Goal: Transaction & Acquisition: Purchase product/service

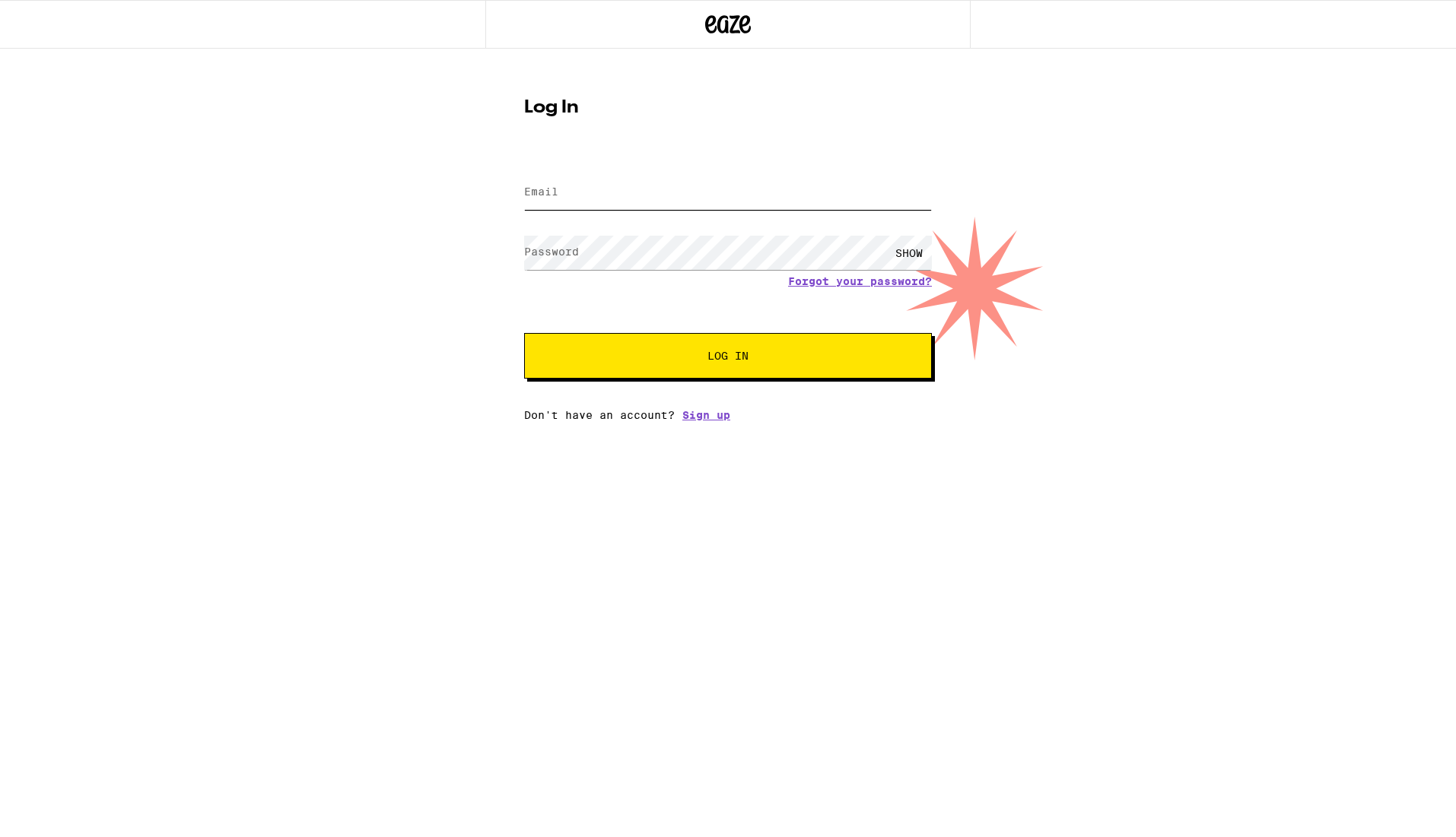
click at [672, 190] on input "Email" at bounding box center [728, 192] width 407 height 34
type input "[EMAIL_ADDRESS][DOMAIN_NAME]"
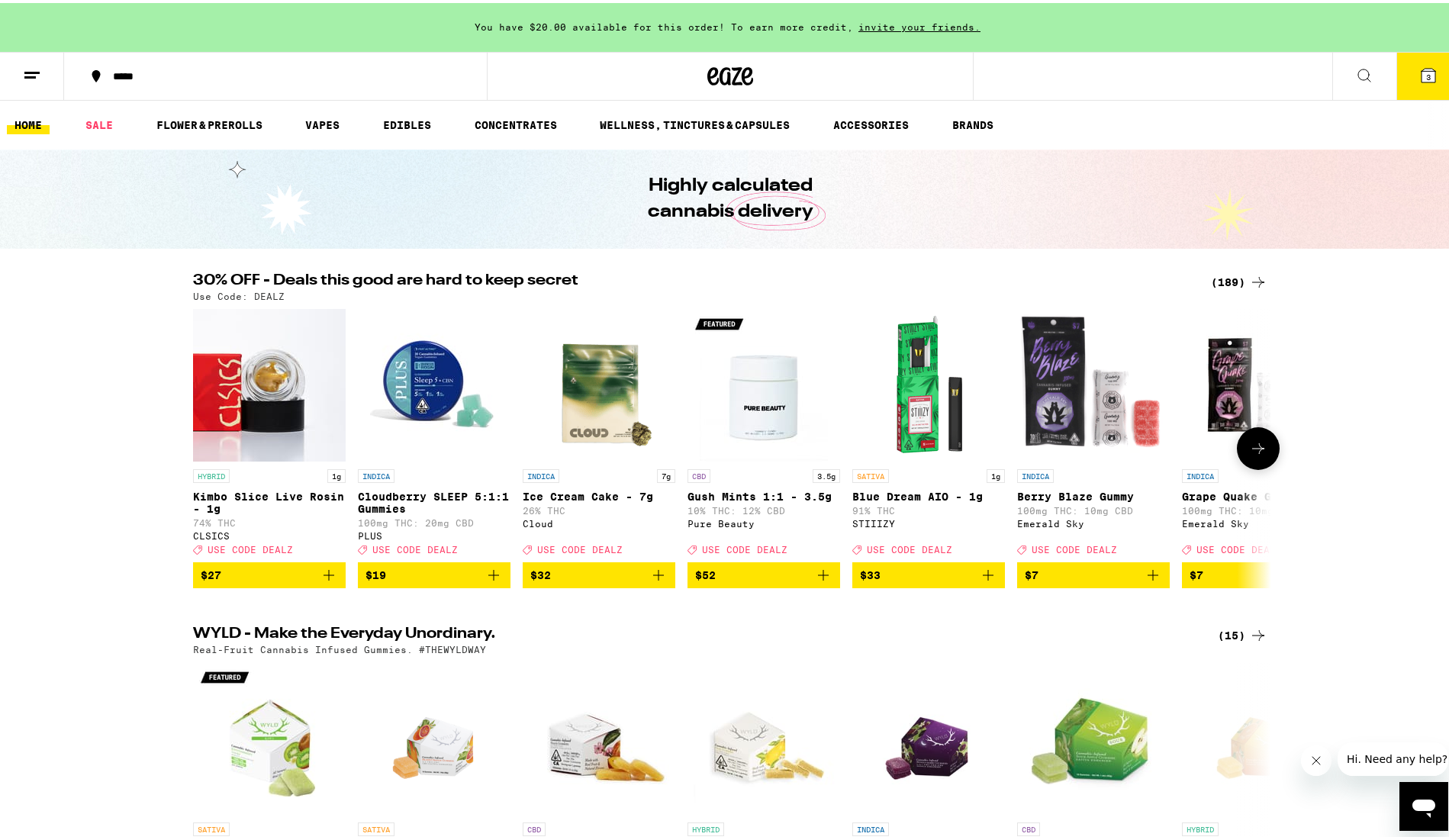
click at [1251, 451] on icon at bounding box center [1258, 445] width 18 height 18
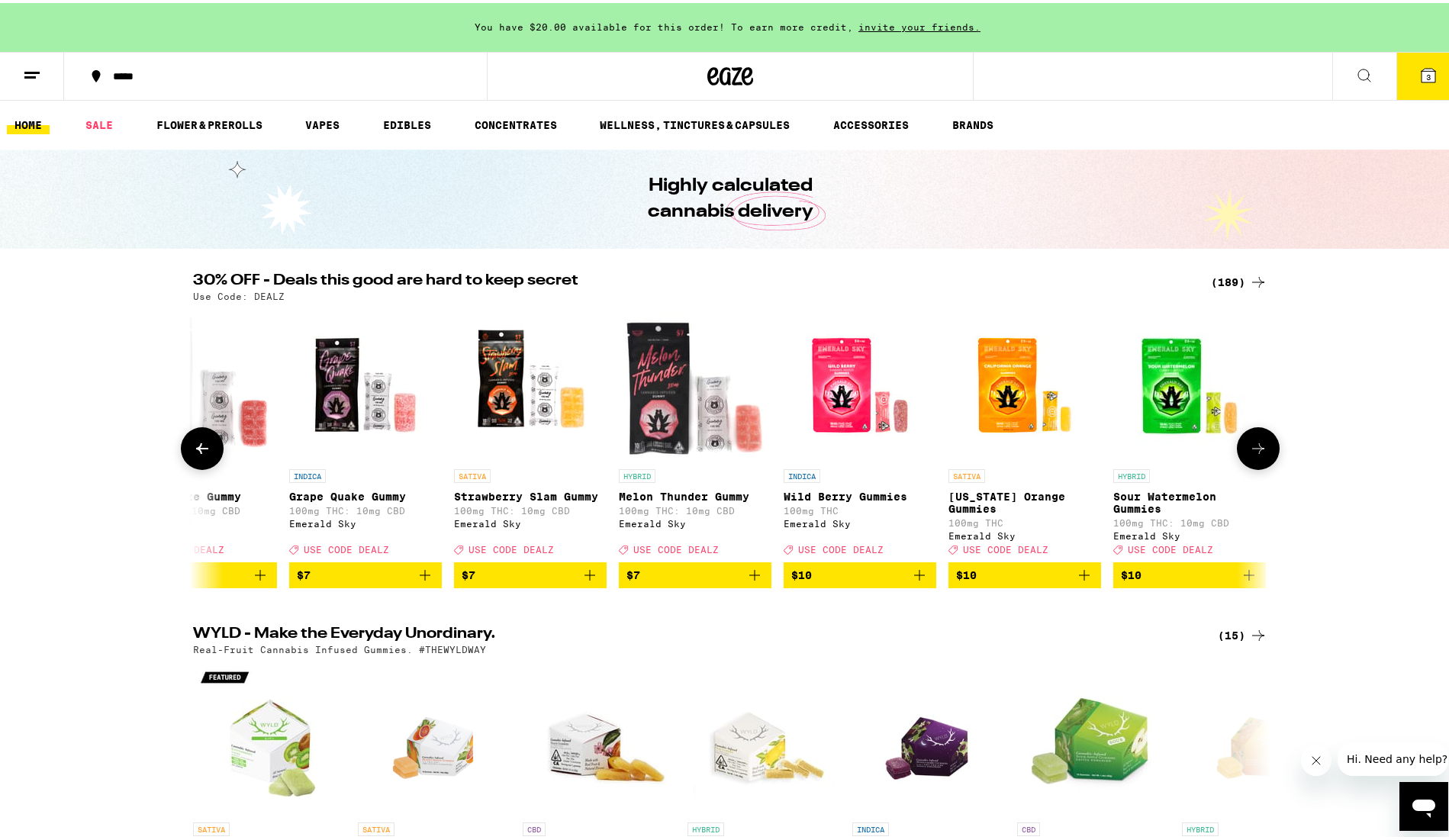
scroll to position [0, 908]
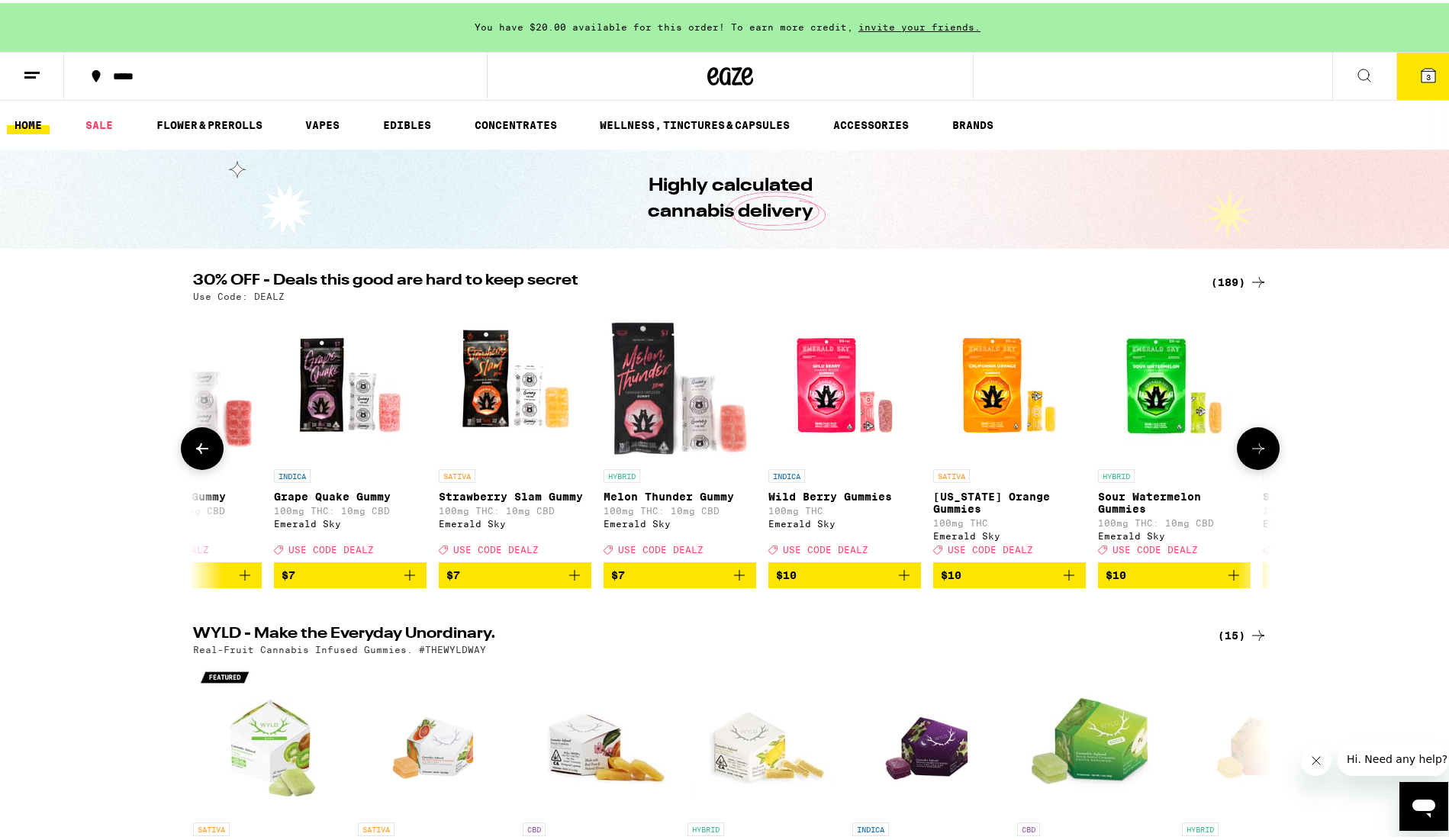
click at [1251, 451] on icon at bounding box center [1258, 445] width 18 height 18
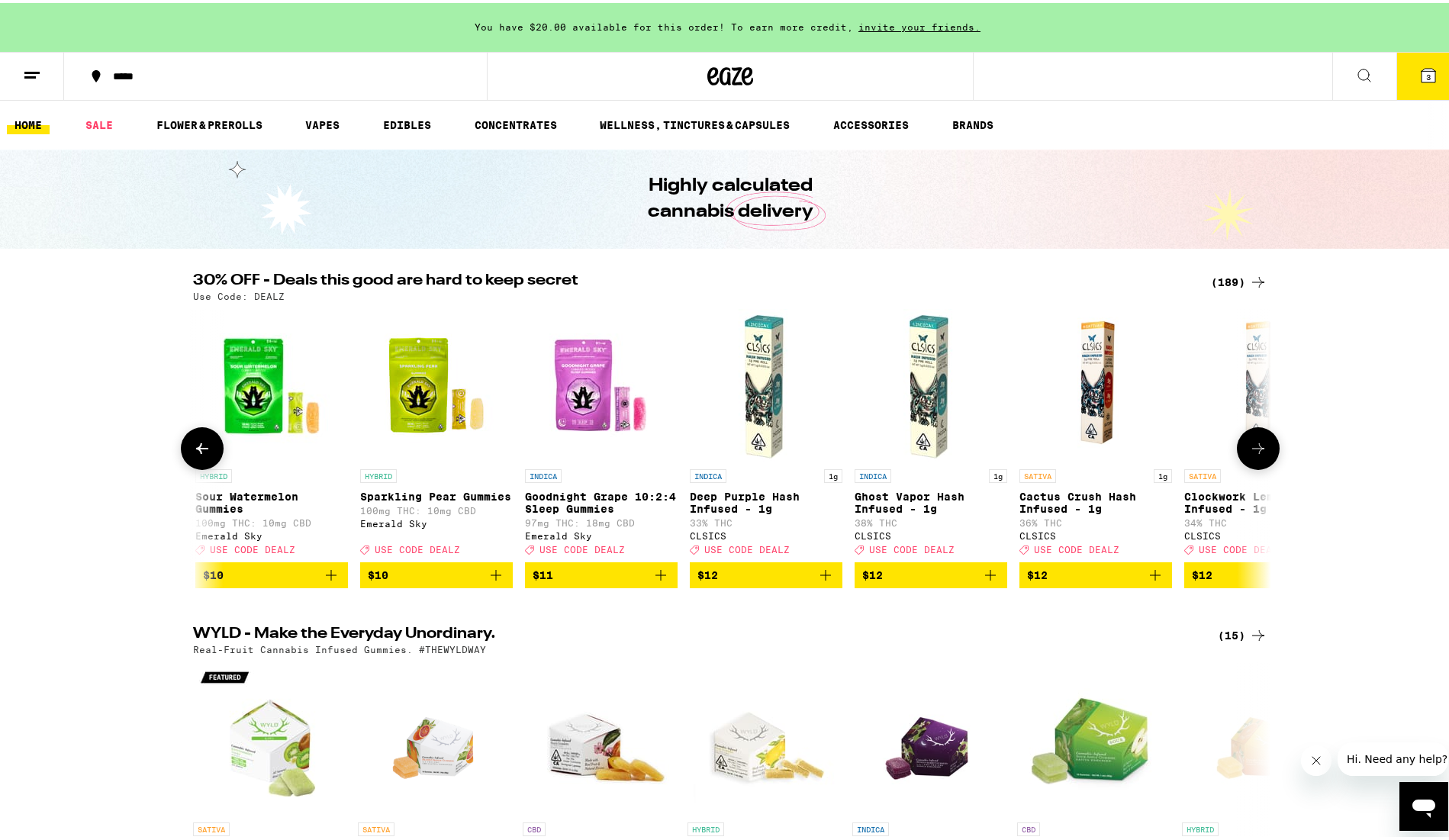
scroll to position [0, 1817]
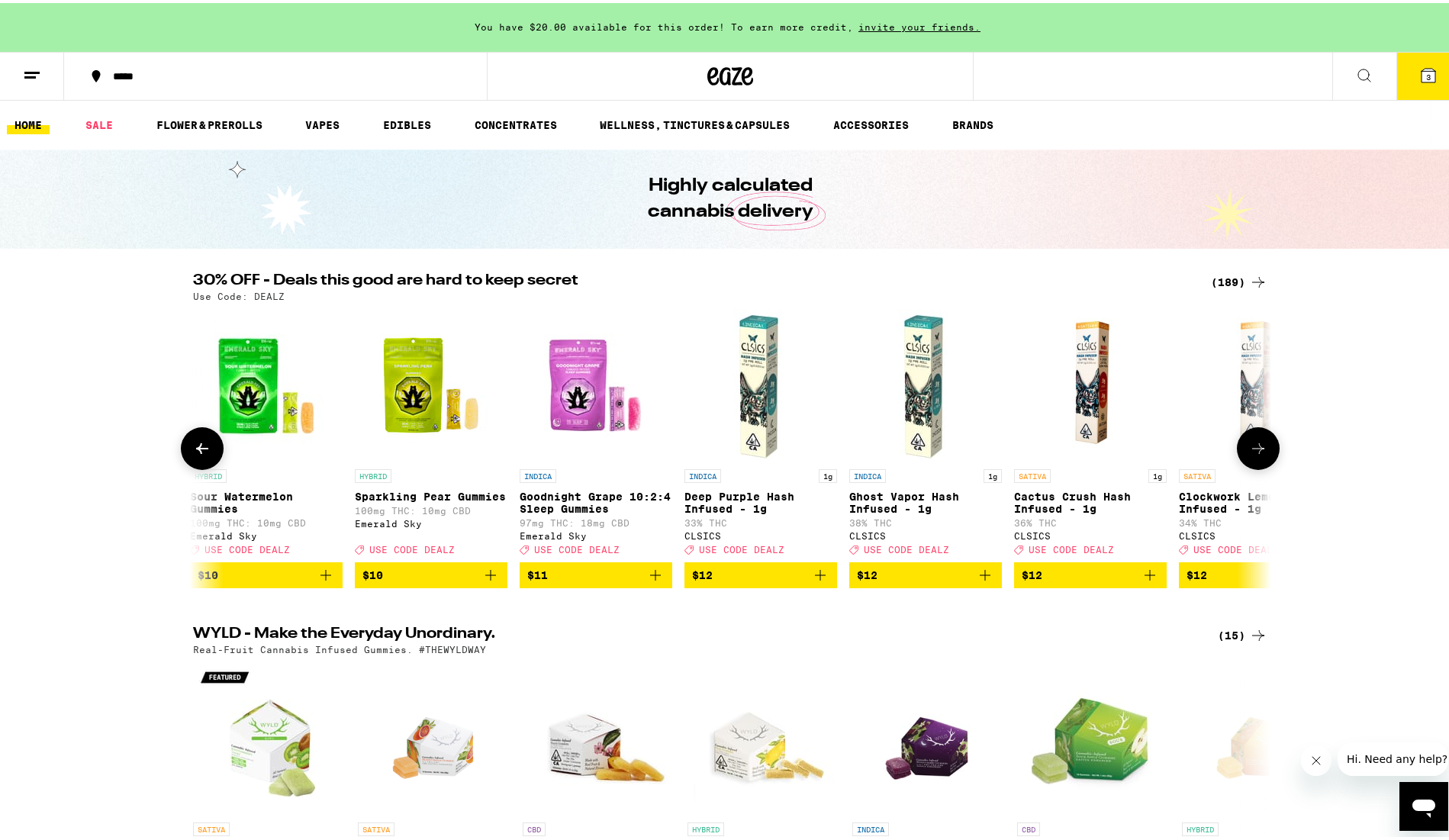
click at [182, 453] on button at bounding box center [202, 445] width 43 height 43
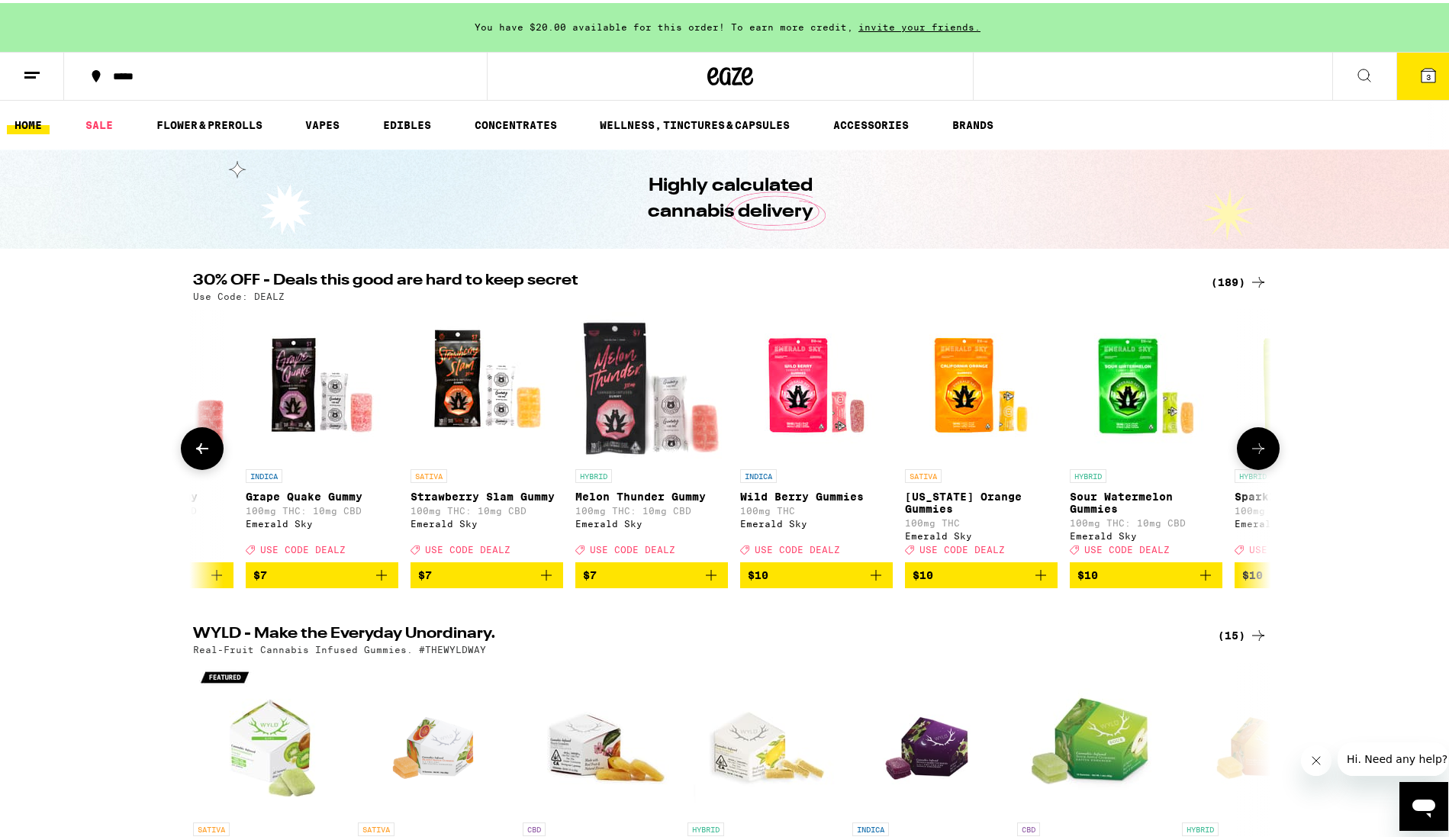
scroll to position [0, 908]
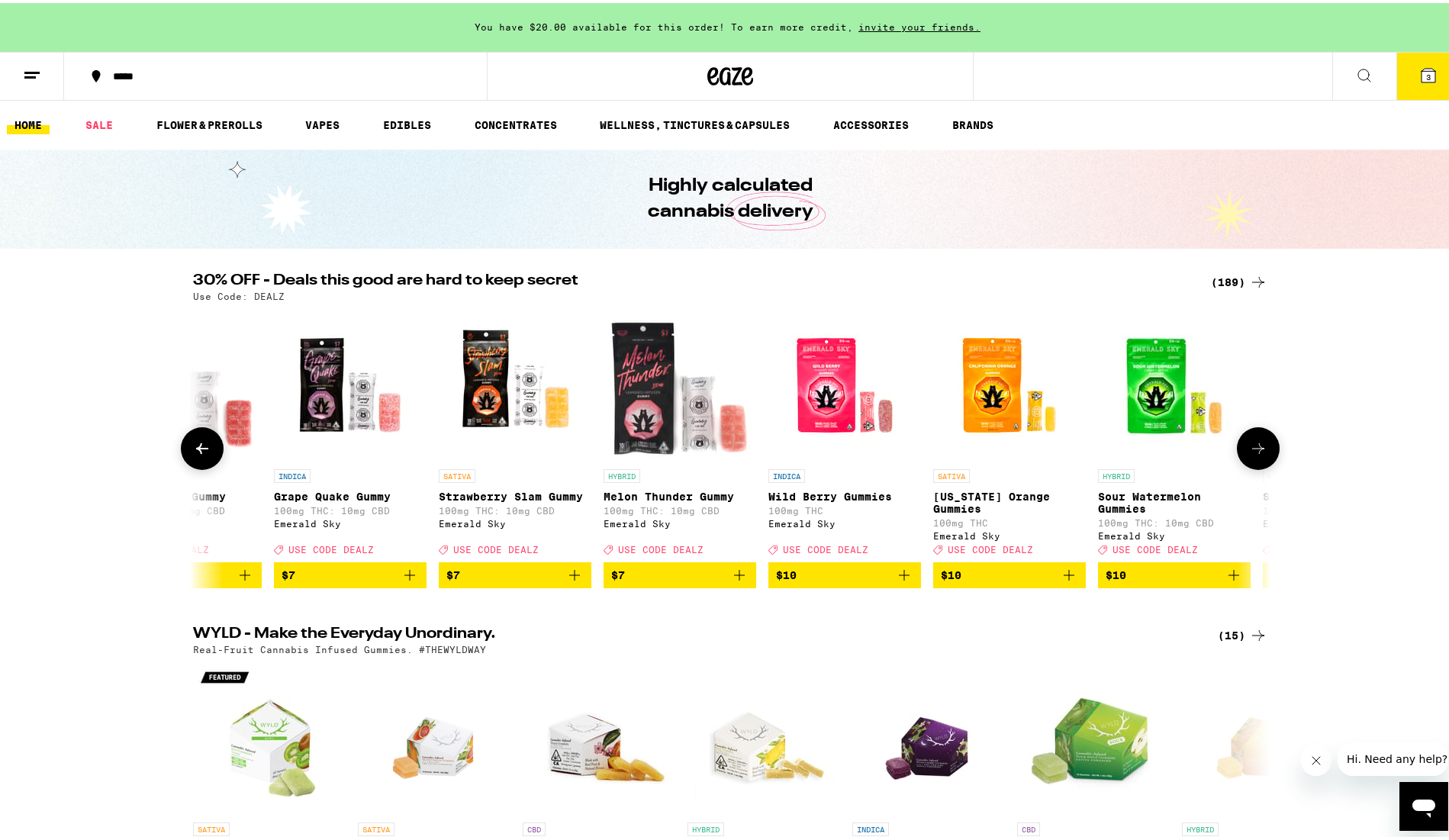
click at [1229, 577] on icon "Add to bag" at bounding box center [1234, 572] width 10 height 10
click at [1256, 455] on icon at bounding box center [1258, 445] width 18 height 18
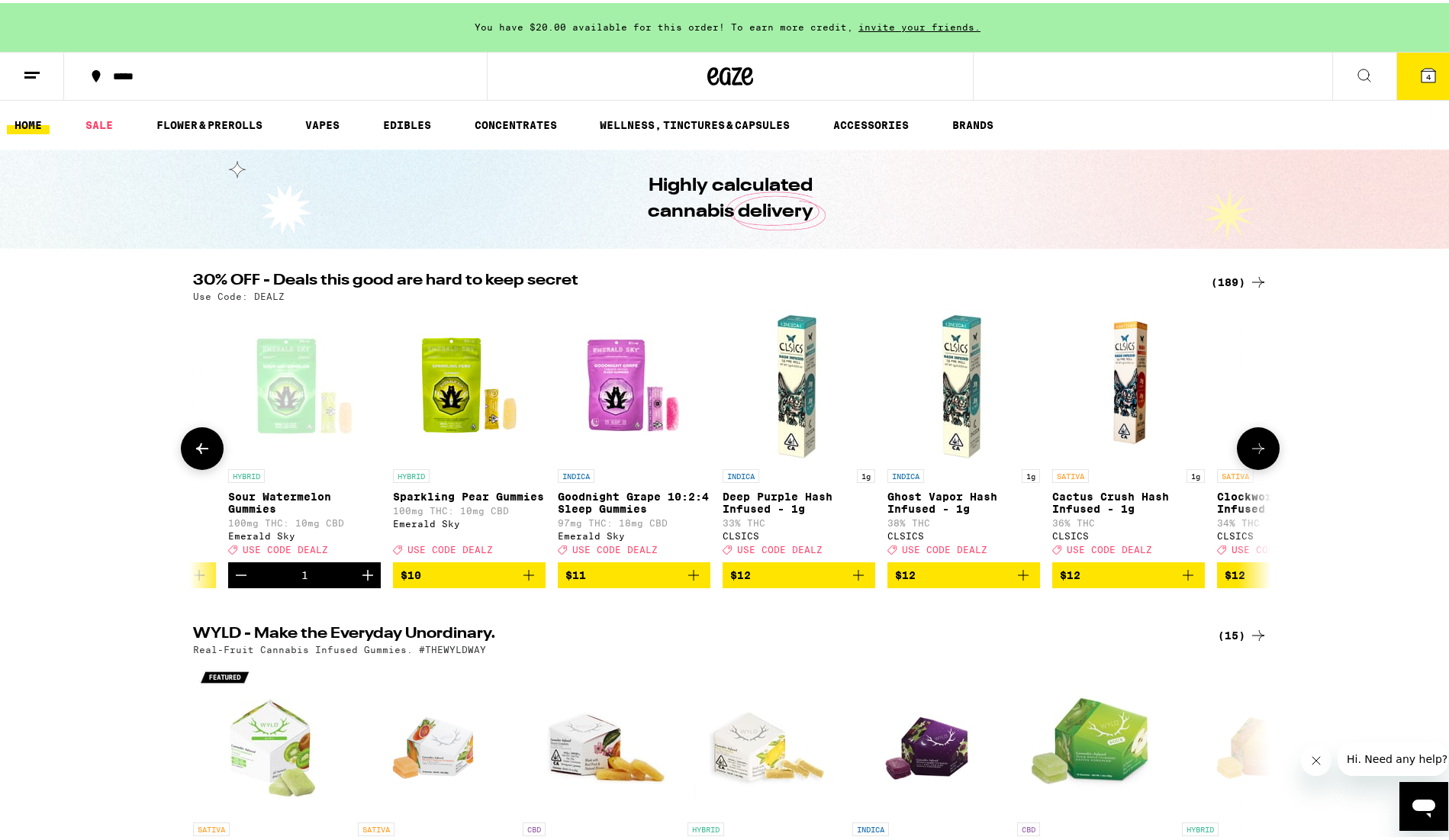
scroll to position [0, 1817]
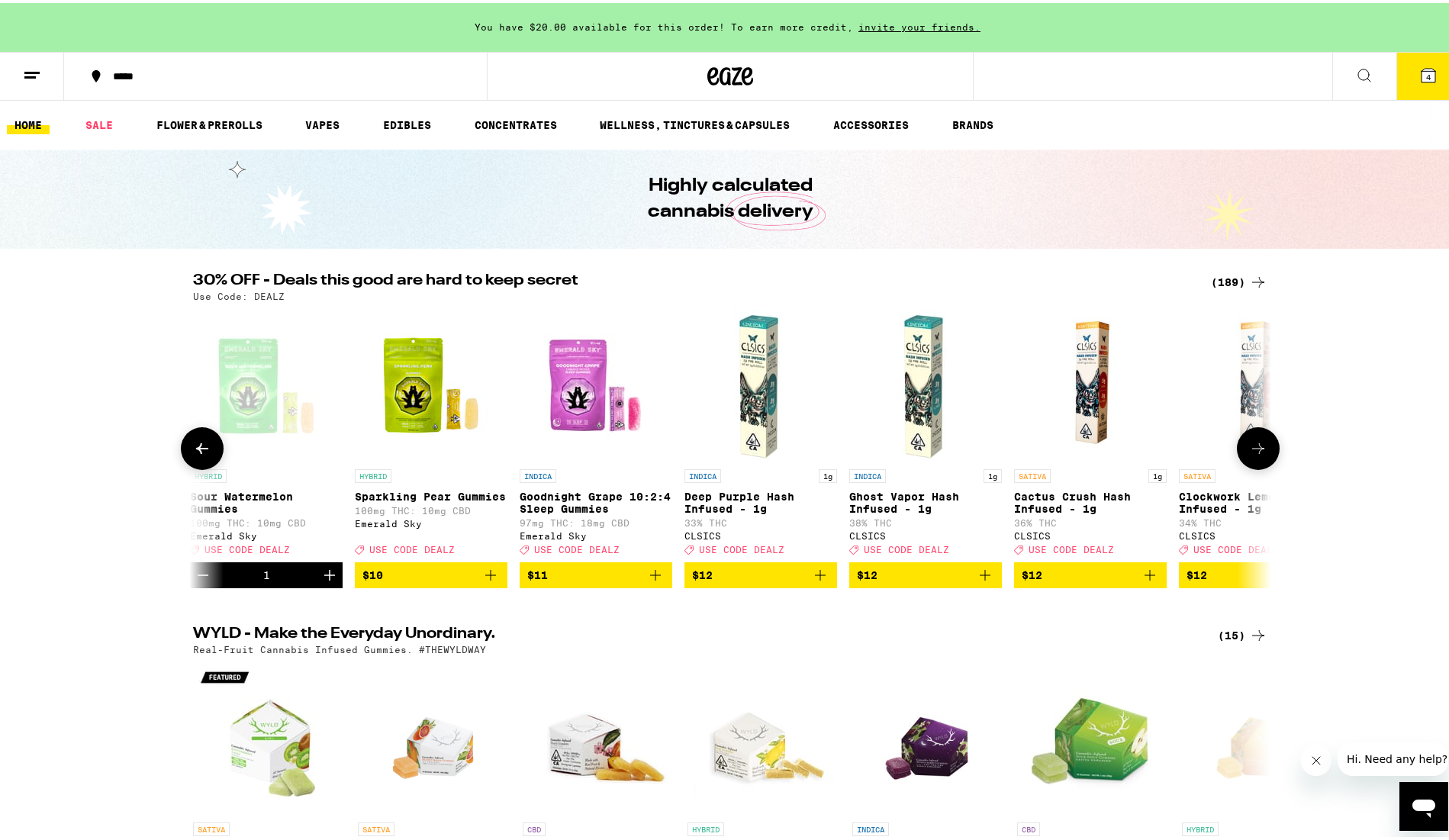
click at [481, 582] on icon "Add to bag" at bounding box center [490, 572] width 18 height 18
click at [1264, 458] on button at bounding box center [1258, 445] width 43 height 43
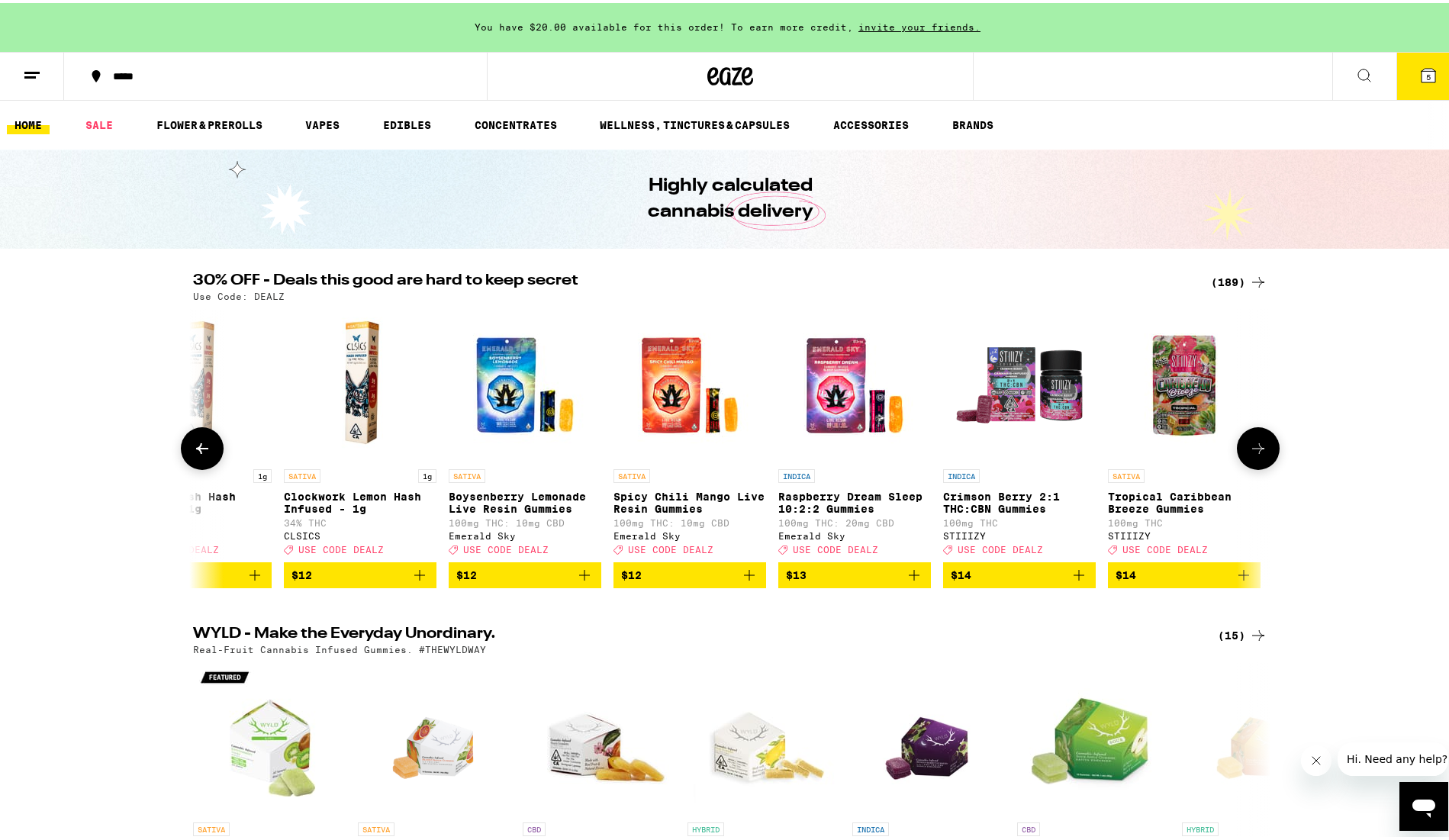
scroll to position [0, 2725]
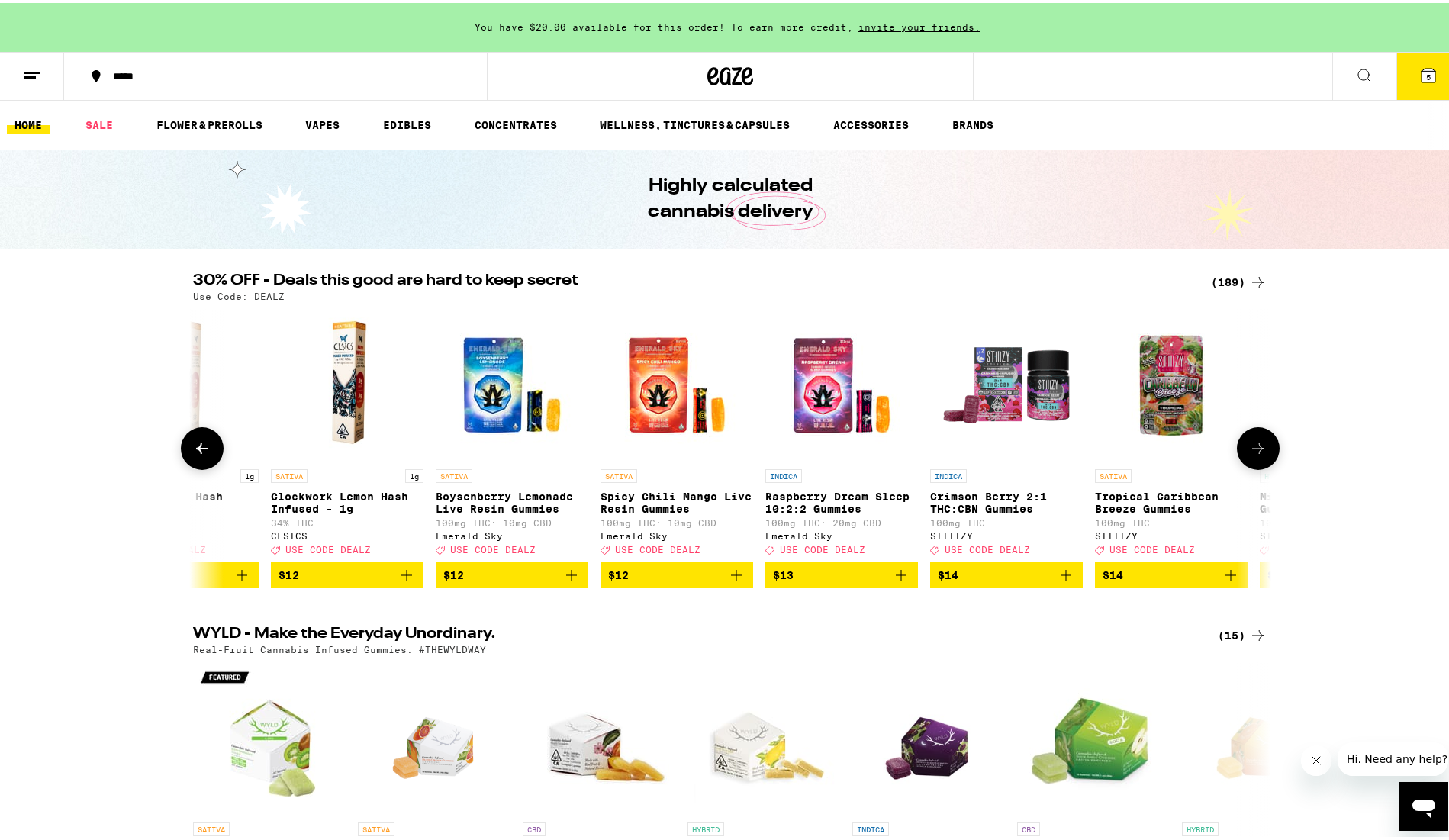
click at [1264, 458] on button at bounding box center [1258, 445] width 43 height 43
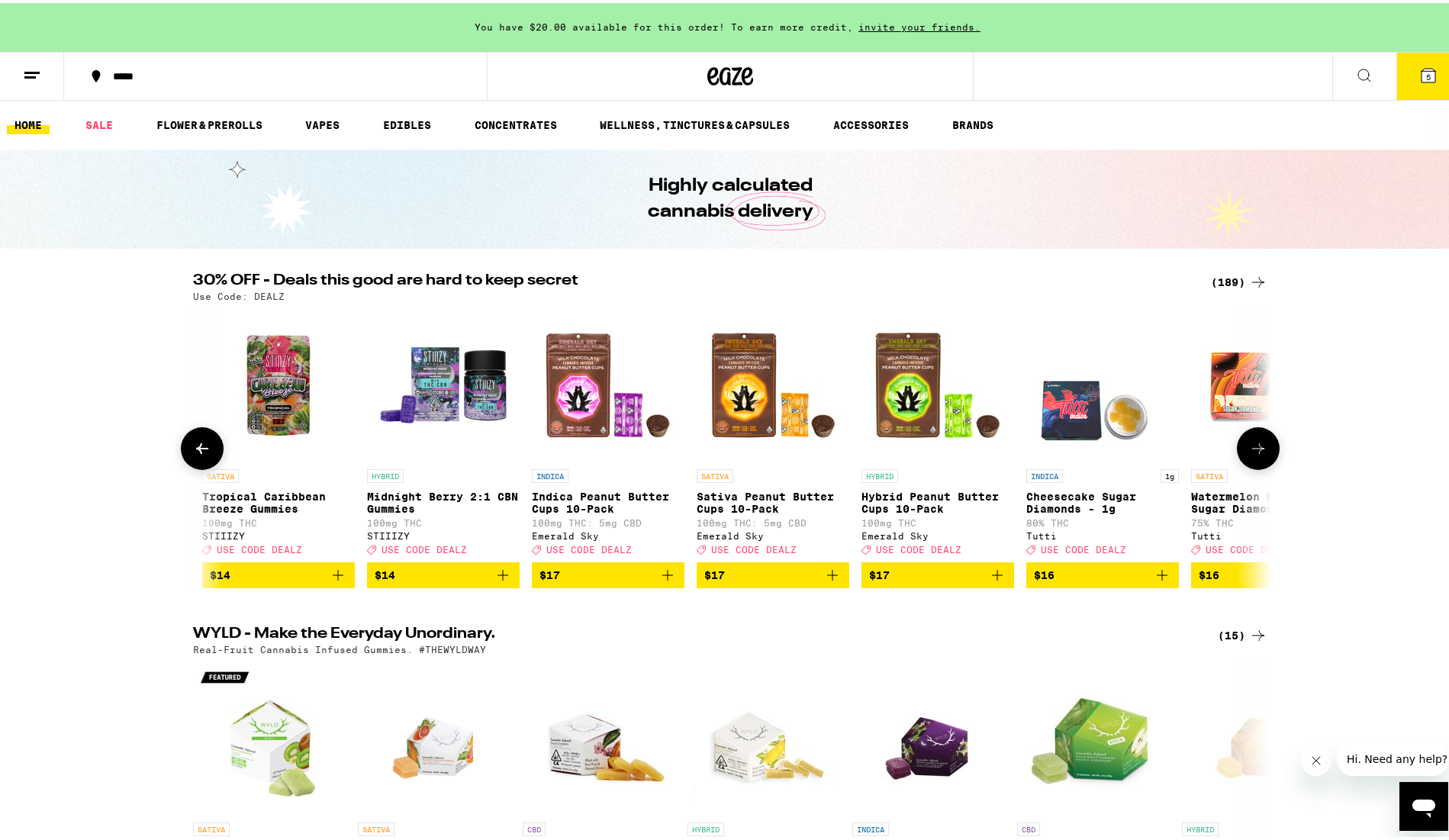
scroll to position [0, 3633]
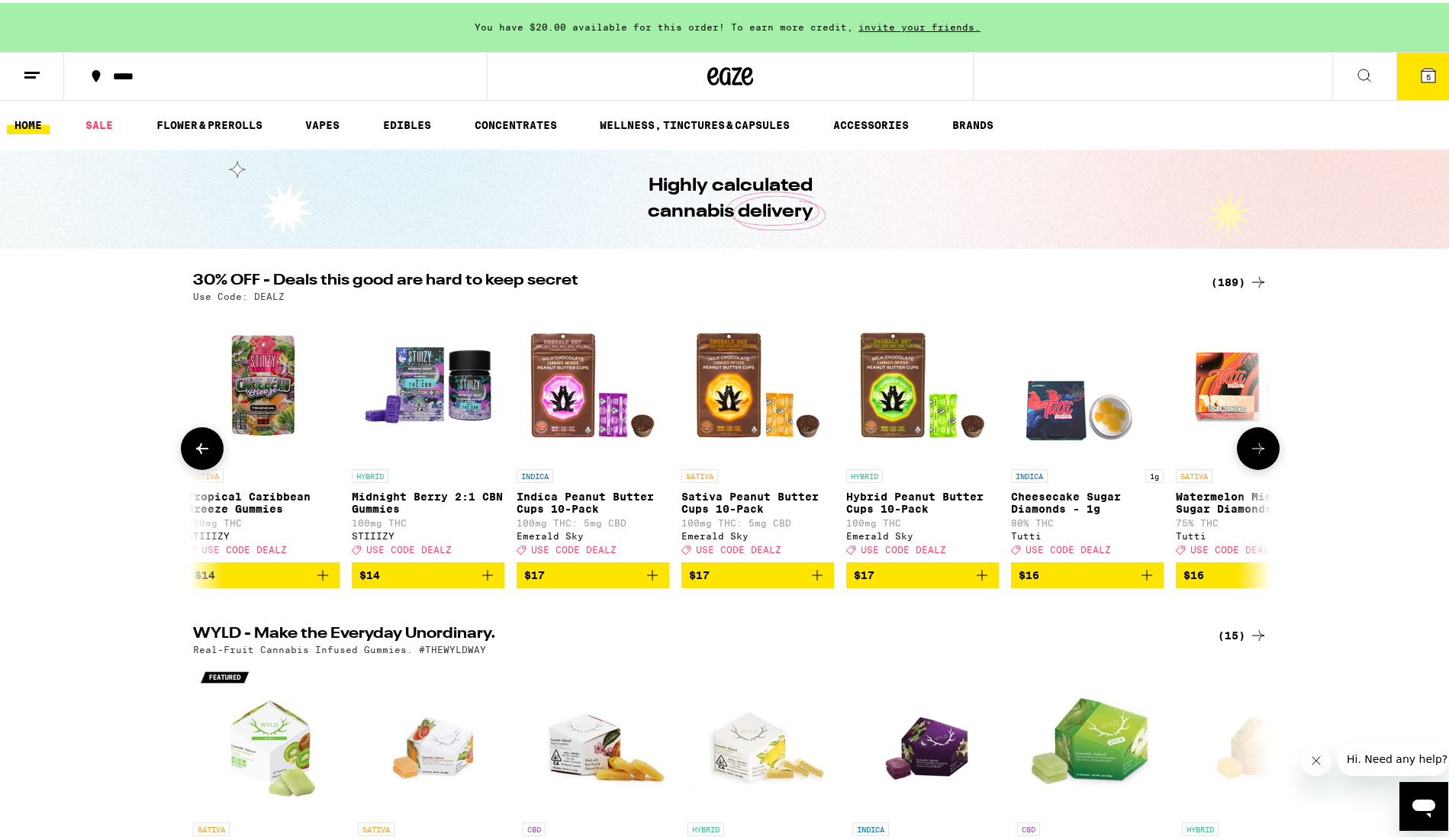
click at [1264, 458] on button at bounding box center [1258, 445] width 43 height 43
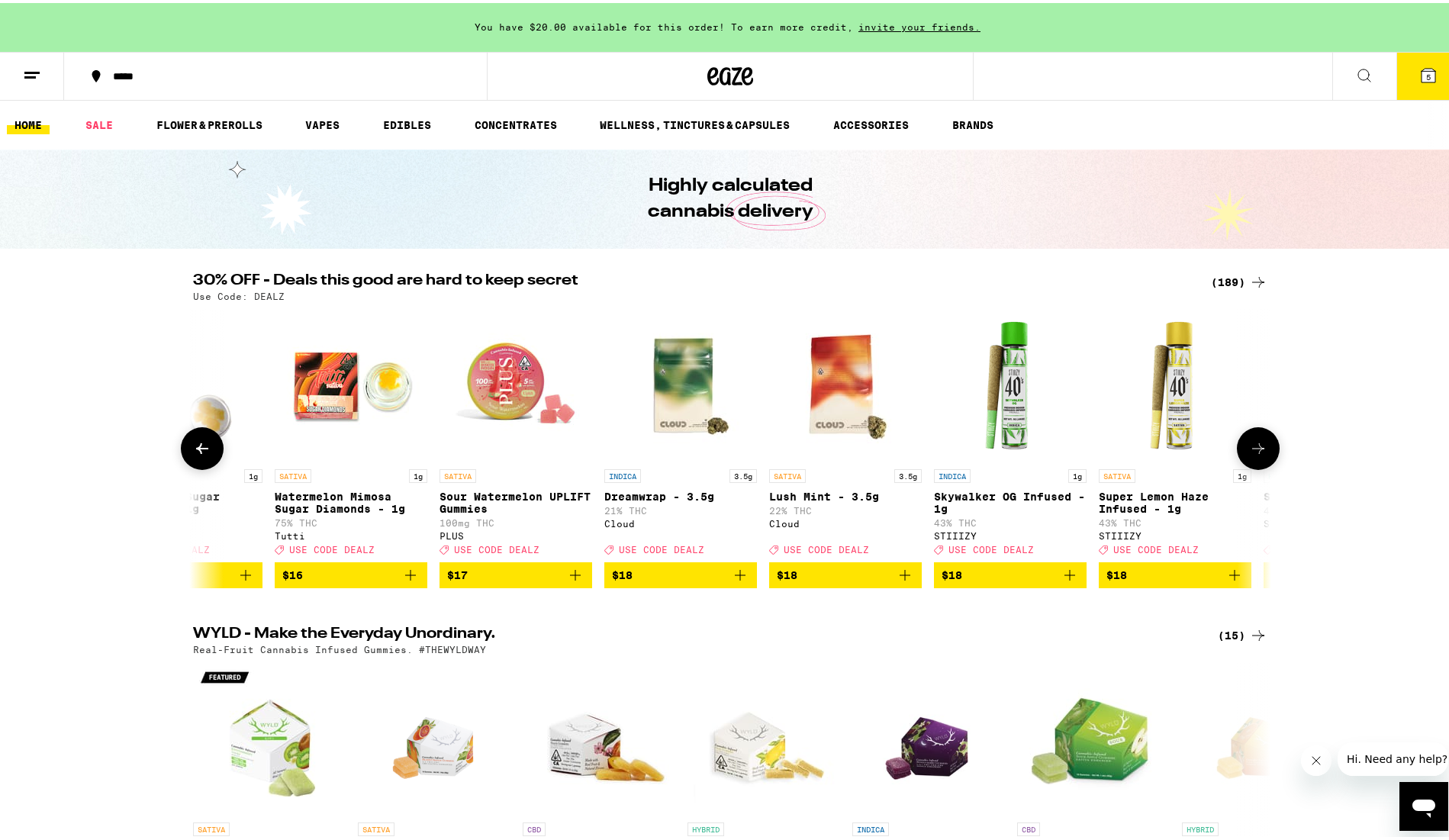
scroll to position [0, 4541]
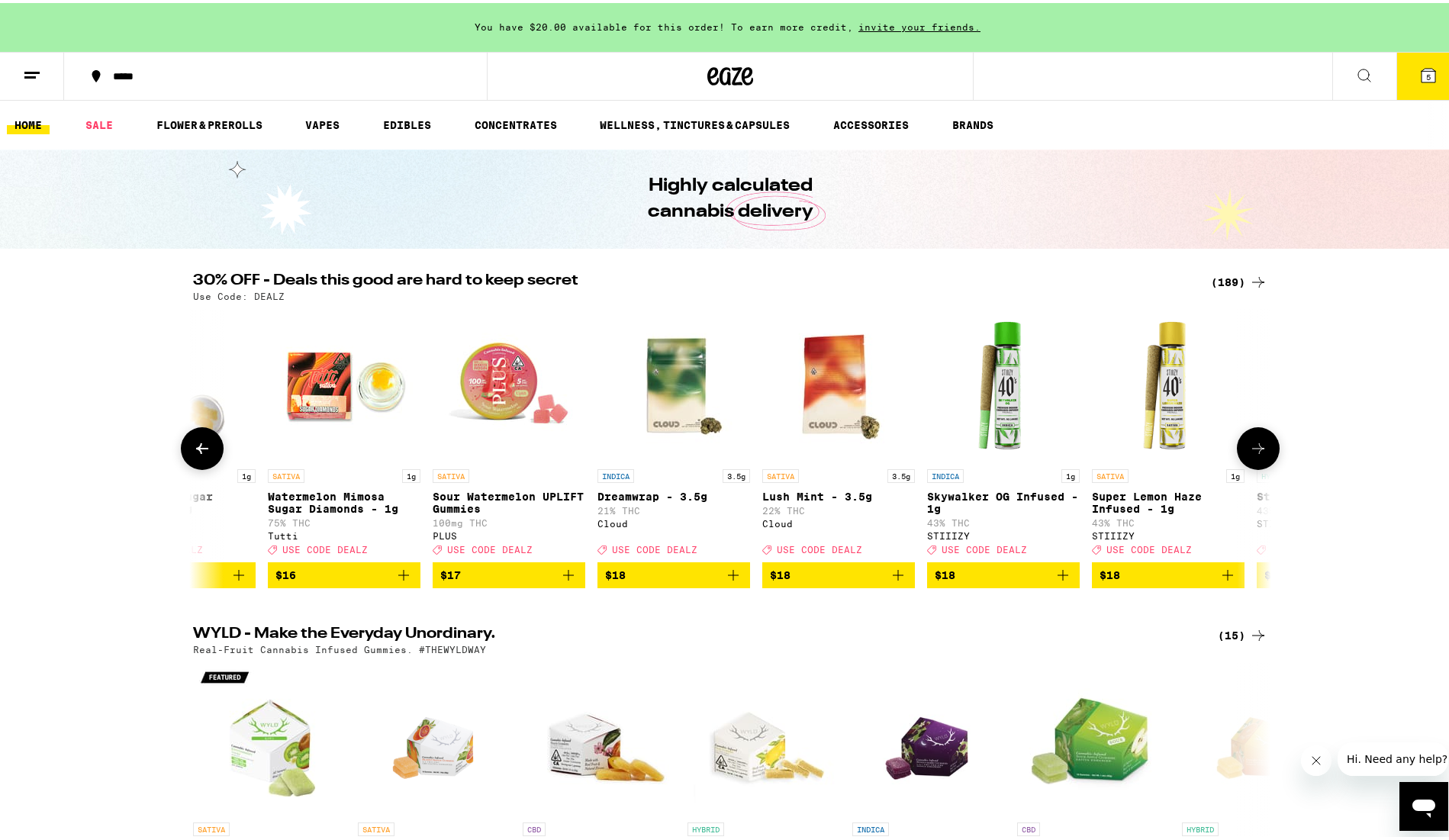
click at [1264, 458] on button at bounding box center [1258, 445] width 43 height 43
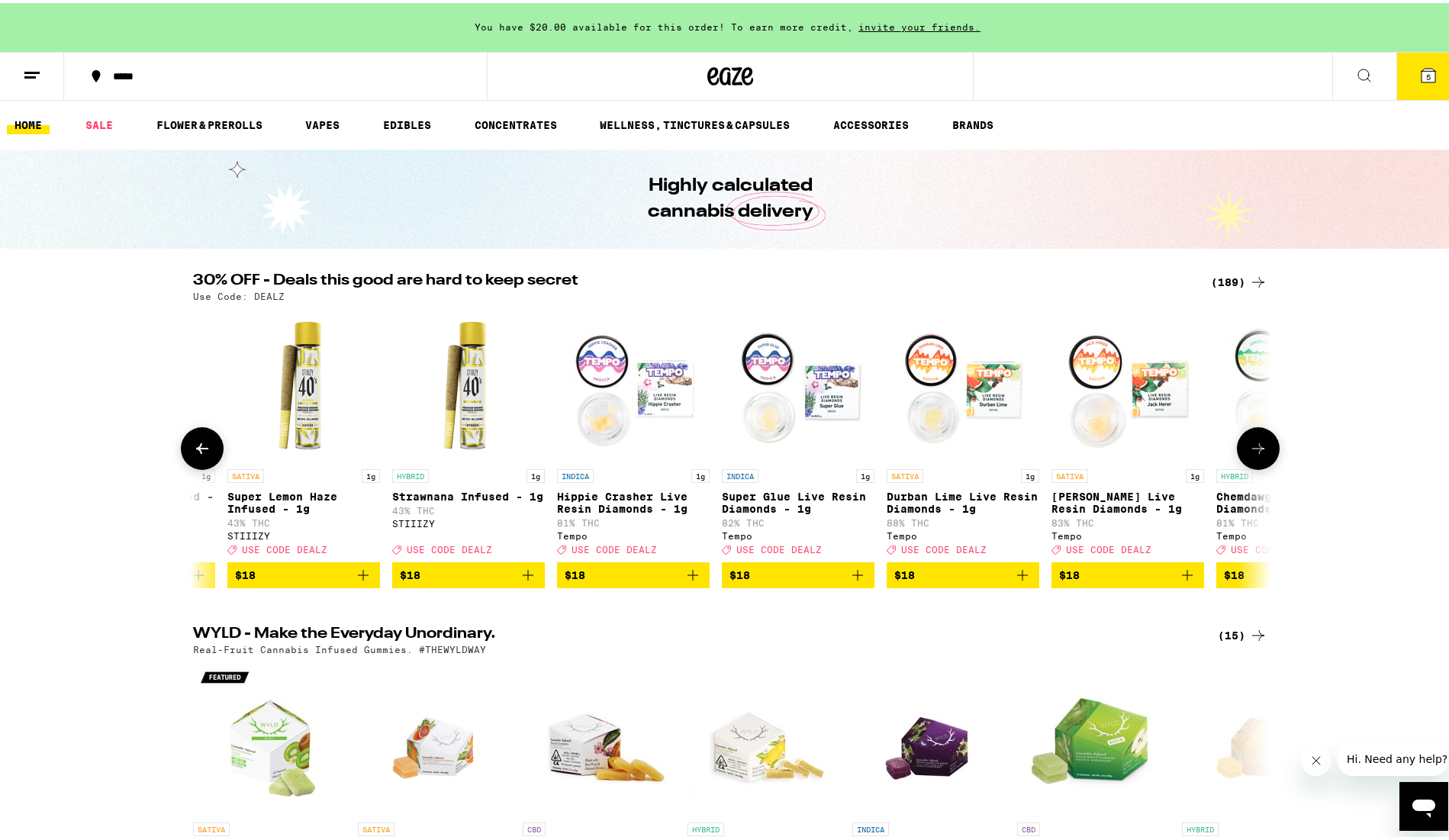
scroll to position [0, 5449]
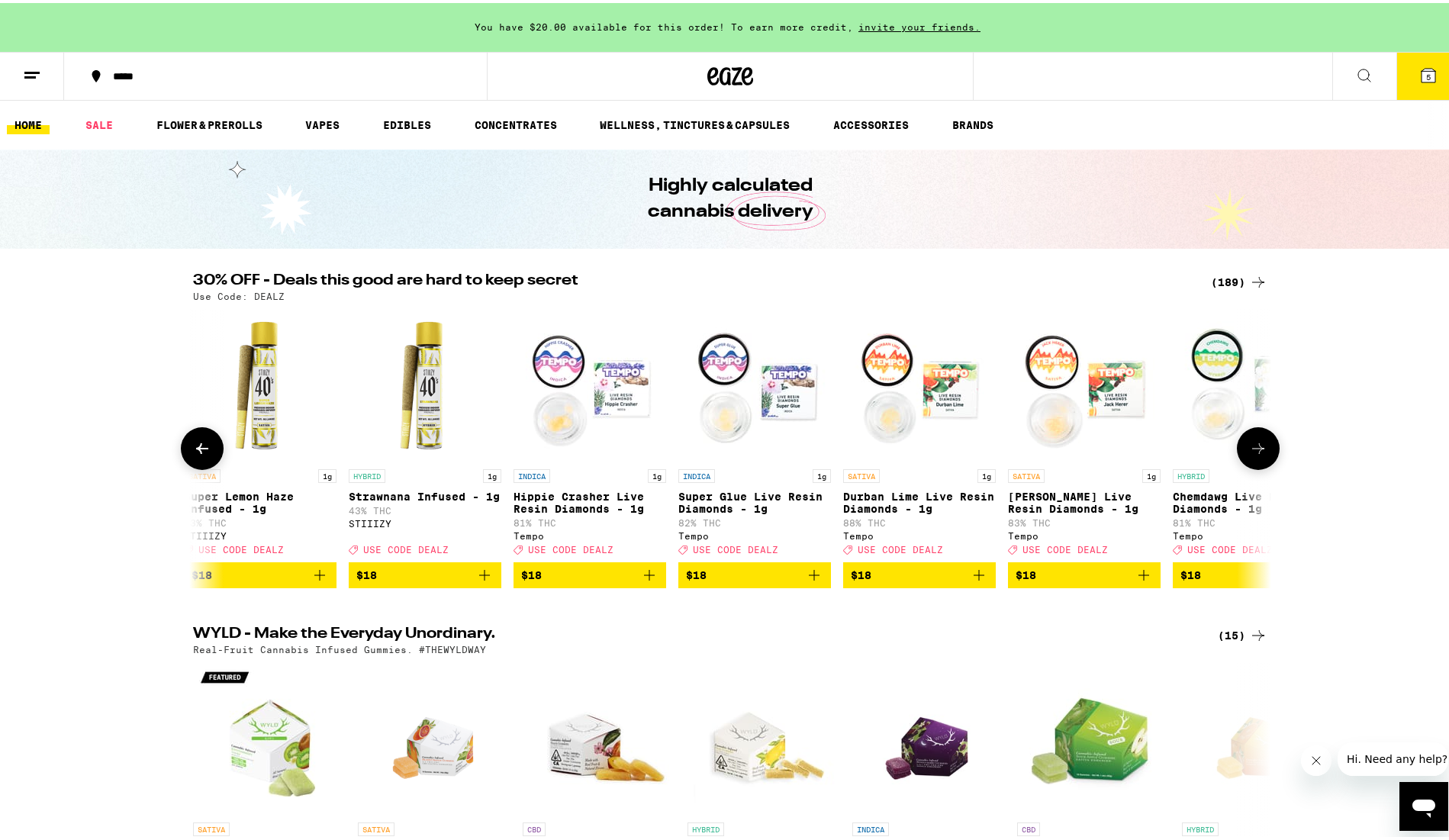
click at [1264, 458] on button at bounding box center [1258, 445] width 43 height 43
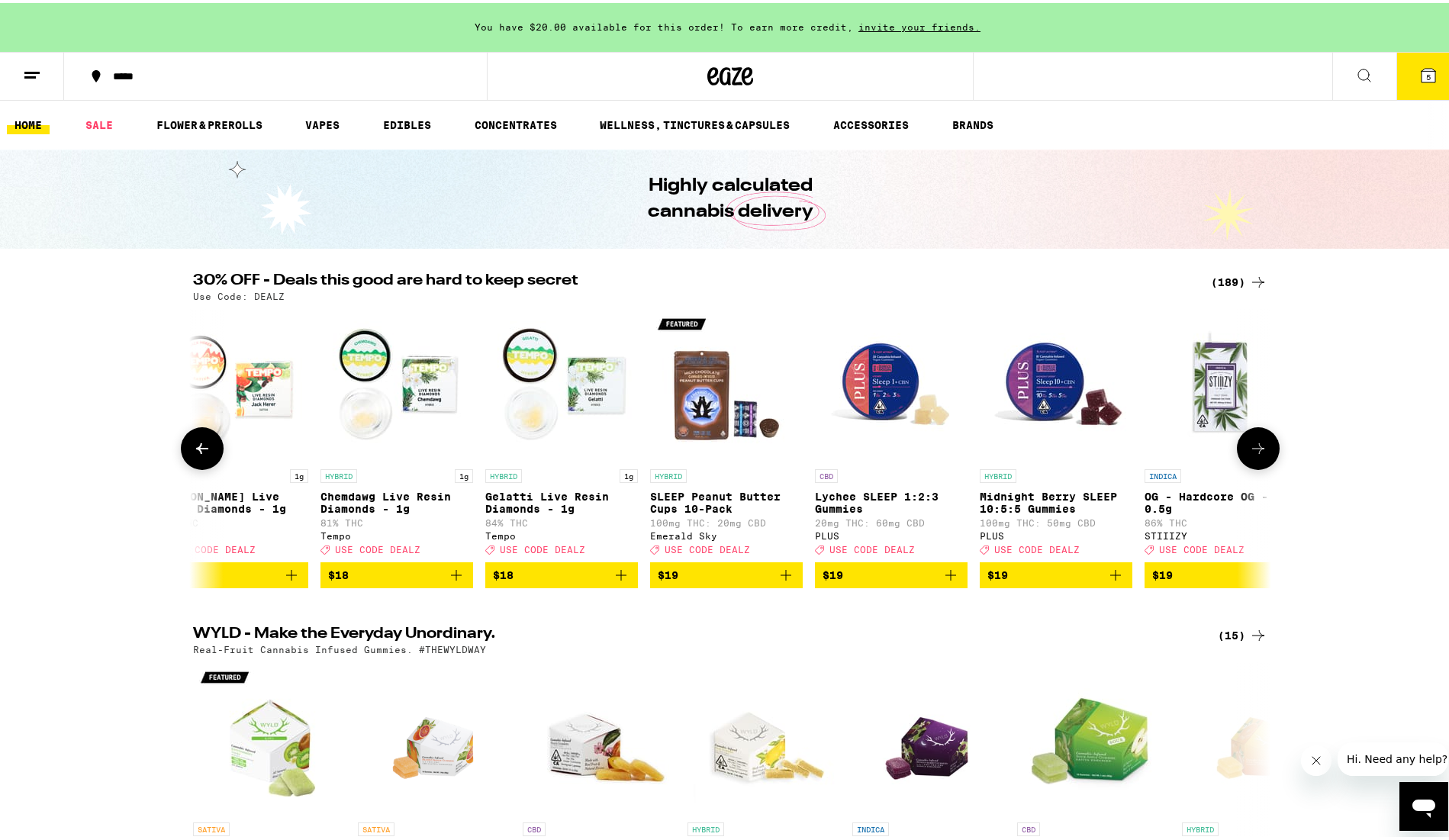
scroll to position [0, 6358]
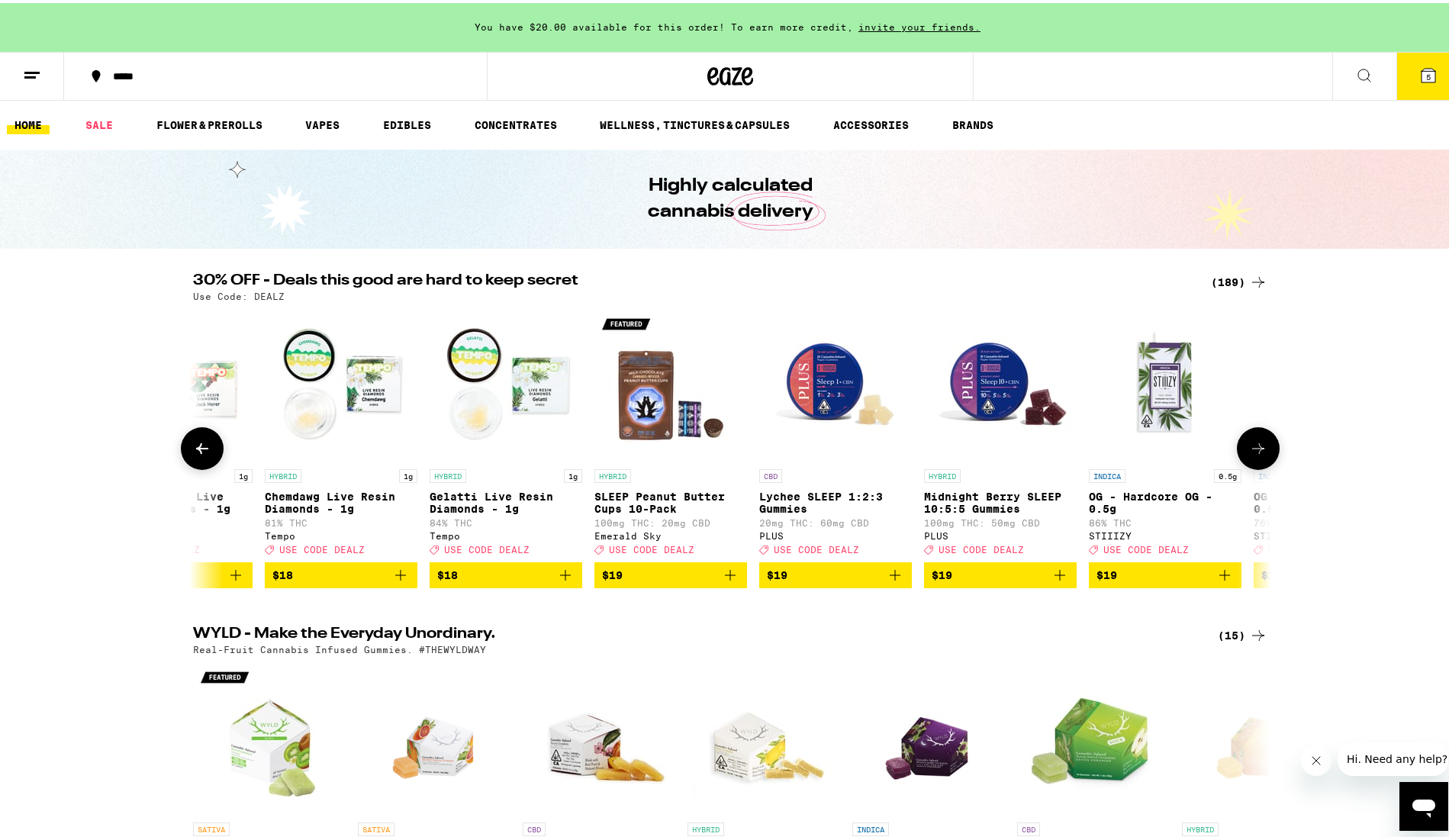
click at [1264, 458] on button at bounding box center [1258, 445] width 43 height 43
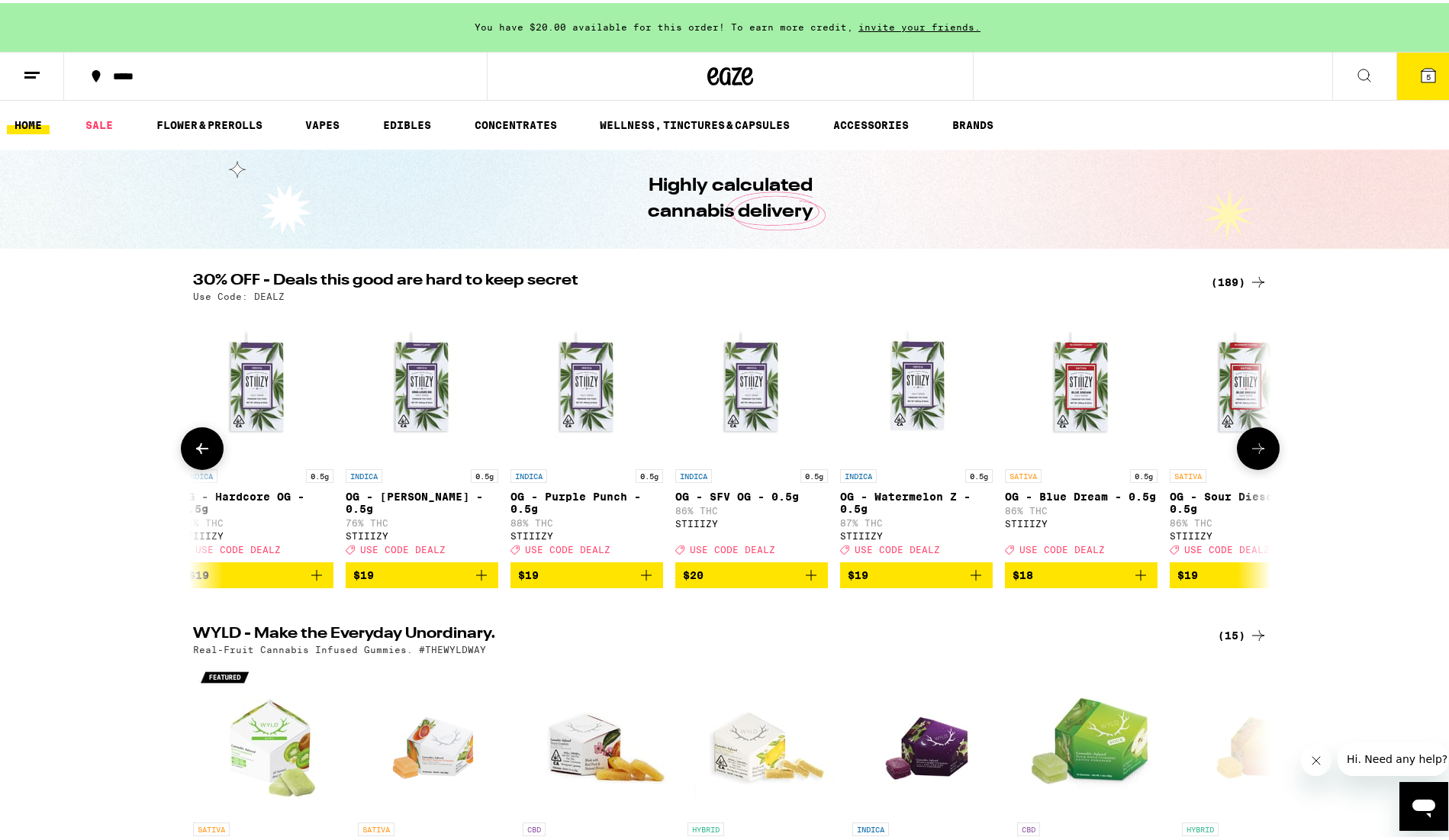
click at [1264, 458] on button at bounding box center [1258, 445] width 43 height 43
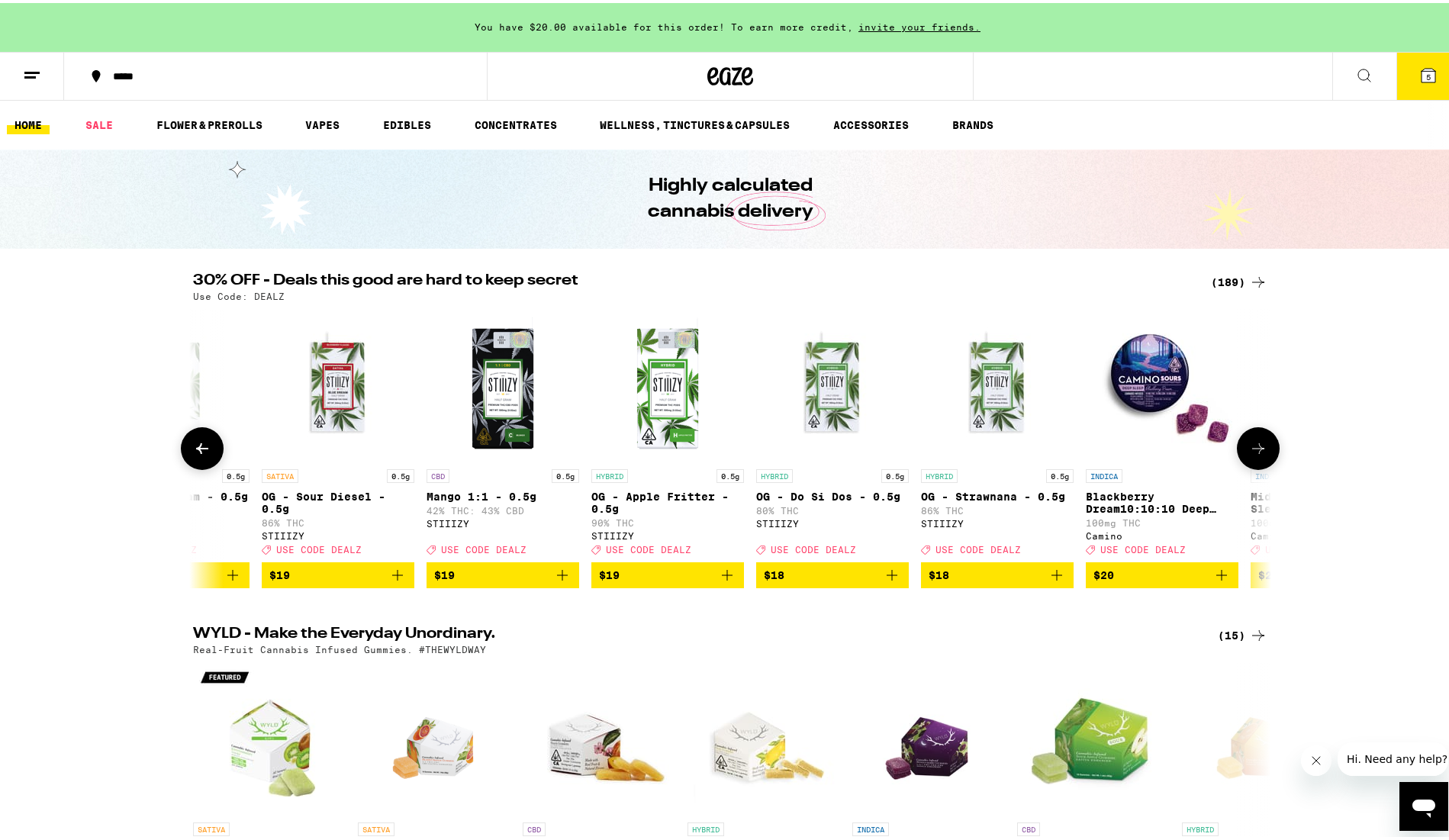
click at [1264, 458] on button at bounding box center [1258, 445] width 43 height 43
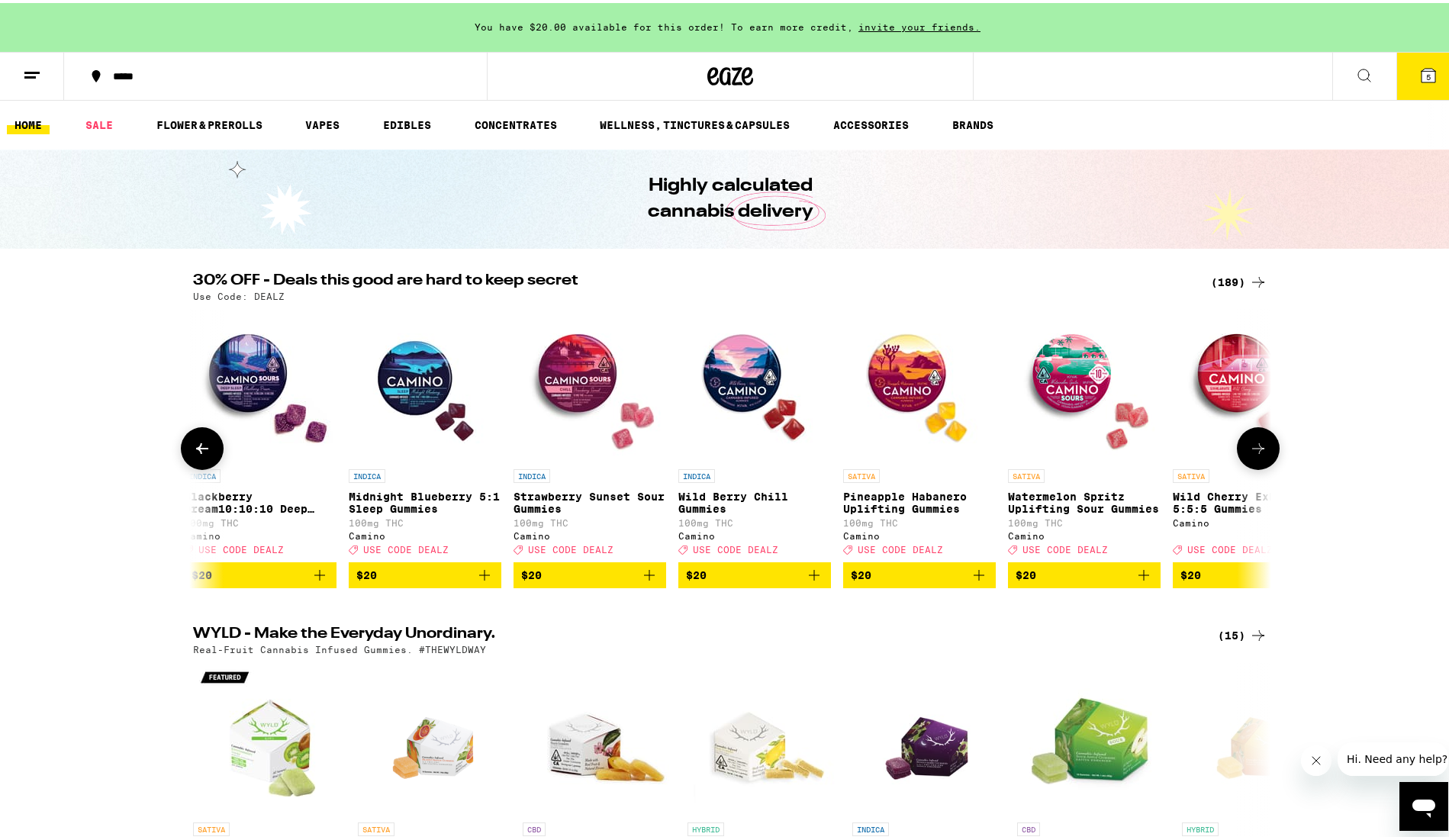
scroll to position [0, 9083]
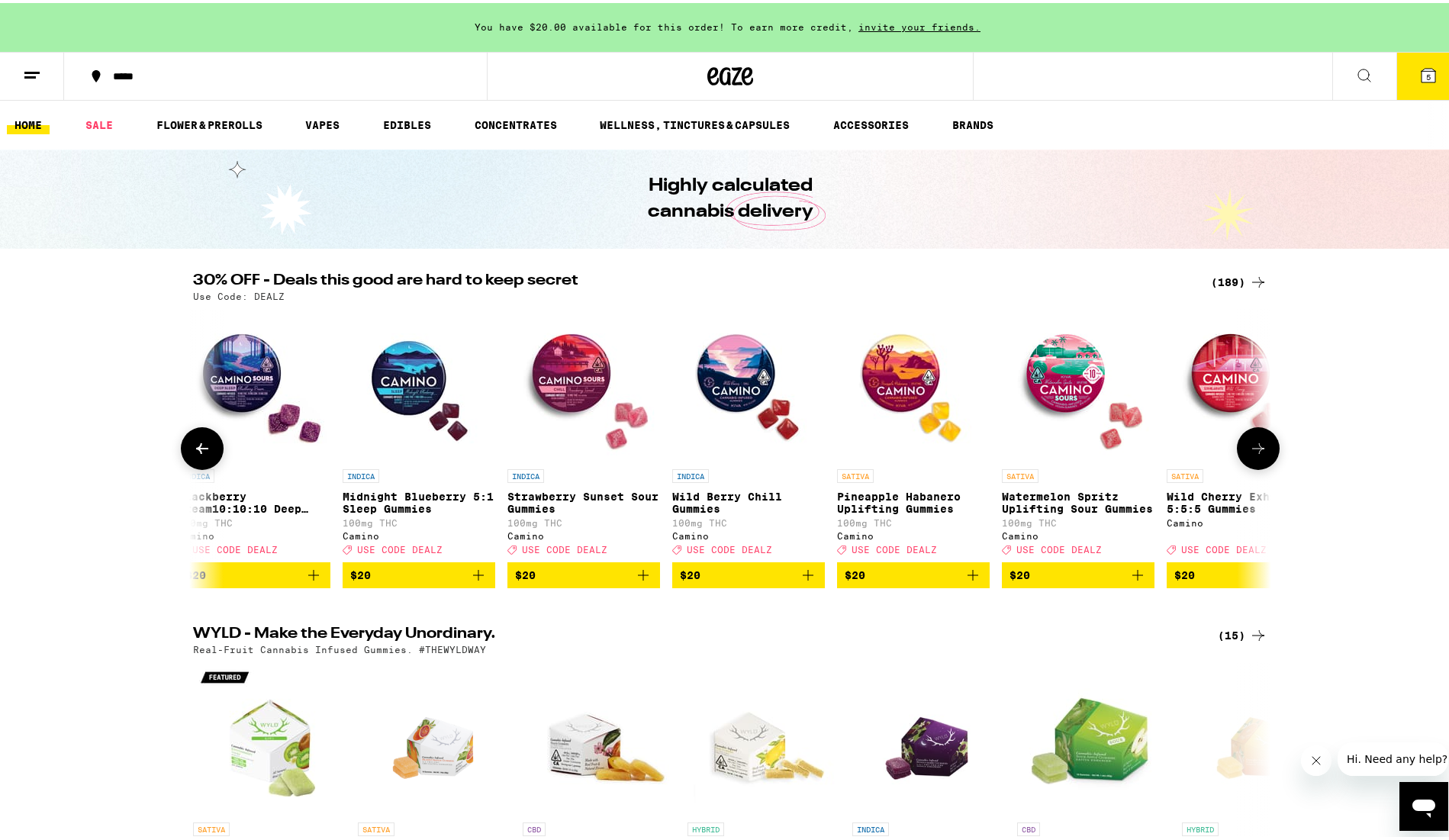
click at [1264, 458] on button at bounding box center [1258, 445] width 43 height 43
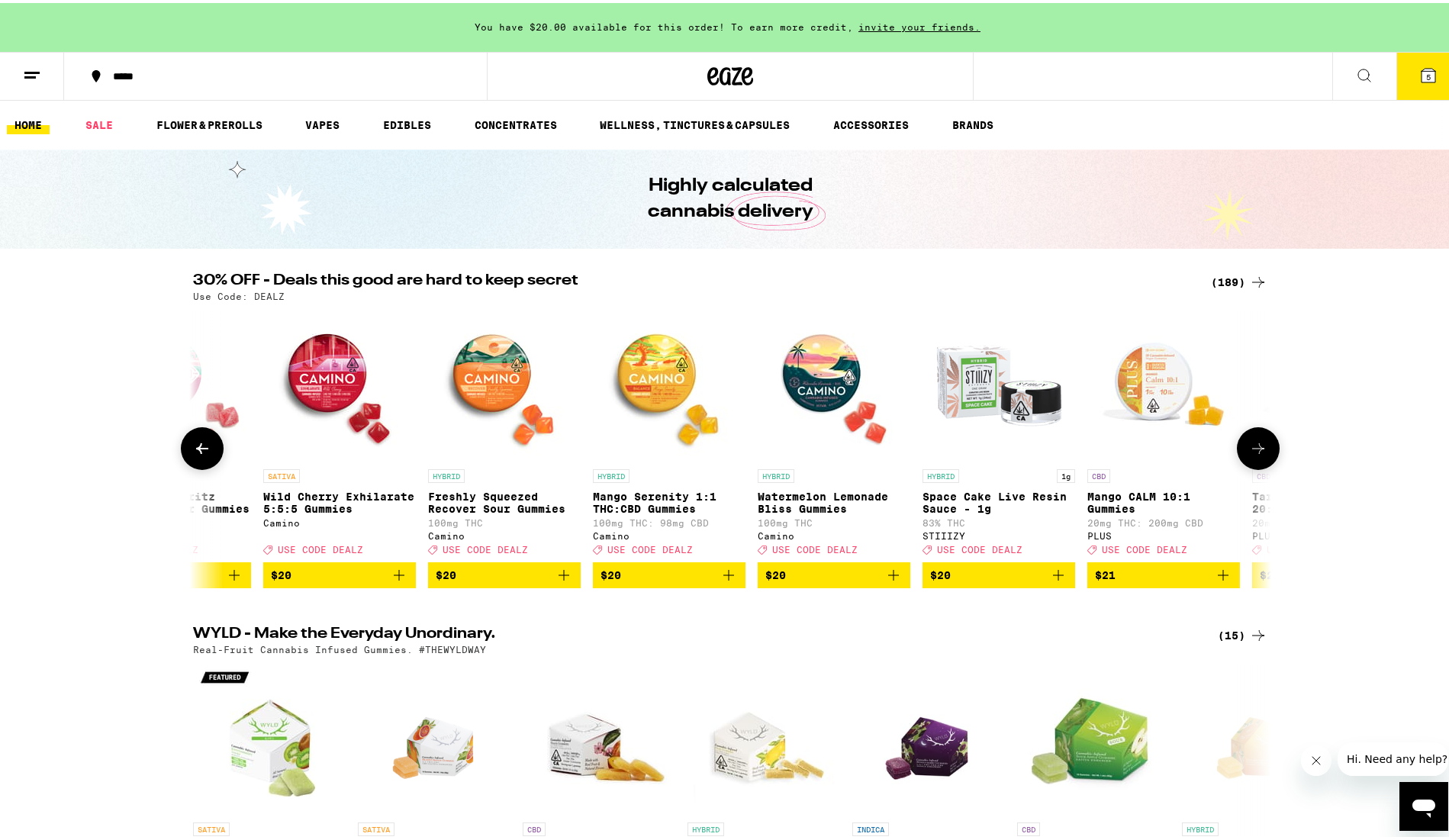
scroll to position [0, 9990]
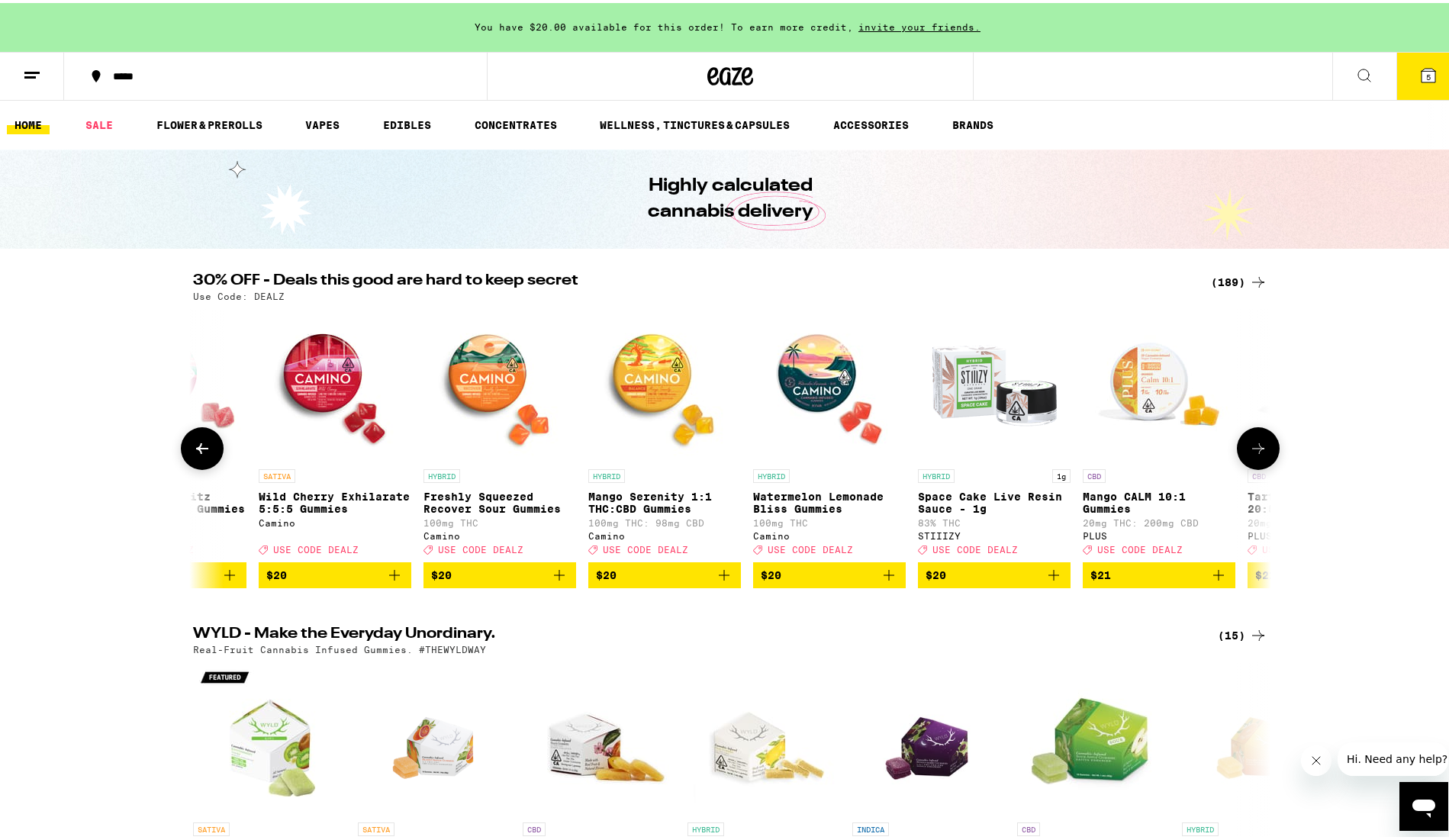
click at [1265, 455] on button at bounding box center [1258, 445] width 43 height 43
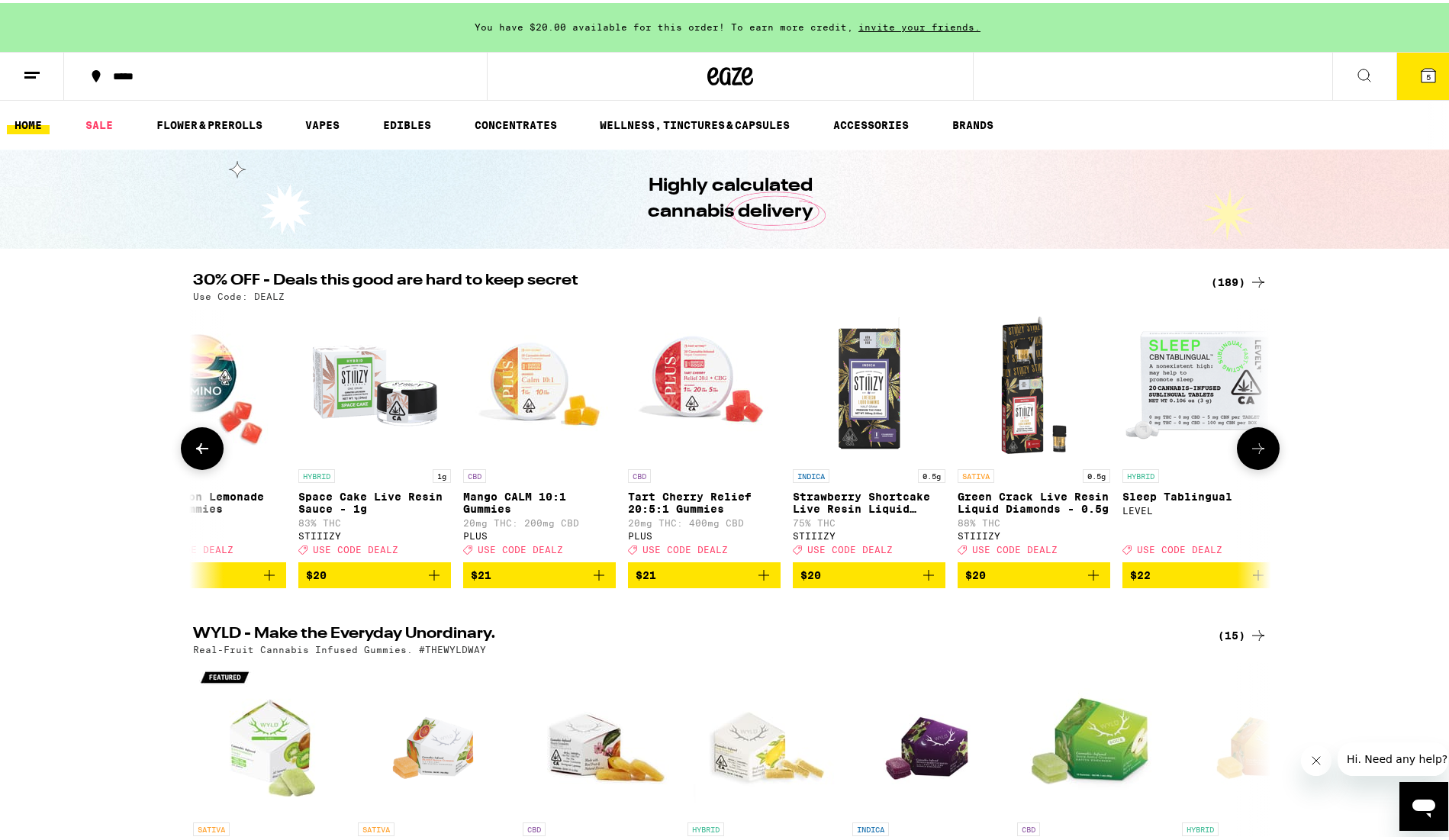
scroll to position [0, 10899]
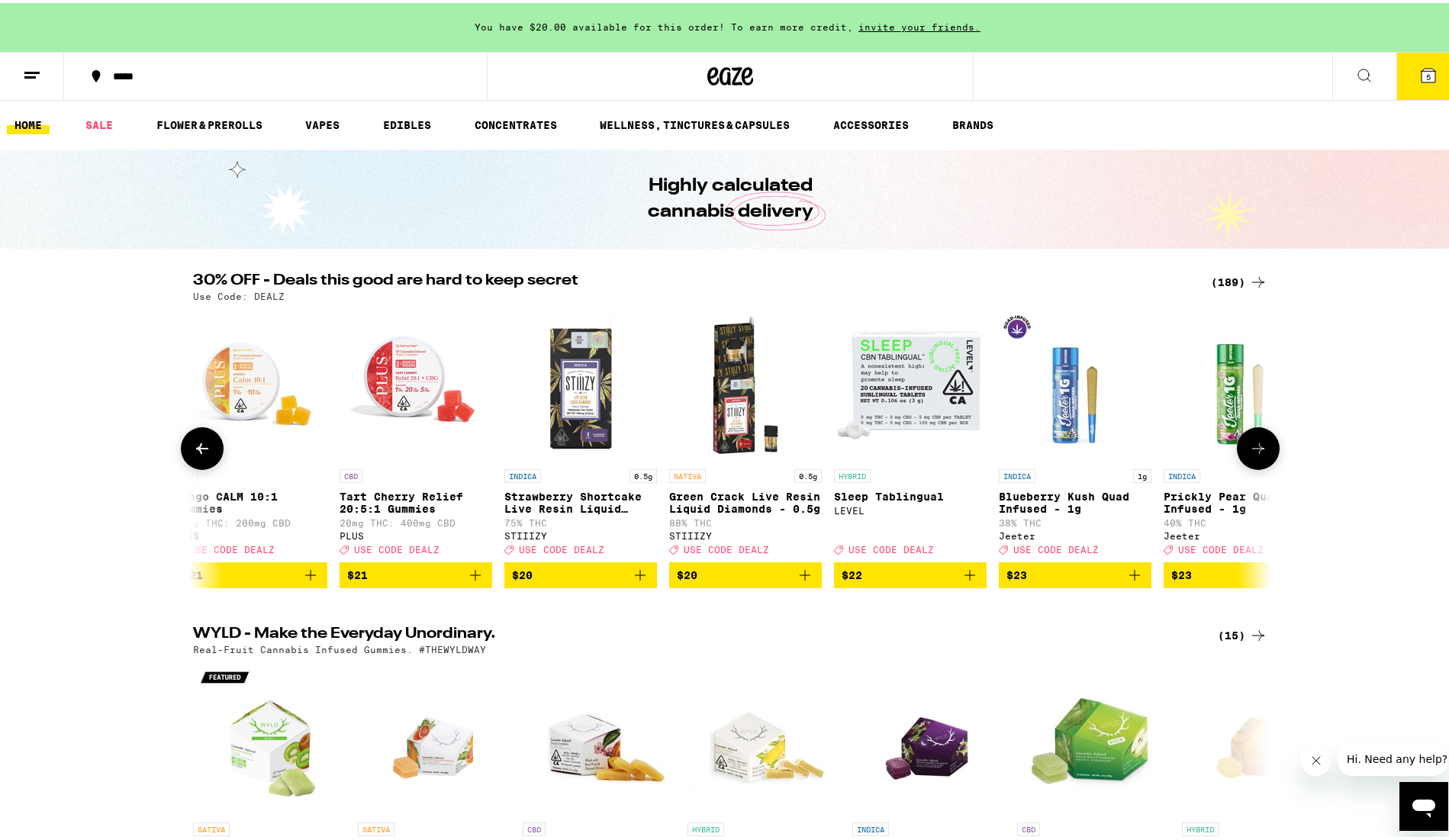
click at [1259, 451] on icon at bounding box center [1258, 445] width 18 height 18
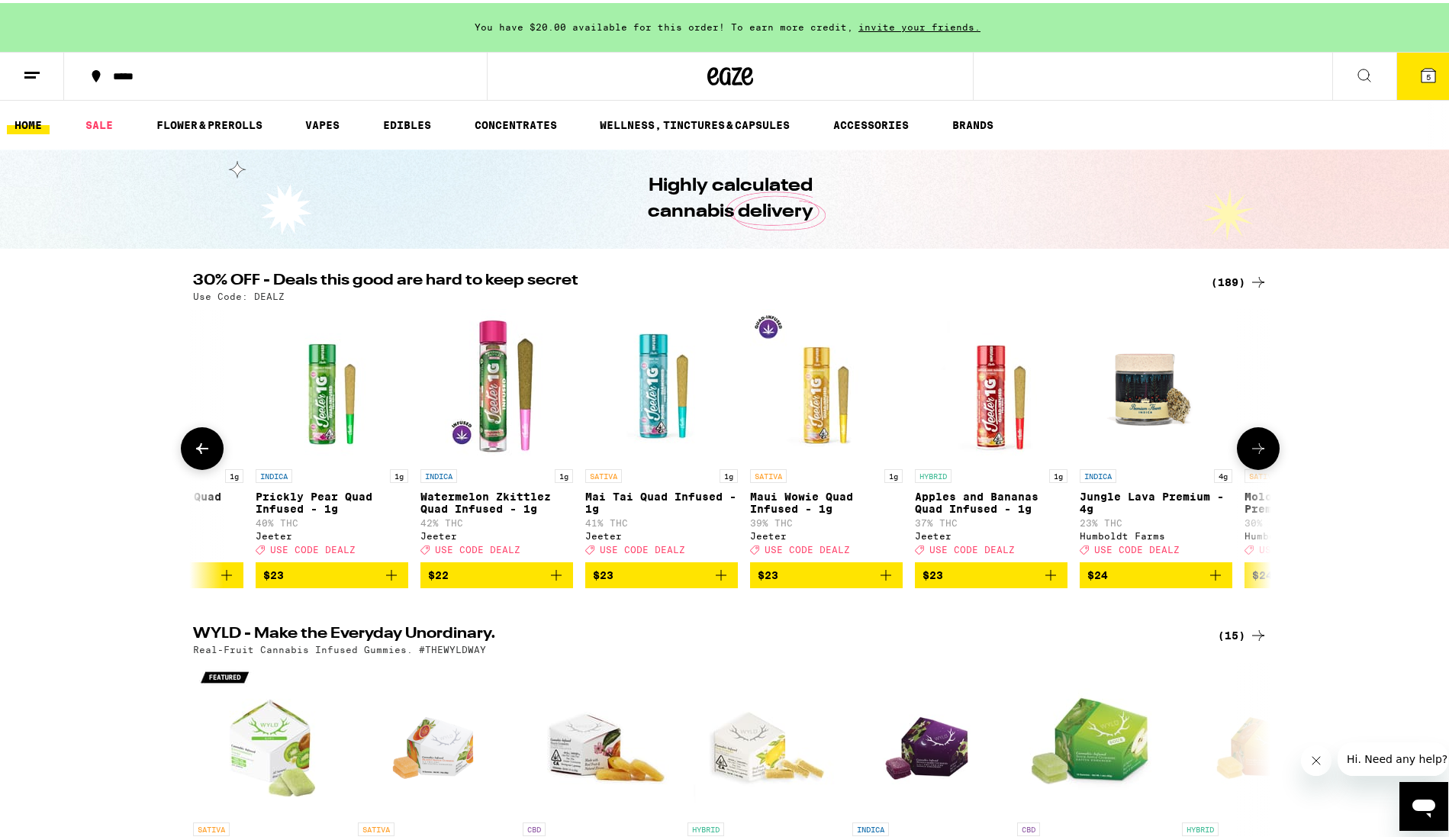
click at [1259, 451] on icon at bounding box center [1258, 445] width 18 height 18
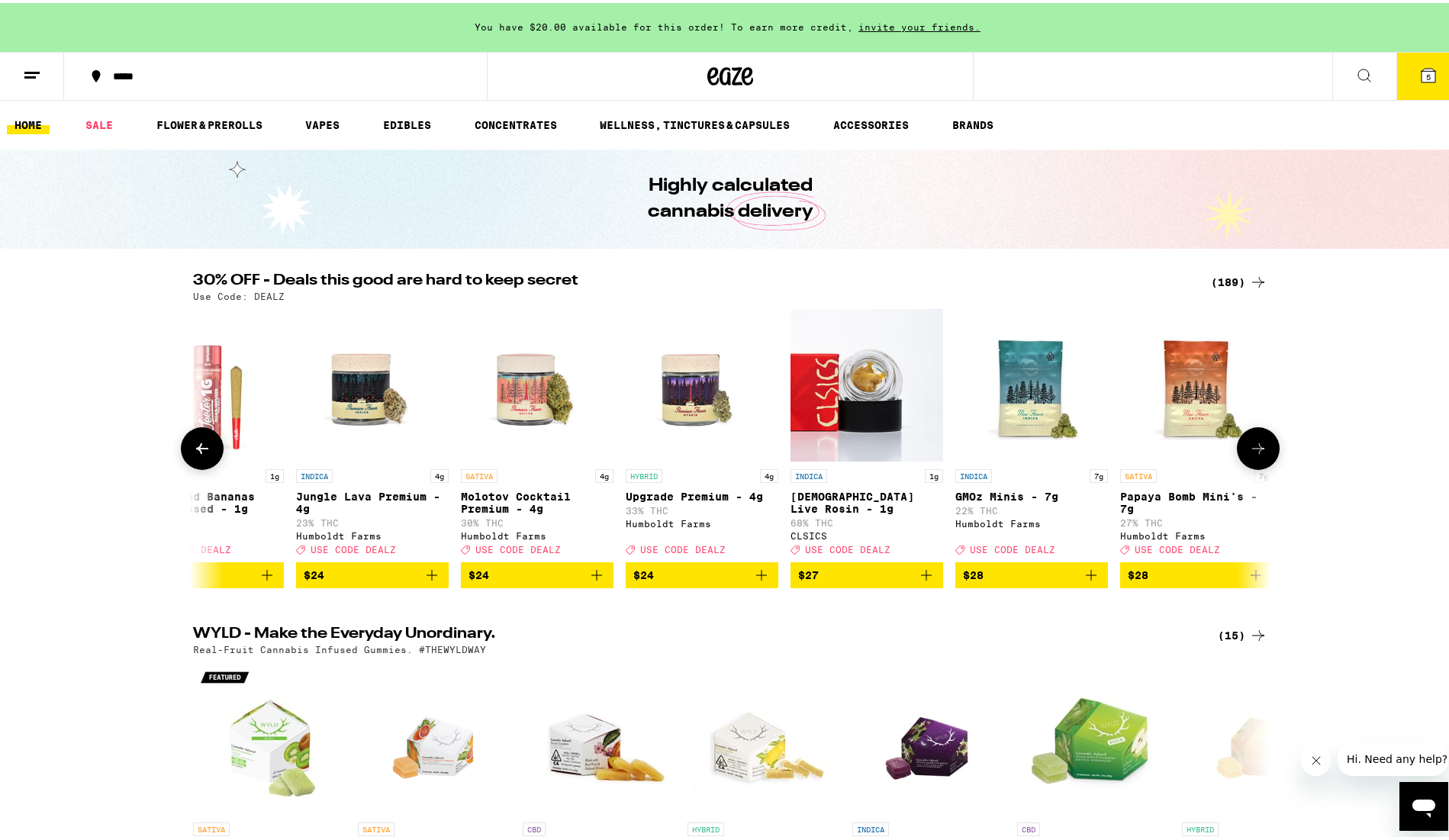
scroll to position [0, 12715]
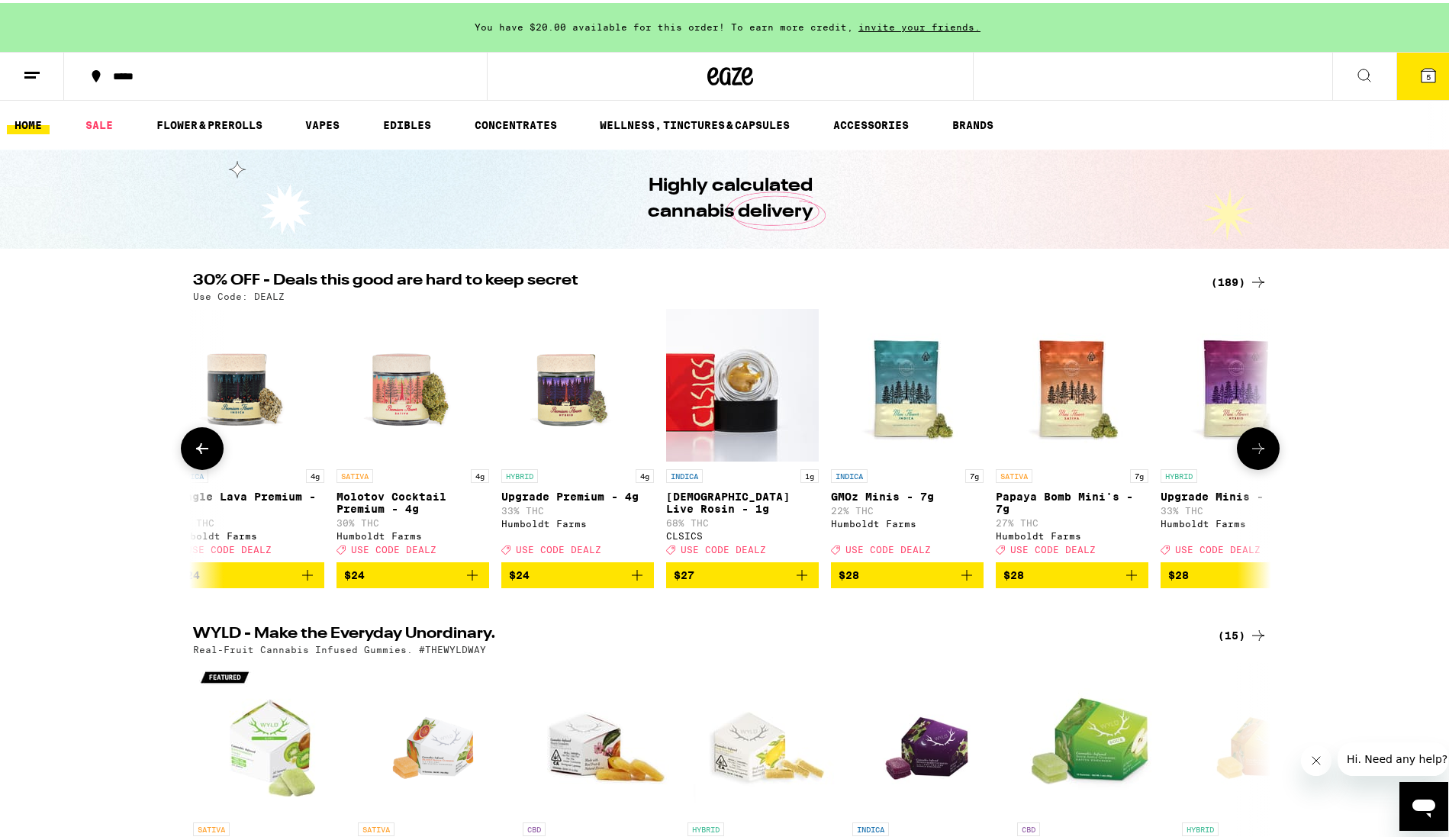
click at [199, 455] on icon at bounding box center [202, 445] width 18 height 18
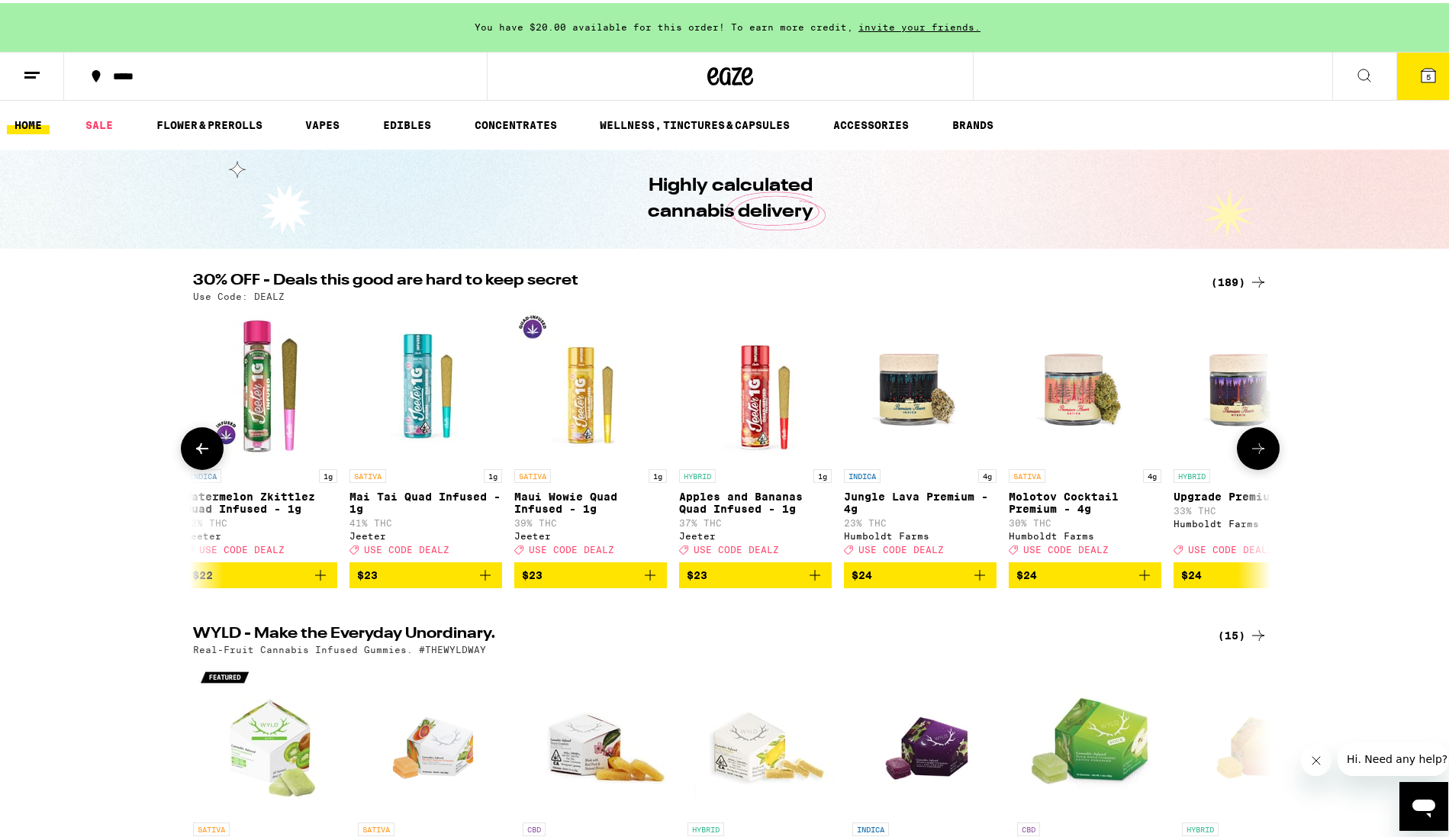
scroll to position [0, 11807]
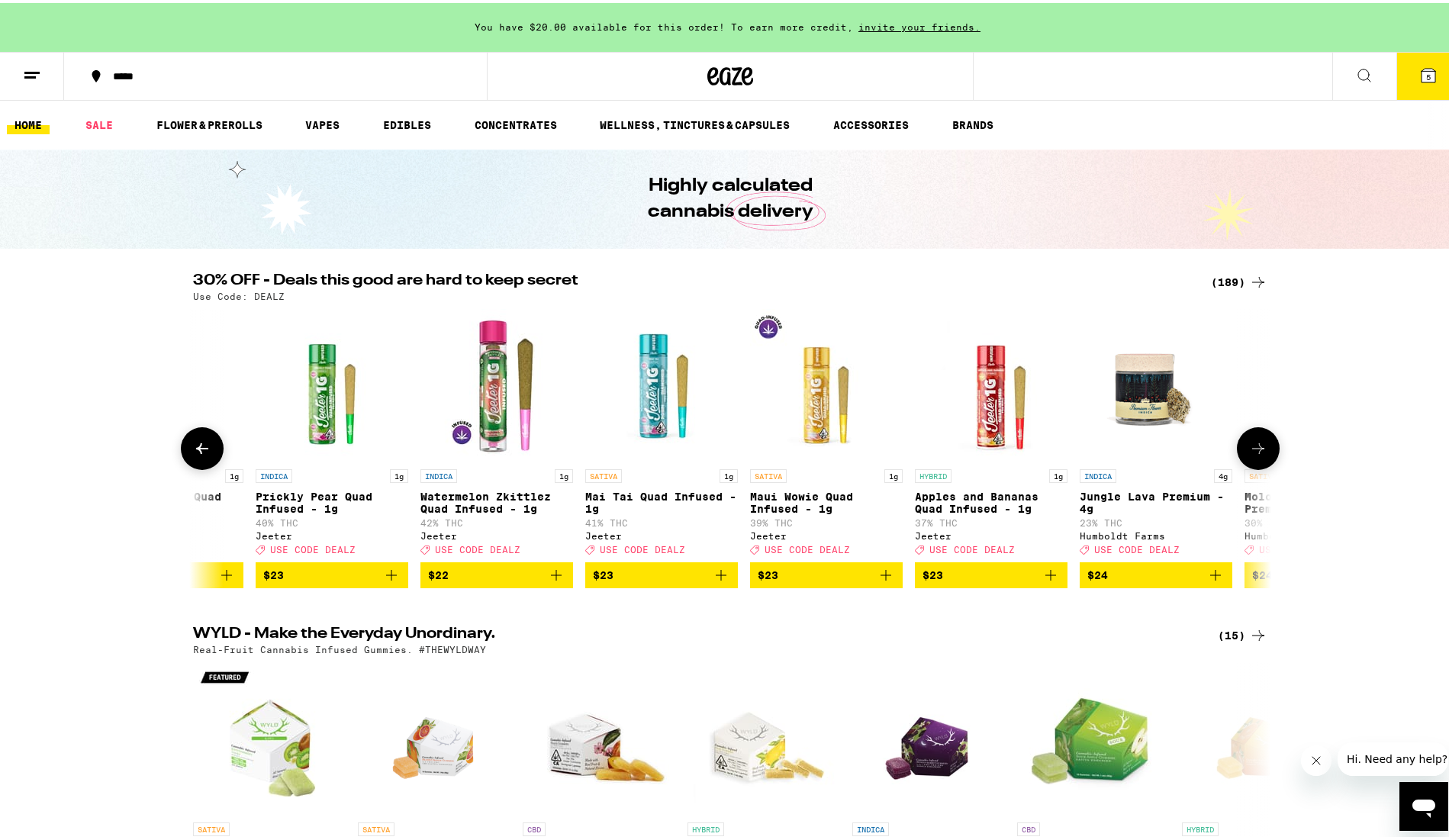
click at [1249, 455] on icon at bounding box center [1258, 445] width 18 height 18
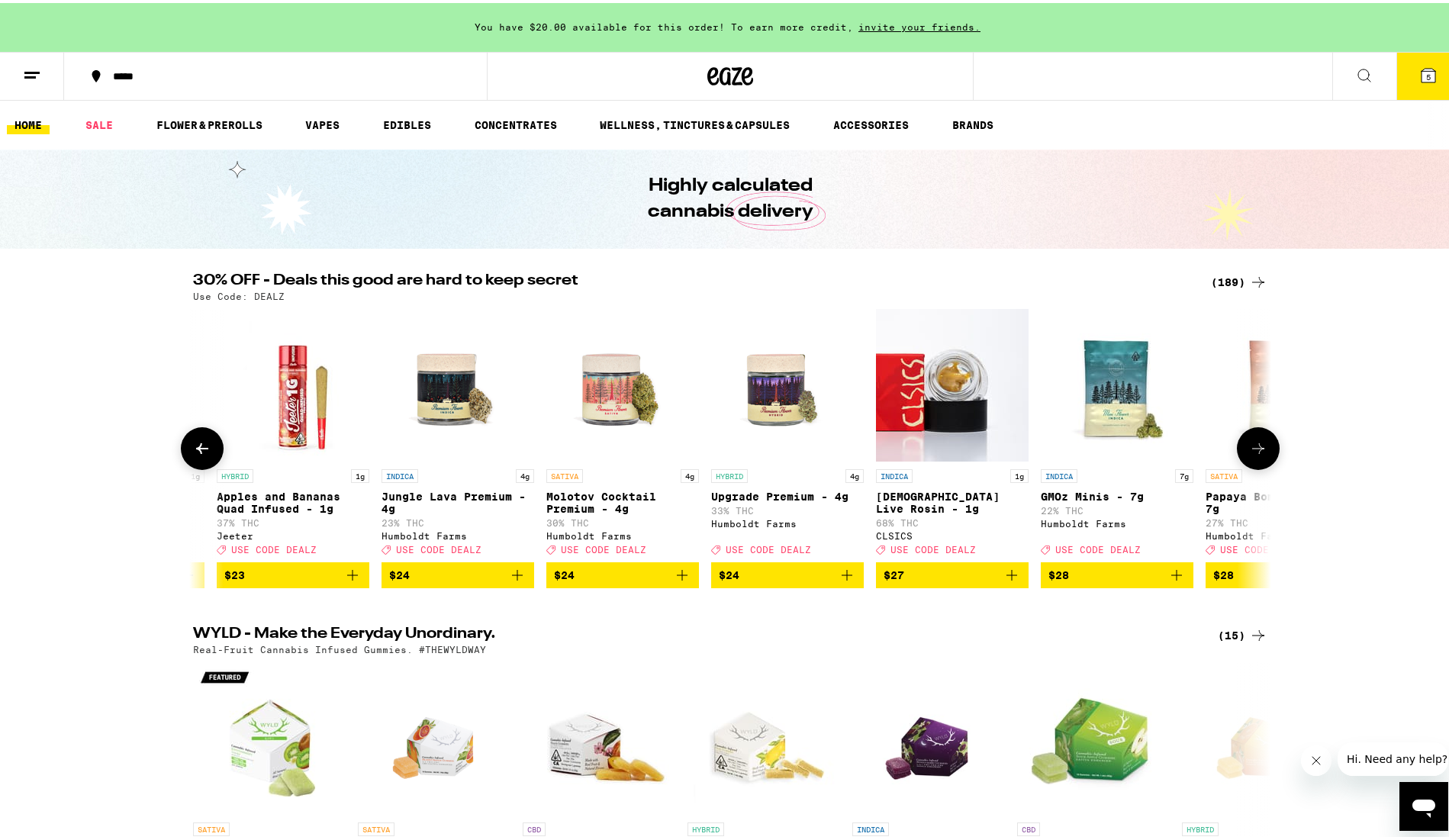
scroll to position [0, 12715]
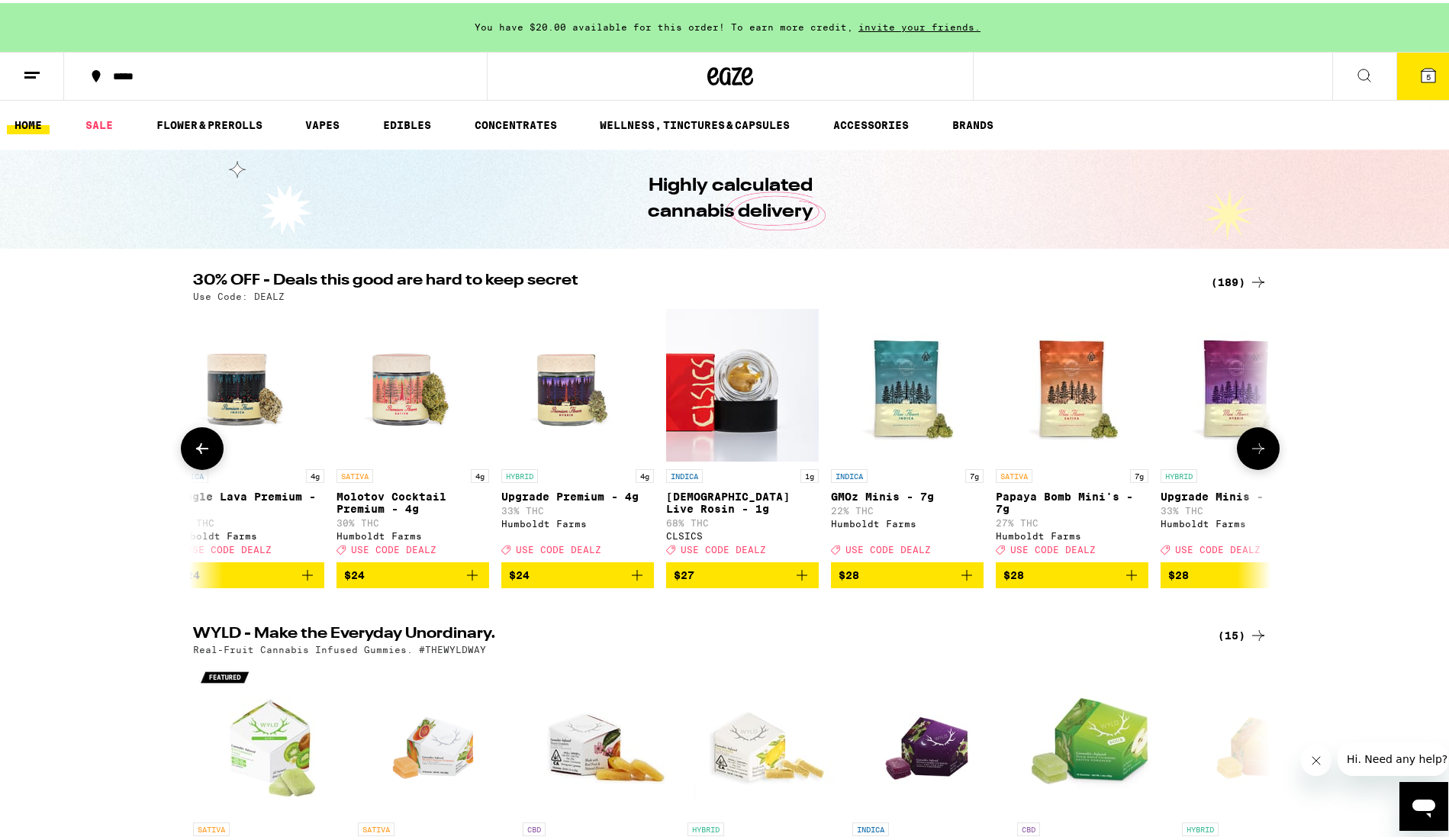
click at [1249, 452] on icon at bounding box center [1258, 445] width 18 height 18
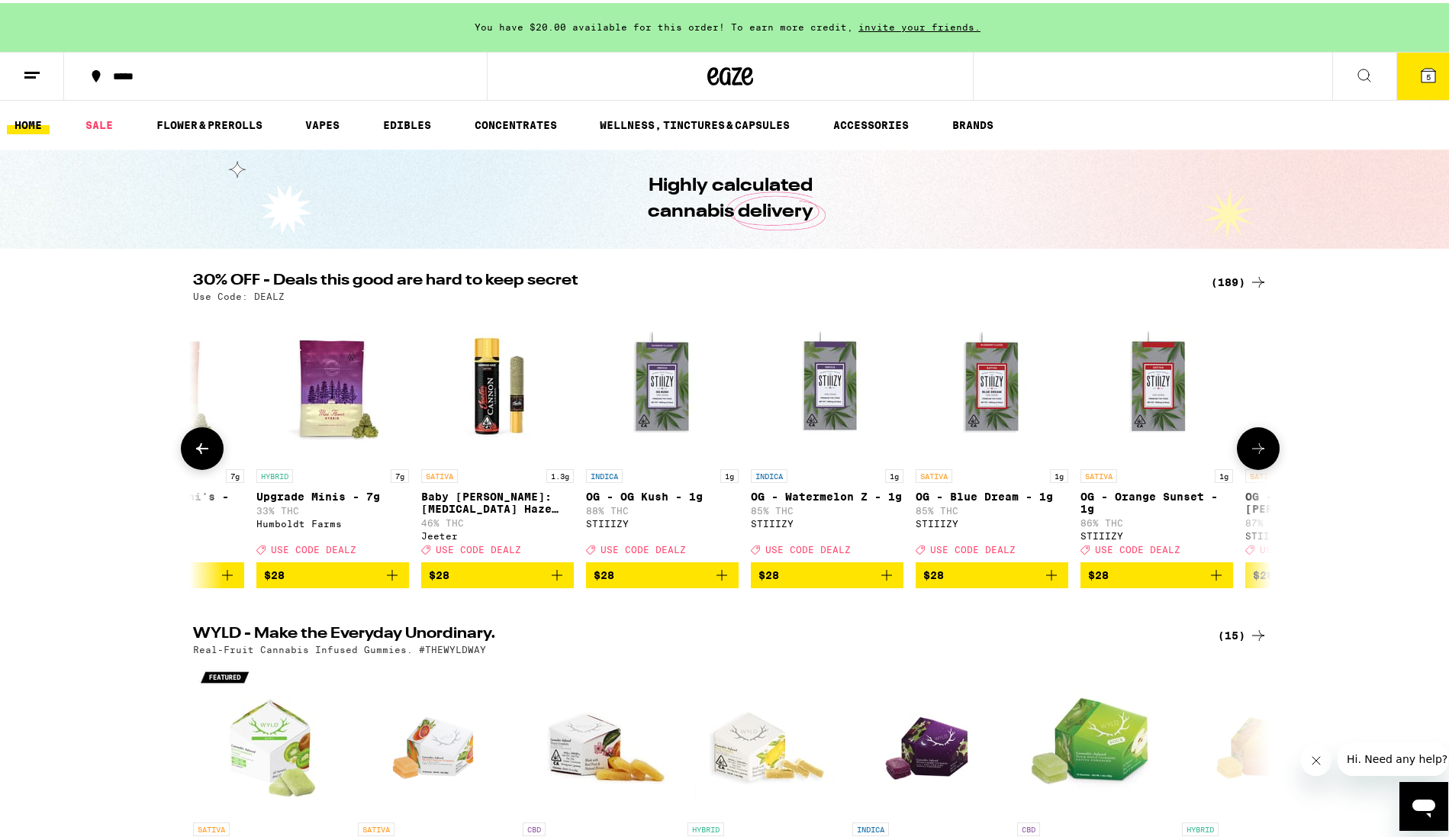
scroll to position [0, 13624]
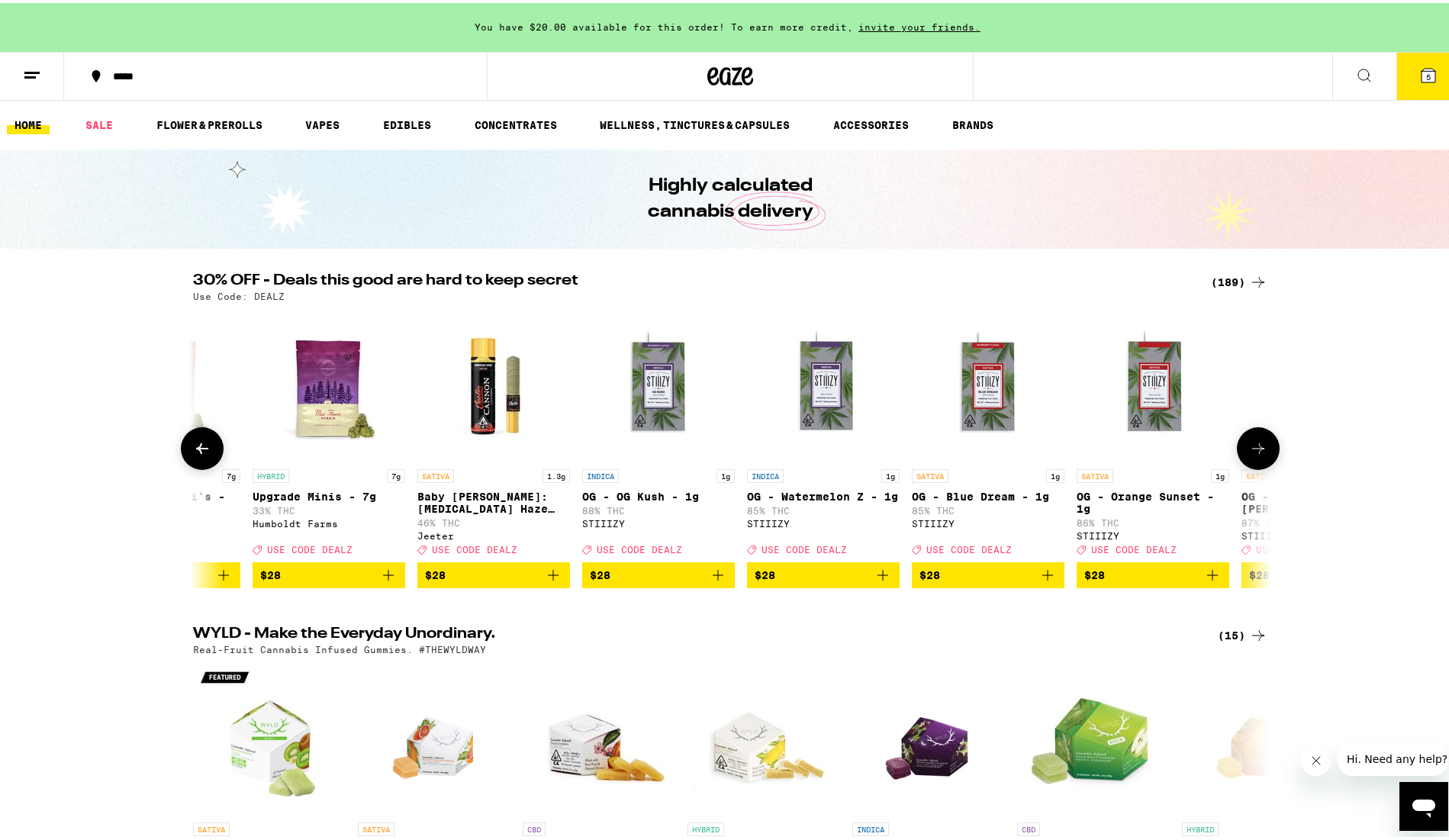
click at [1249, 452] on icon at bounding box center [1258, 445] width 18 height 18
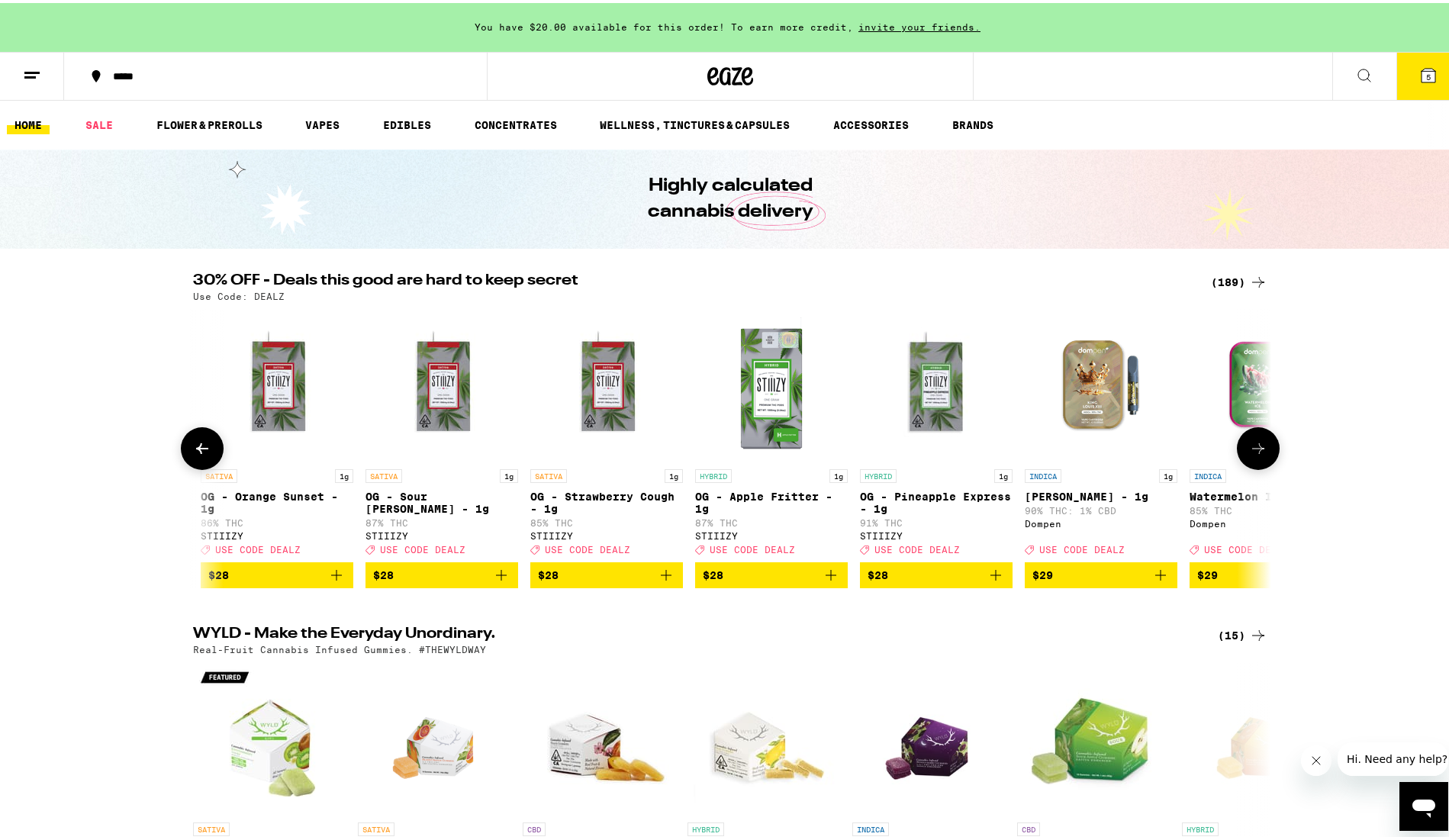
scroll to position [0, 14532]
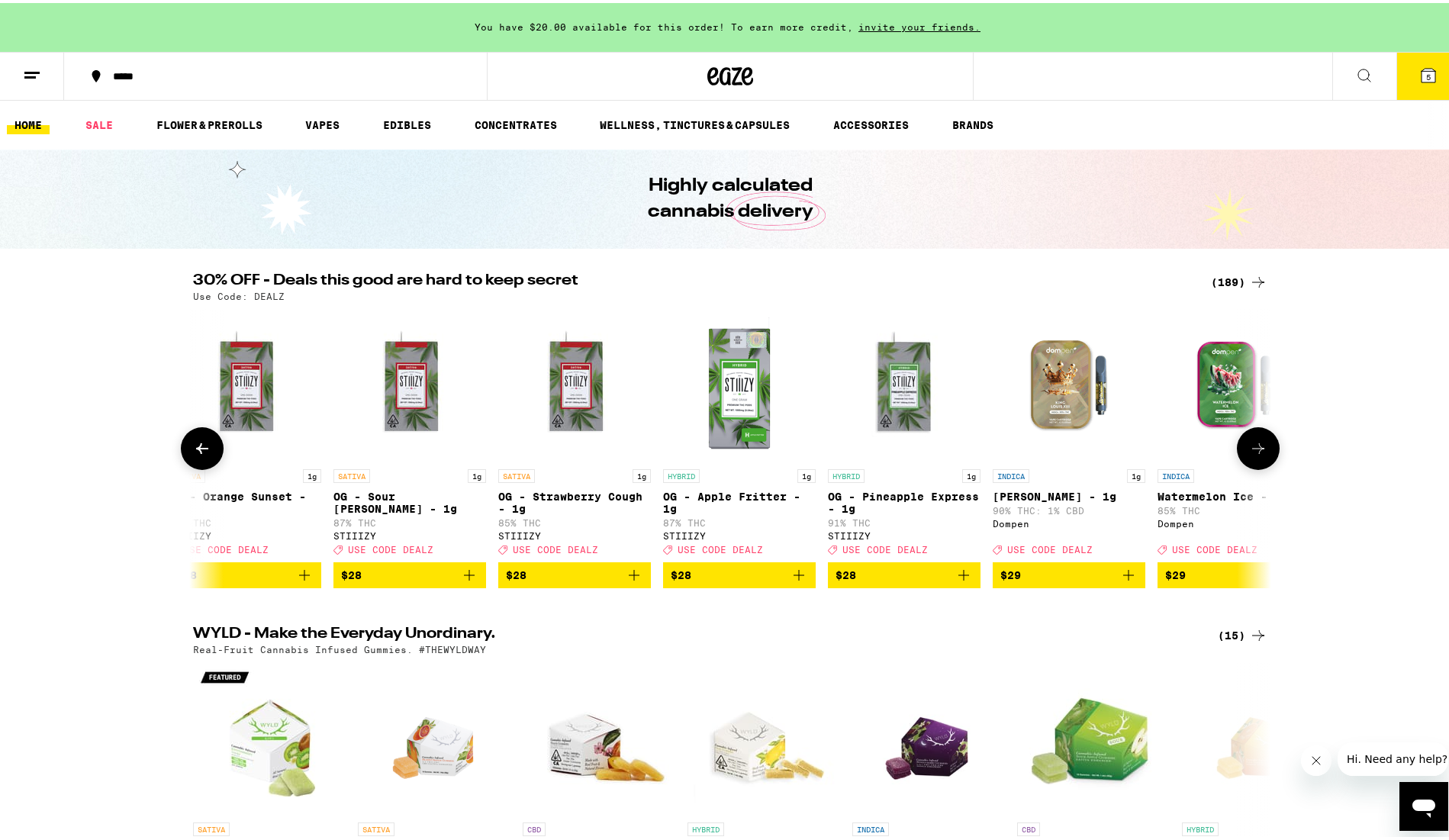
click at [1249, 452] on icon at bounding box center [1258, 445] width 18 height 18
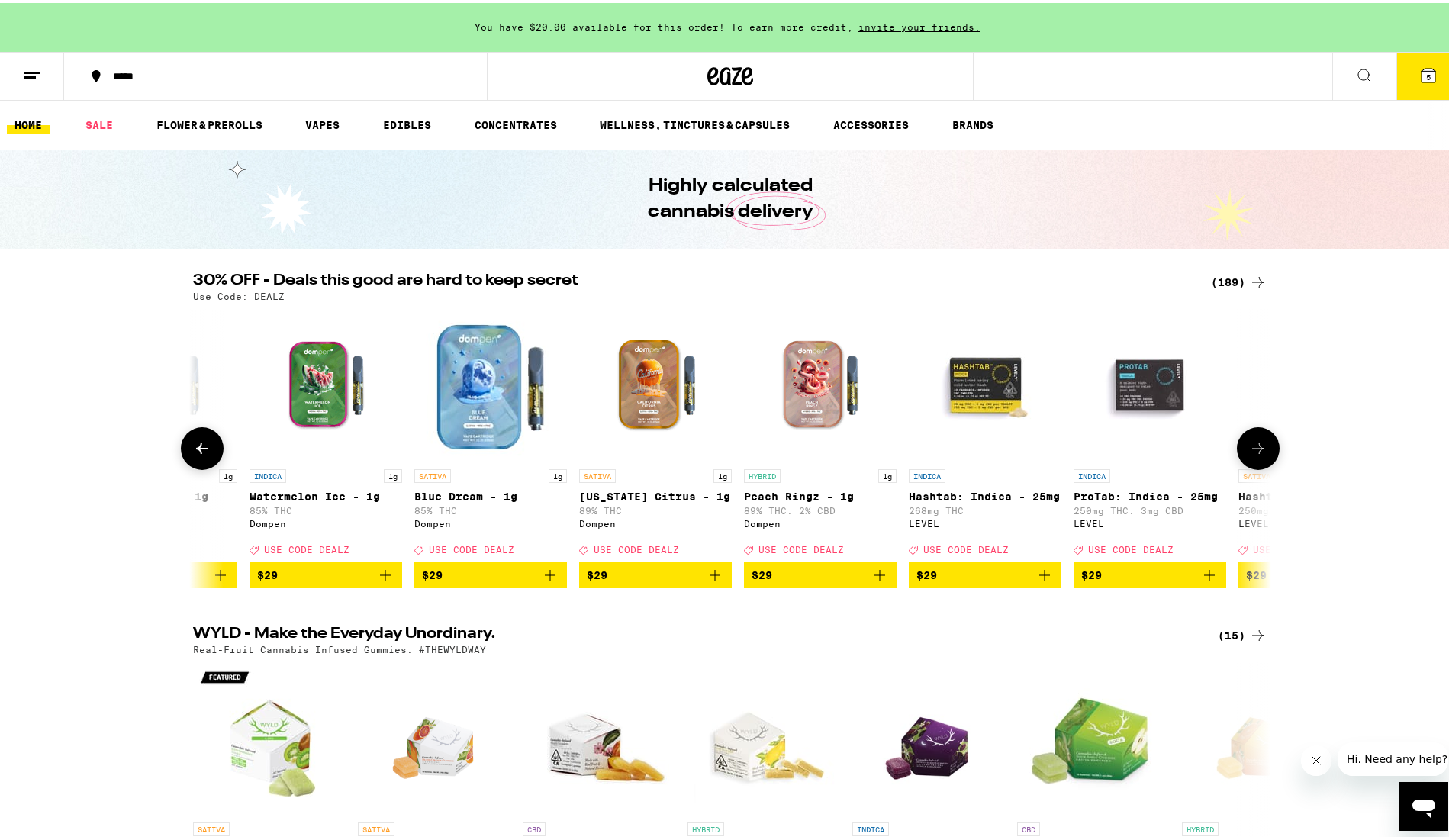
click at [1249, 451] on icon at bounding box center [1258, 445] width 18 height 18
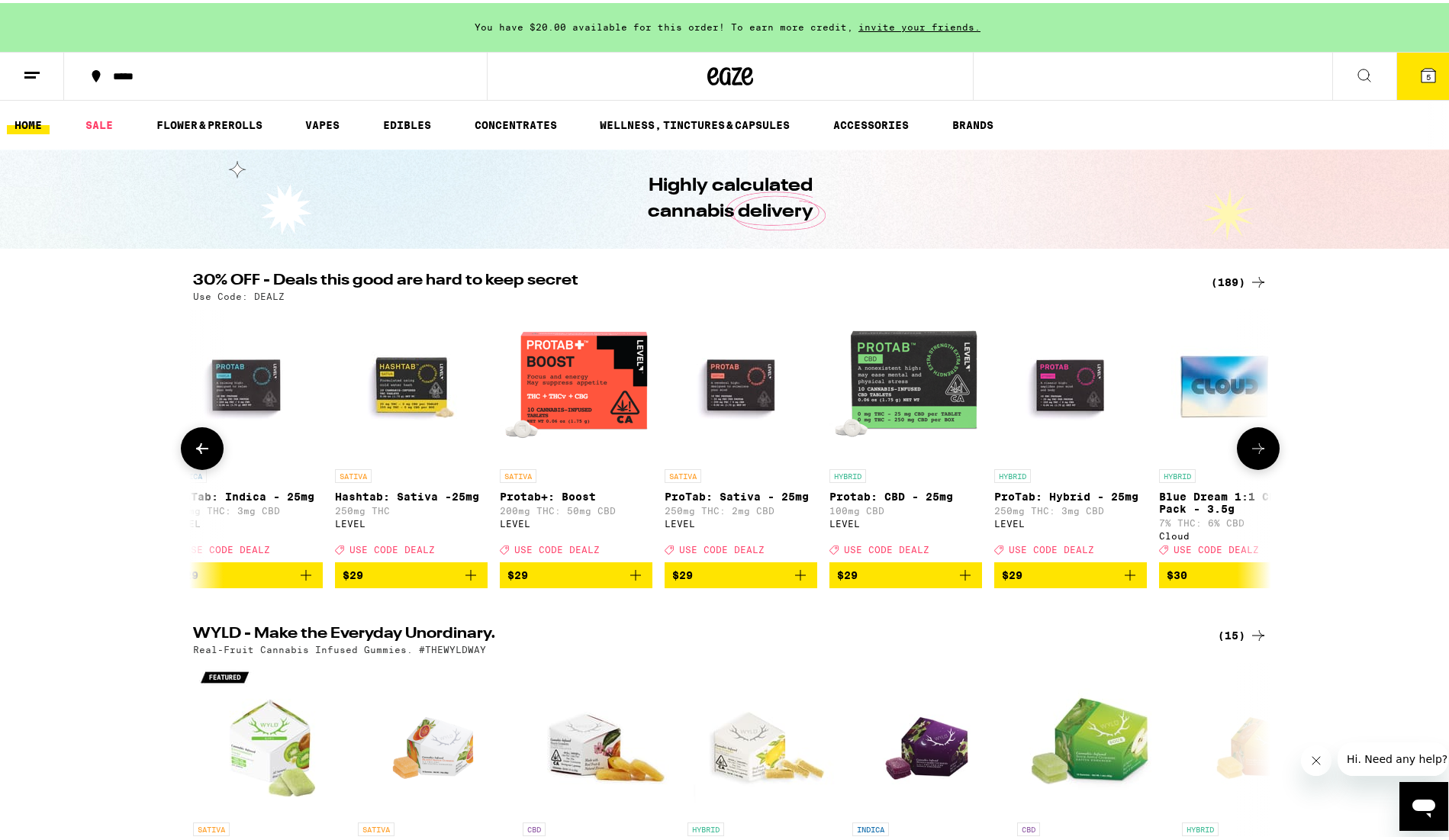
scroll to position [0, 16348]
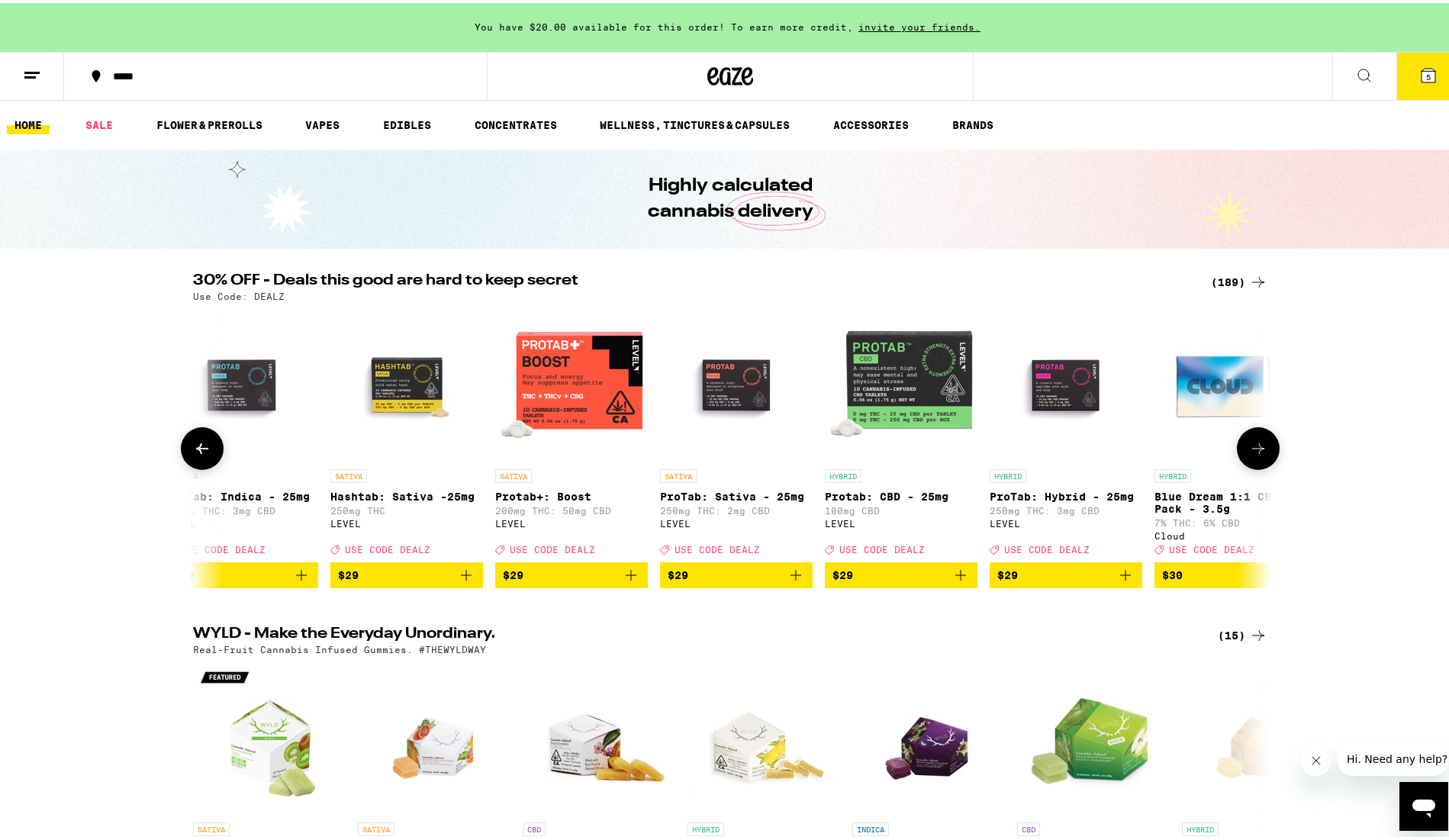
click at [1249, 451] on icon at bounding box center [1258, 445] width 18 height 18
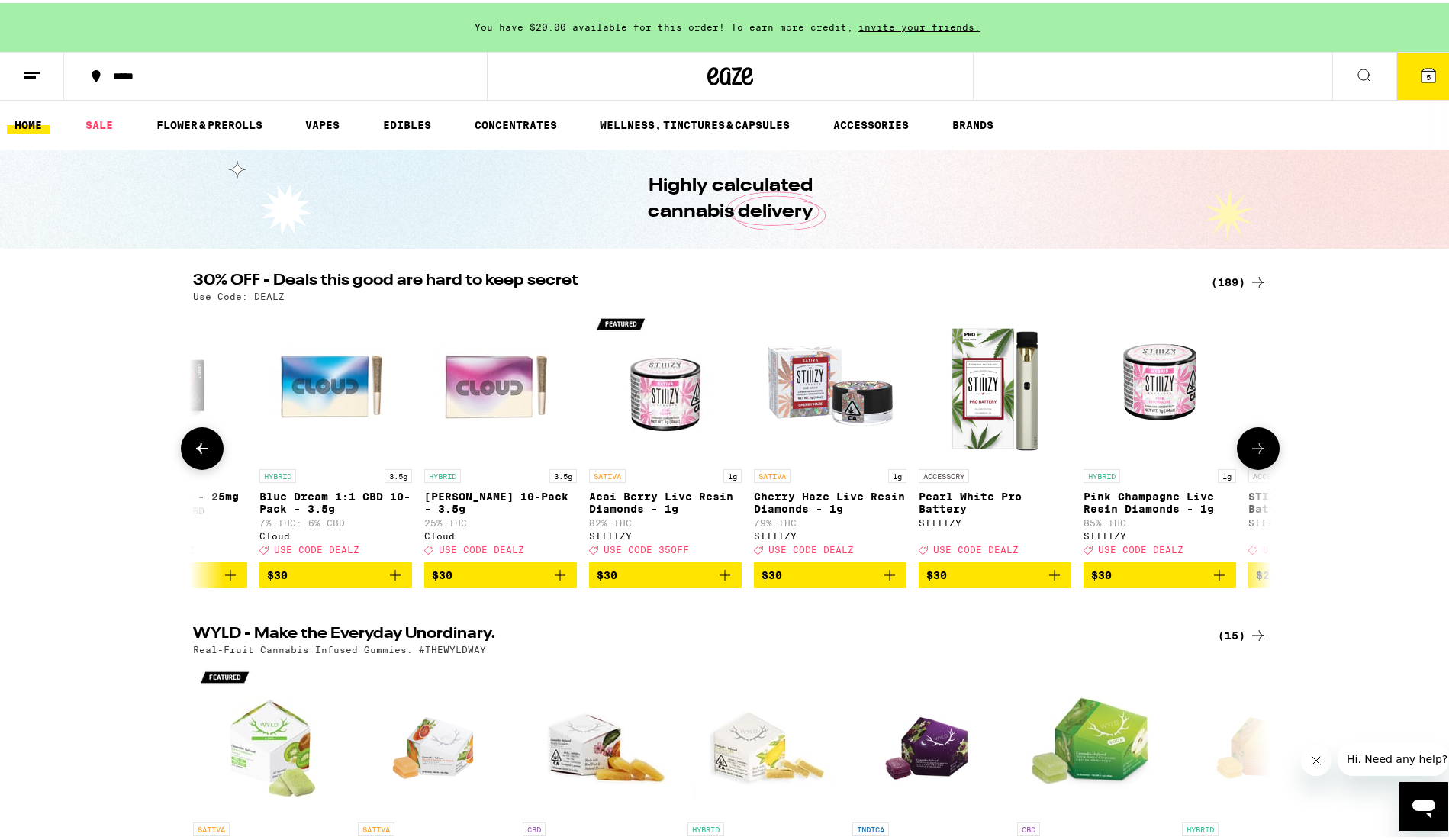
scroll to position [0, 17256]
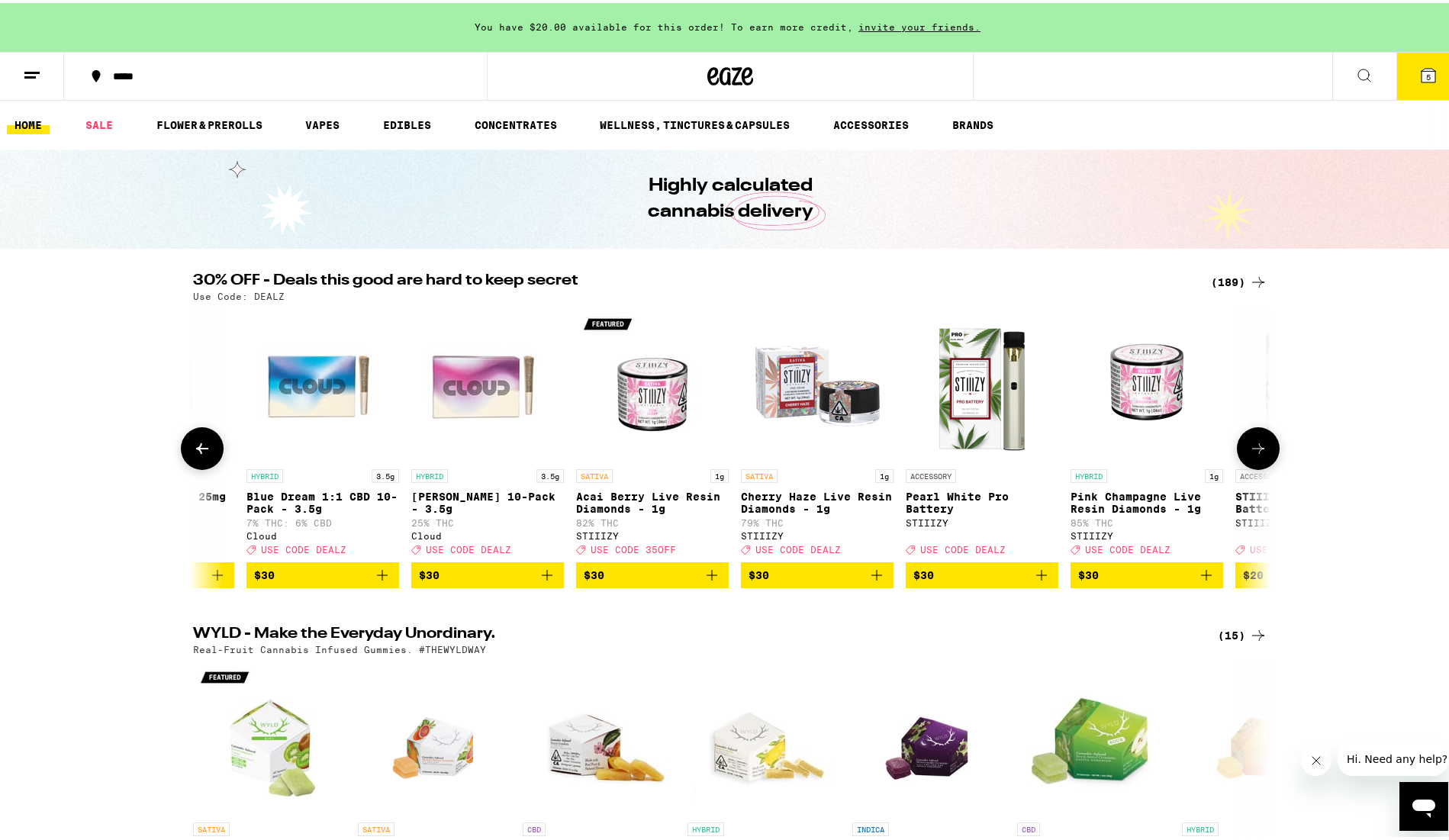
click at [1249, 451] on icon at bounding box center [1258, 445] width 18 height 18
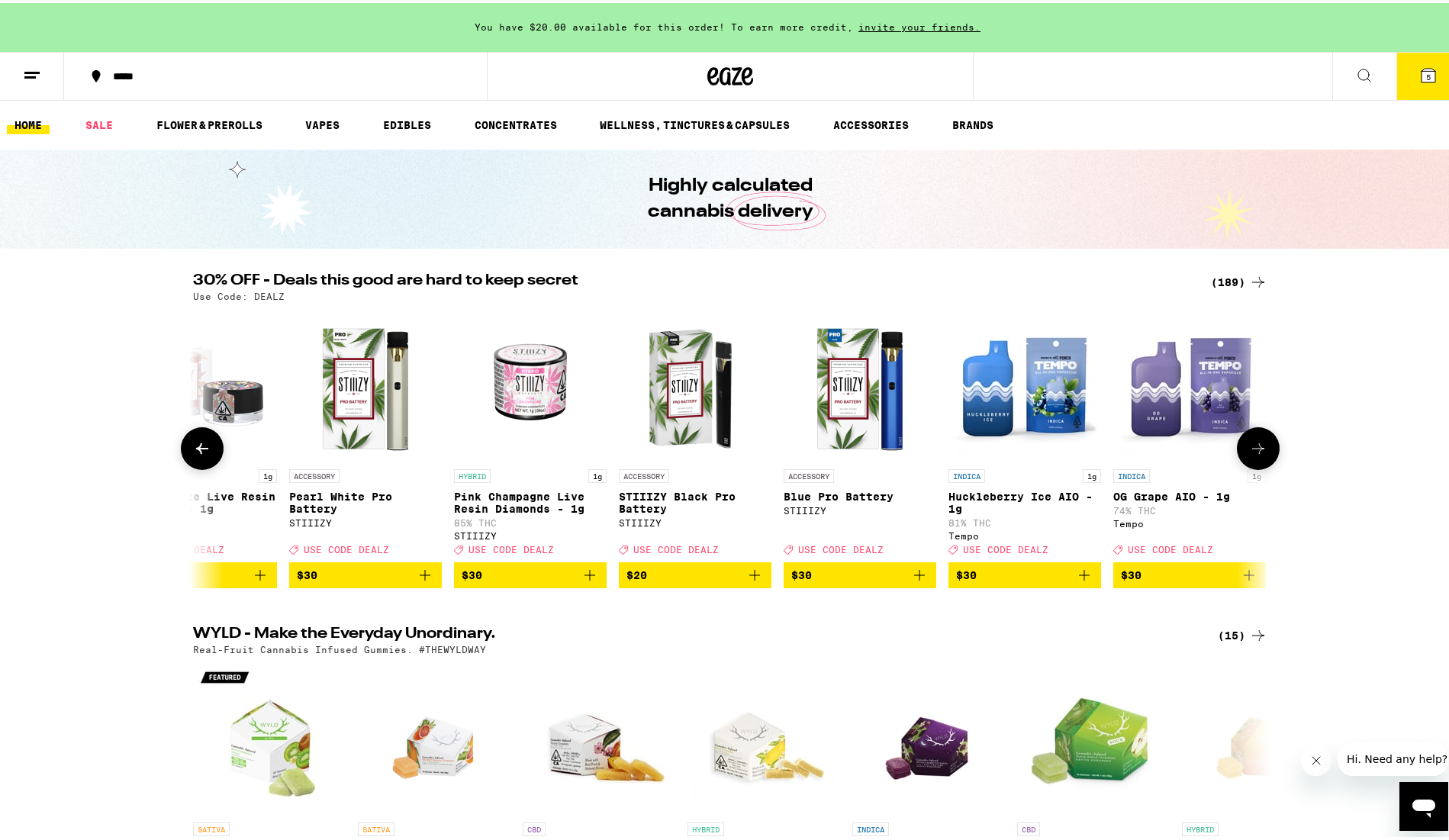
scroll to position [0, 18164]
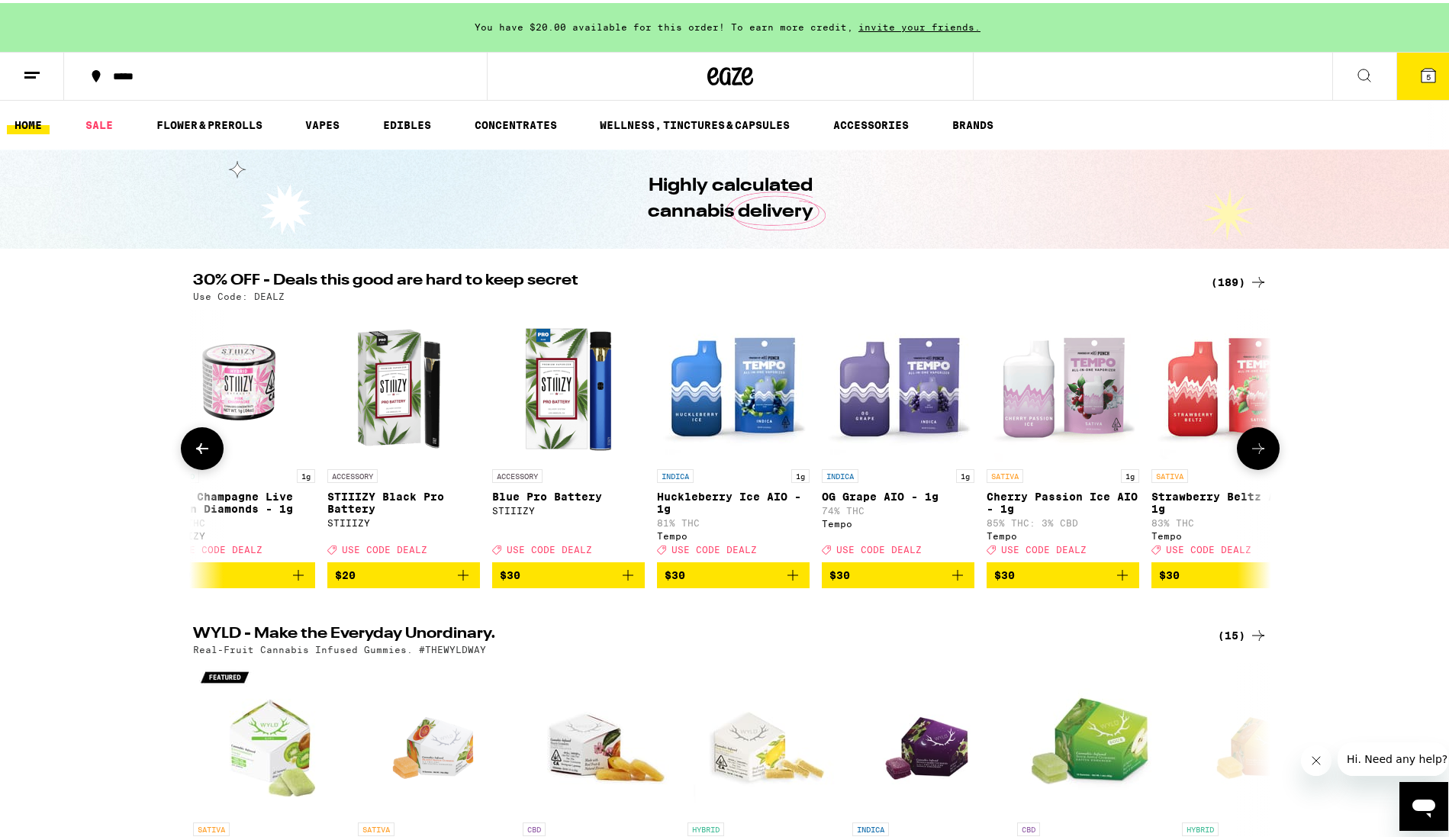
click at [1249, 451] on icon at bounding box center [1258, 445] width 18 height 18
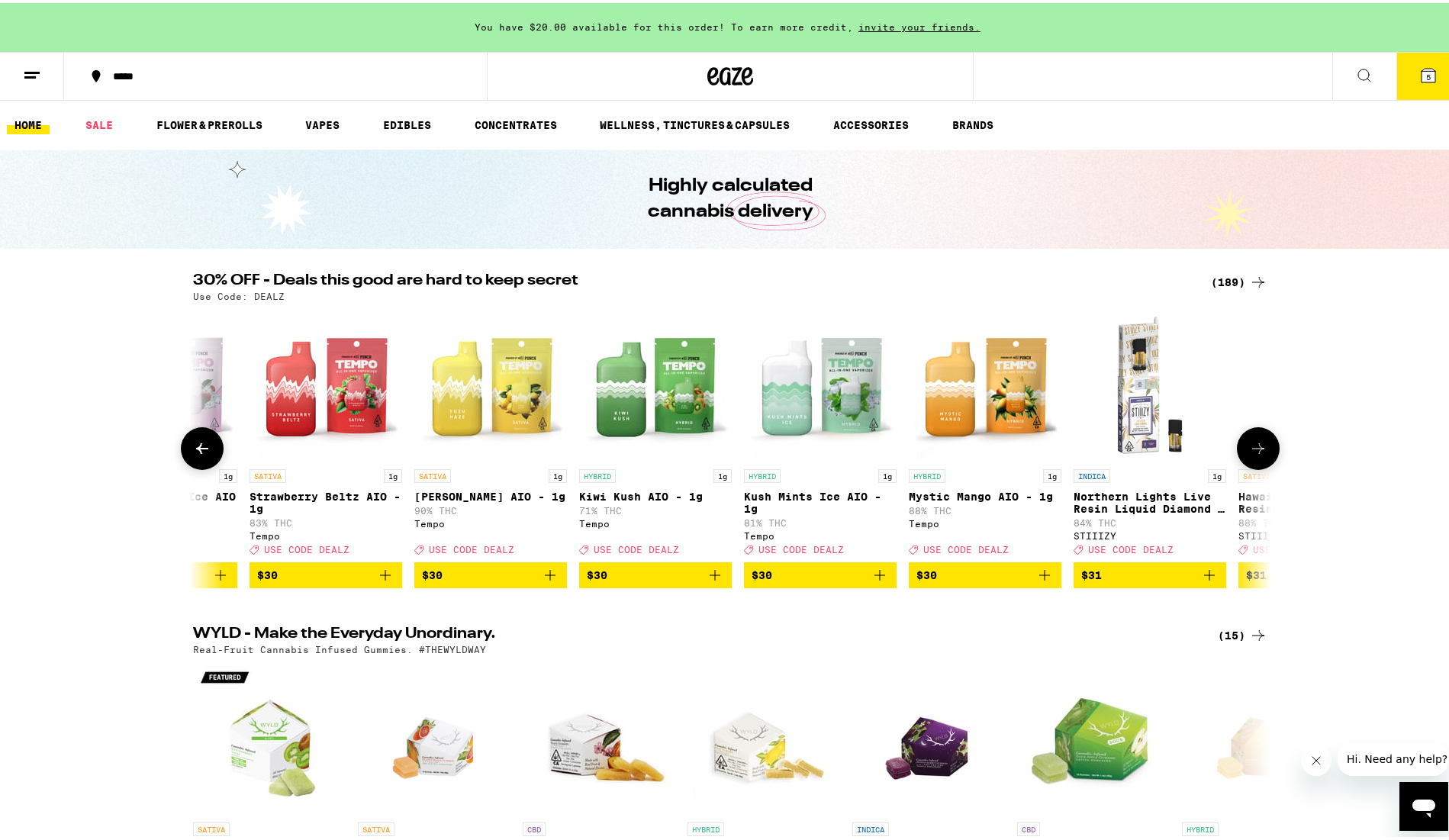
scroll to position [0, 19073]
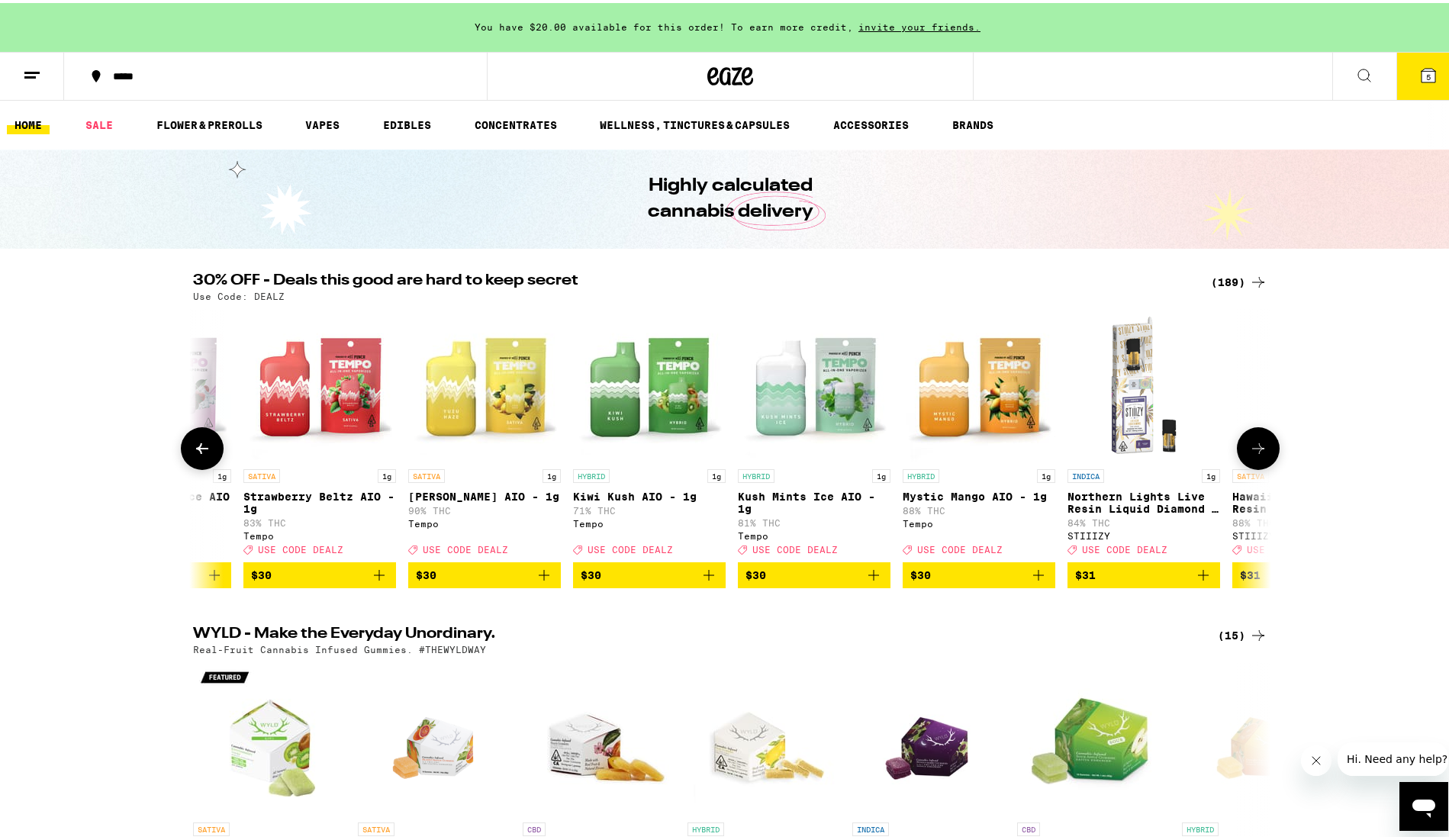
click at [543, 582] on icon "Add to bag" at bounding box center [544, 572] width 18 height 18
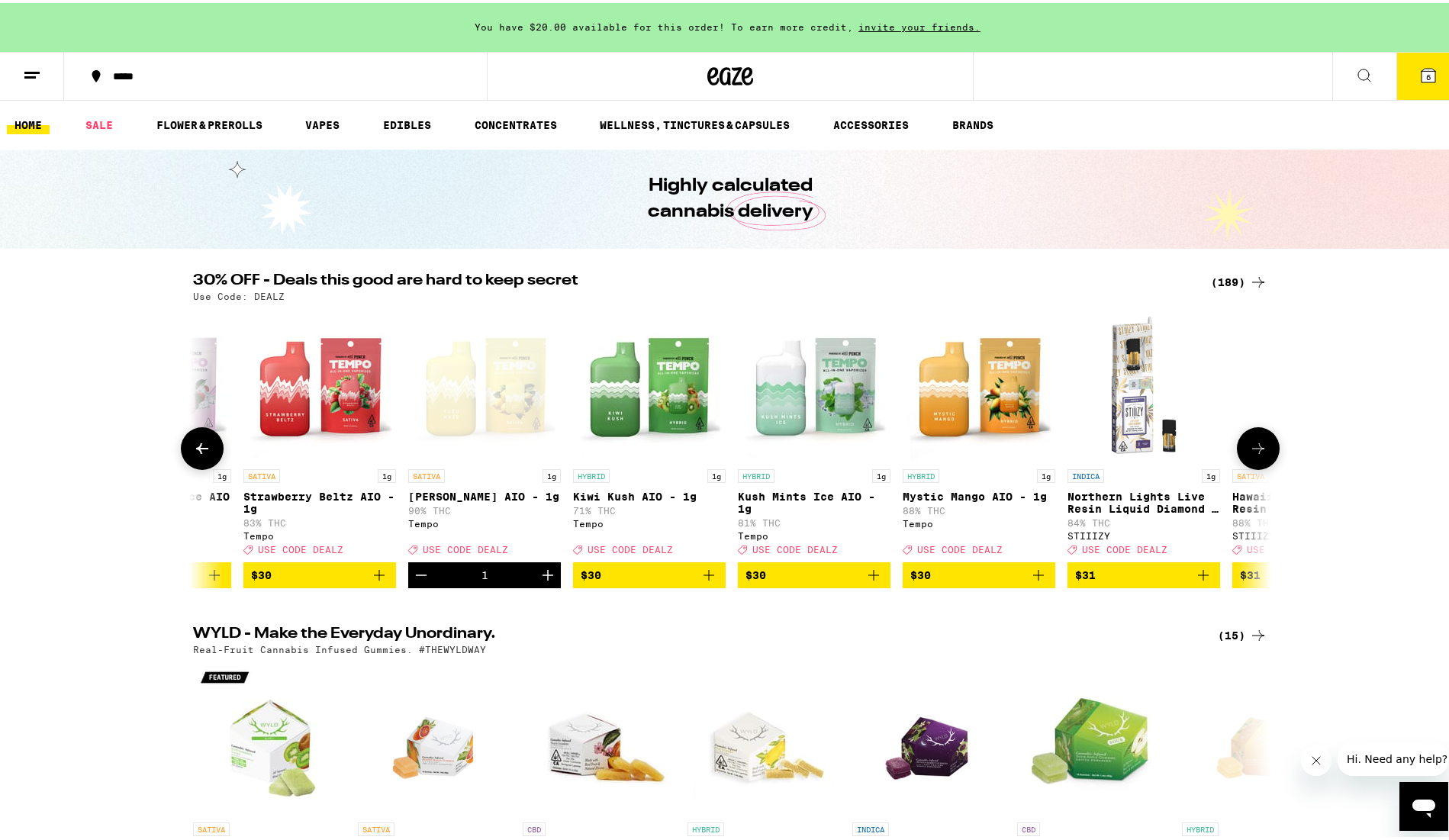
click at [1249, 453] on icon at bounding box center [1258, 445] width 18 height 18
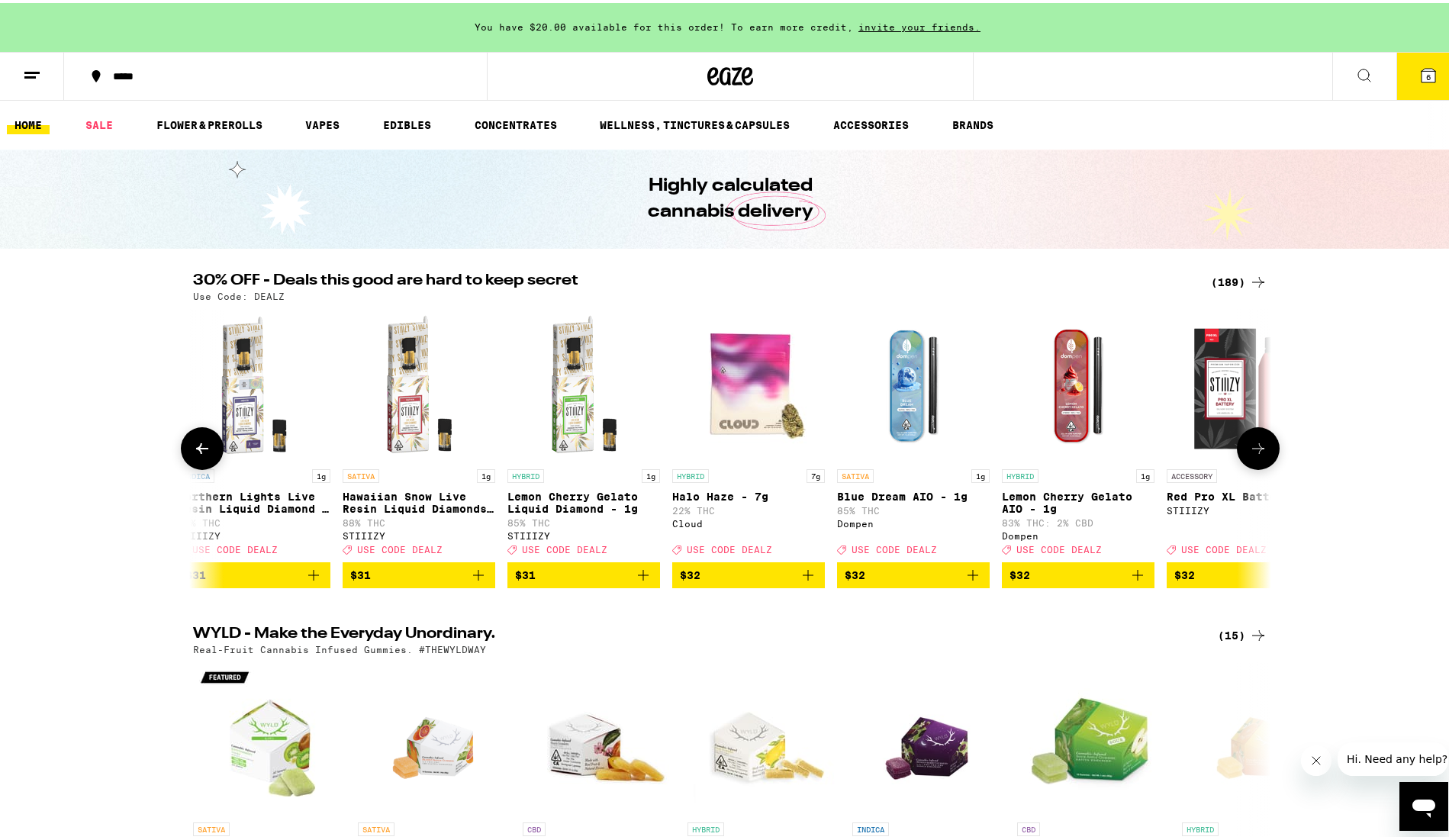
scroll to position [0, 19981]
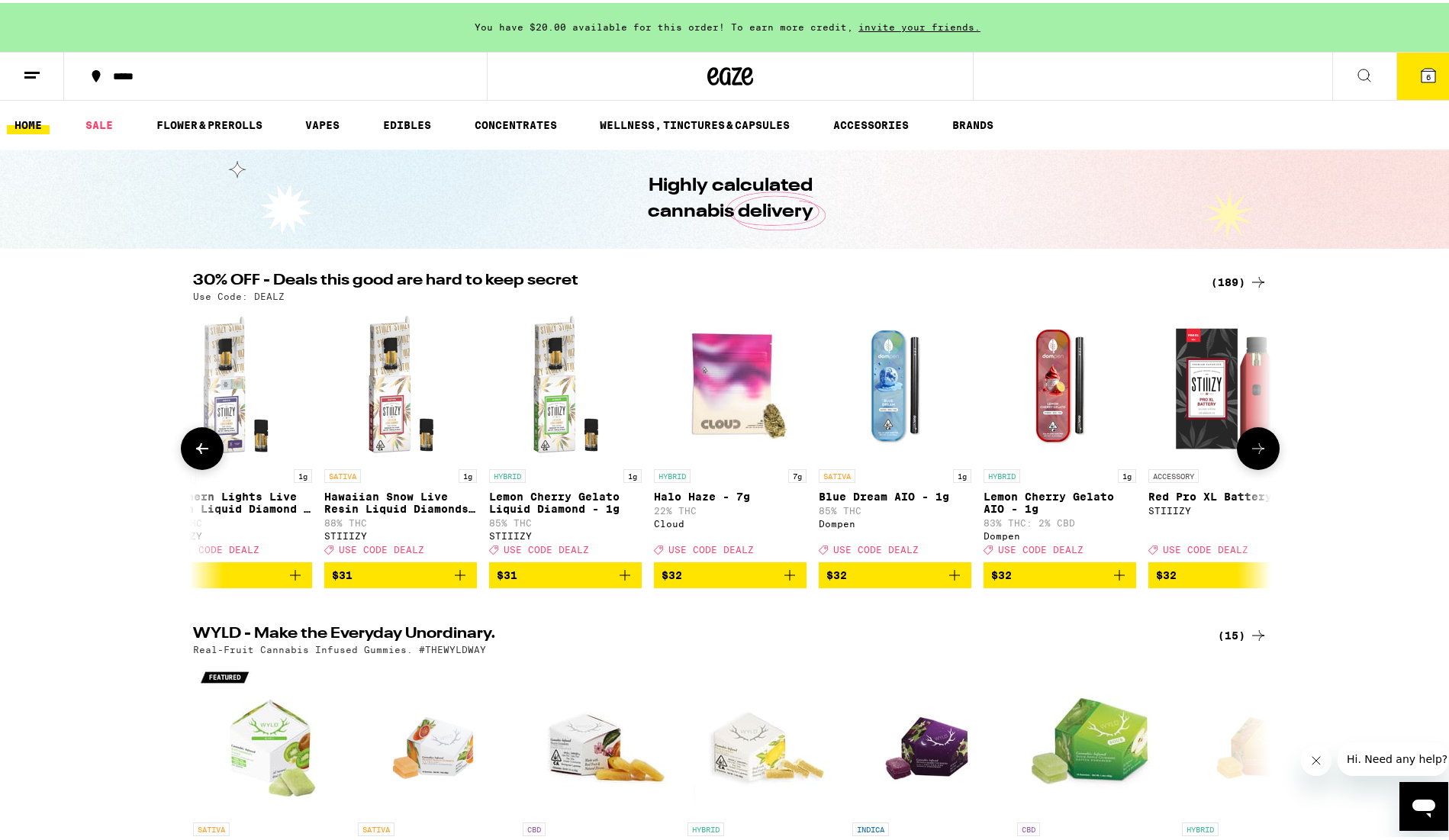
click at [1249, 452] on icon at bounding box center [1258, 445] width 18 height 18
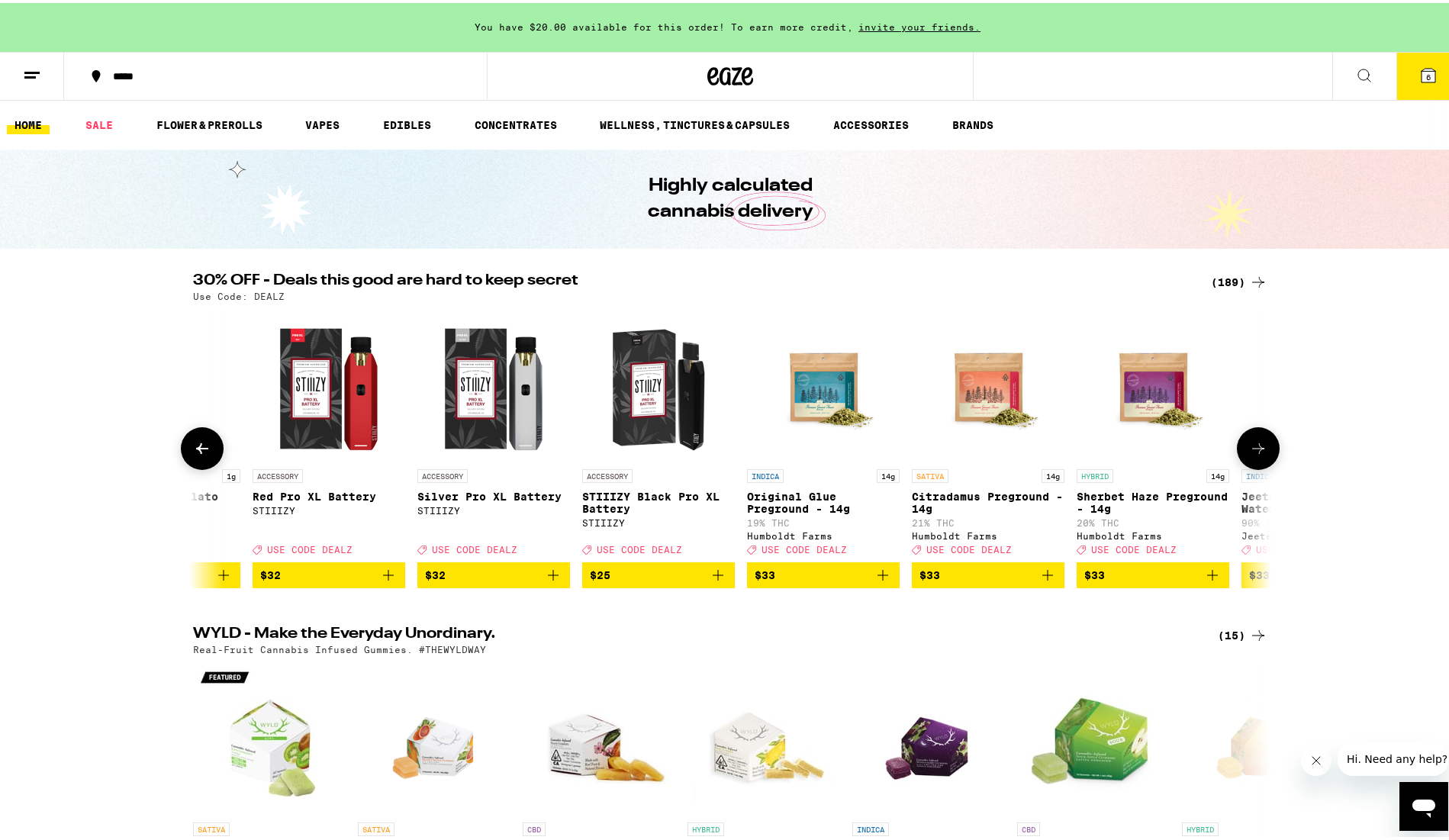
scroll to position [0, 20890]
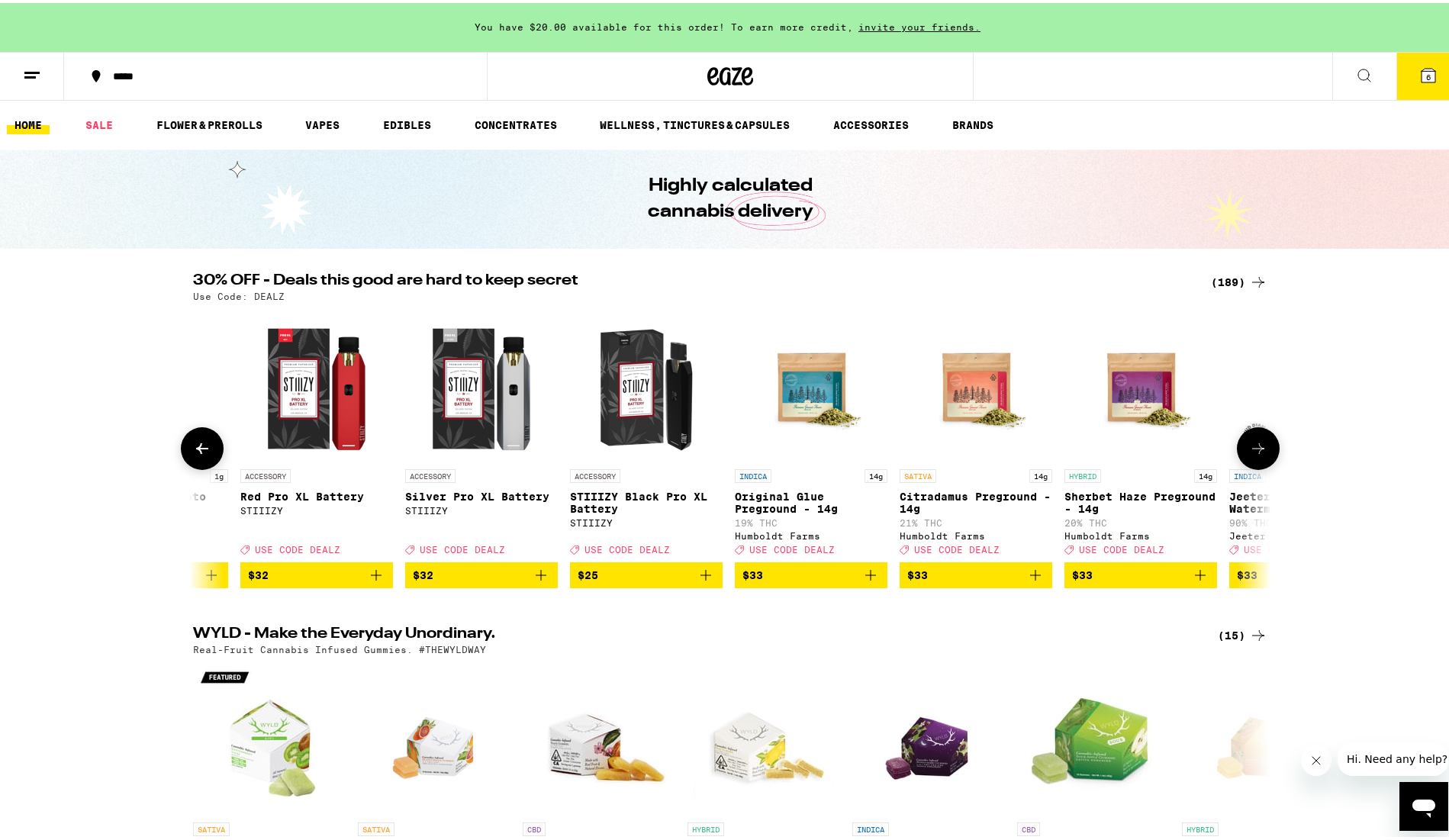
click at [1249, 452] on icon at bounding box center [1258, 445] width 18 height 18
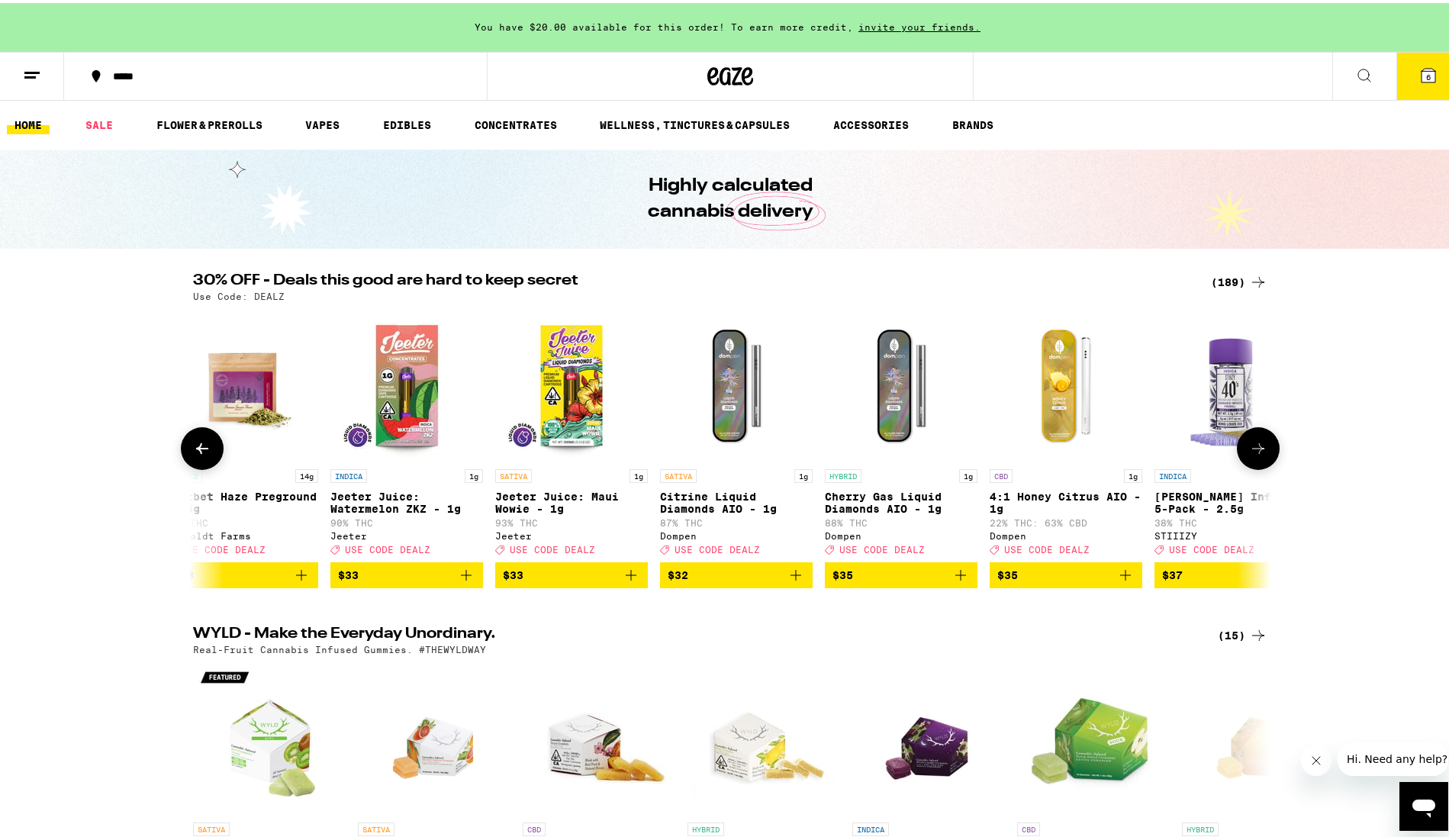
scroll to position [0, 21797]
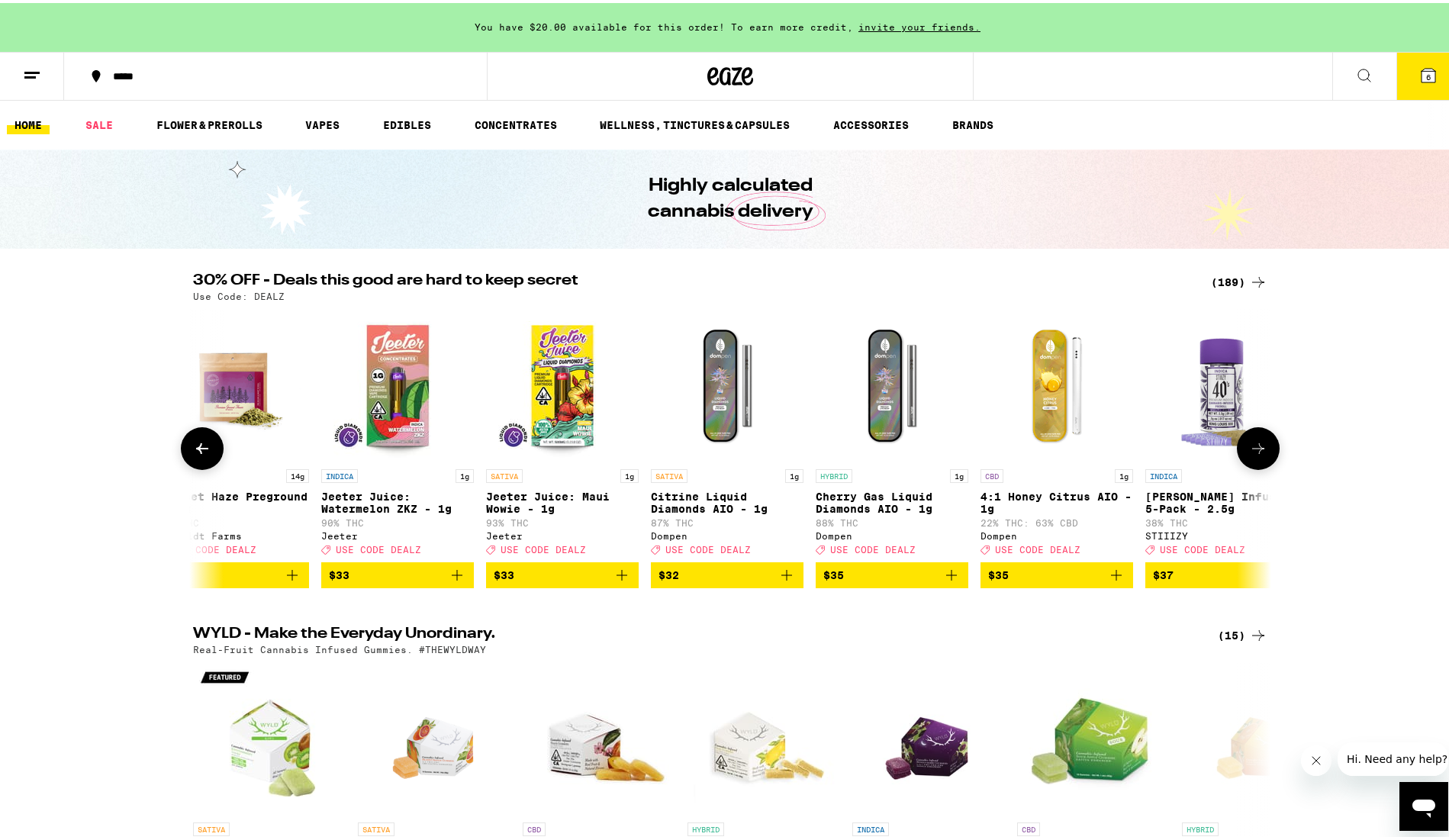
click at [1249, 452] on icon at bounding box center [1258, 445] width 18 height 18
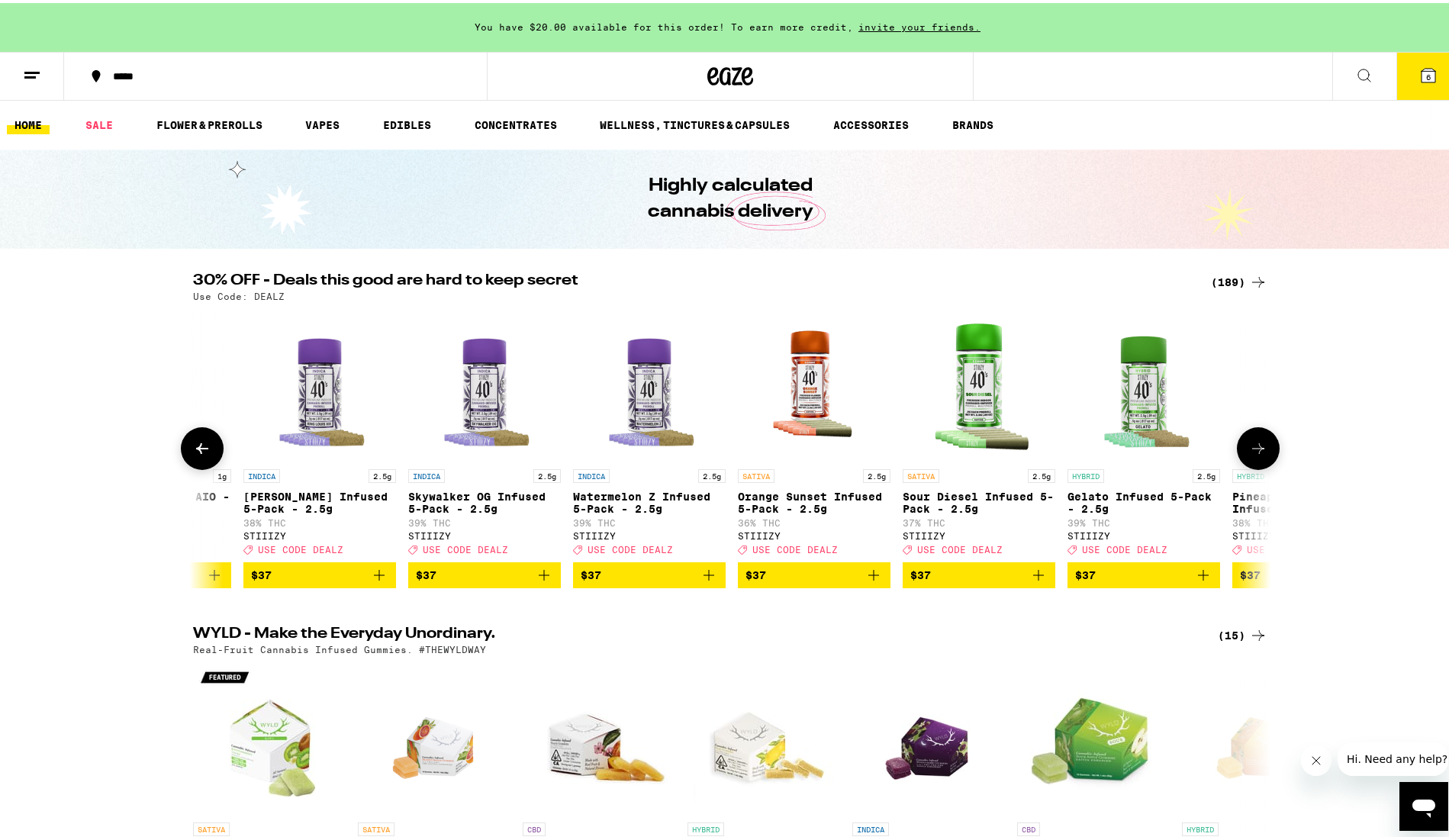
scroll to position [0, 22705]
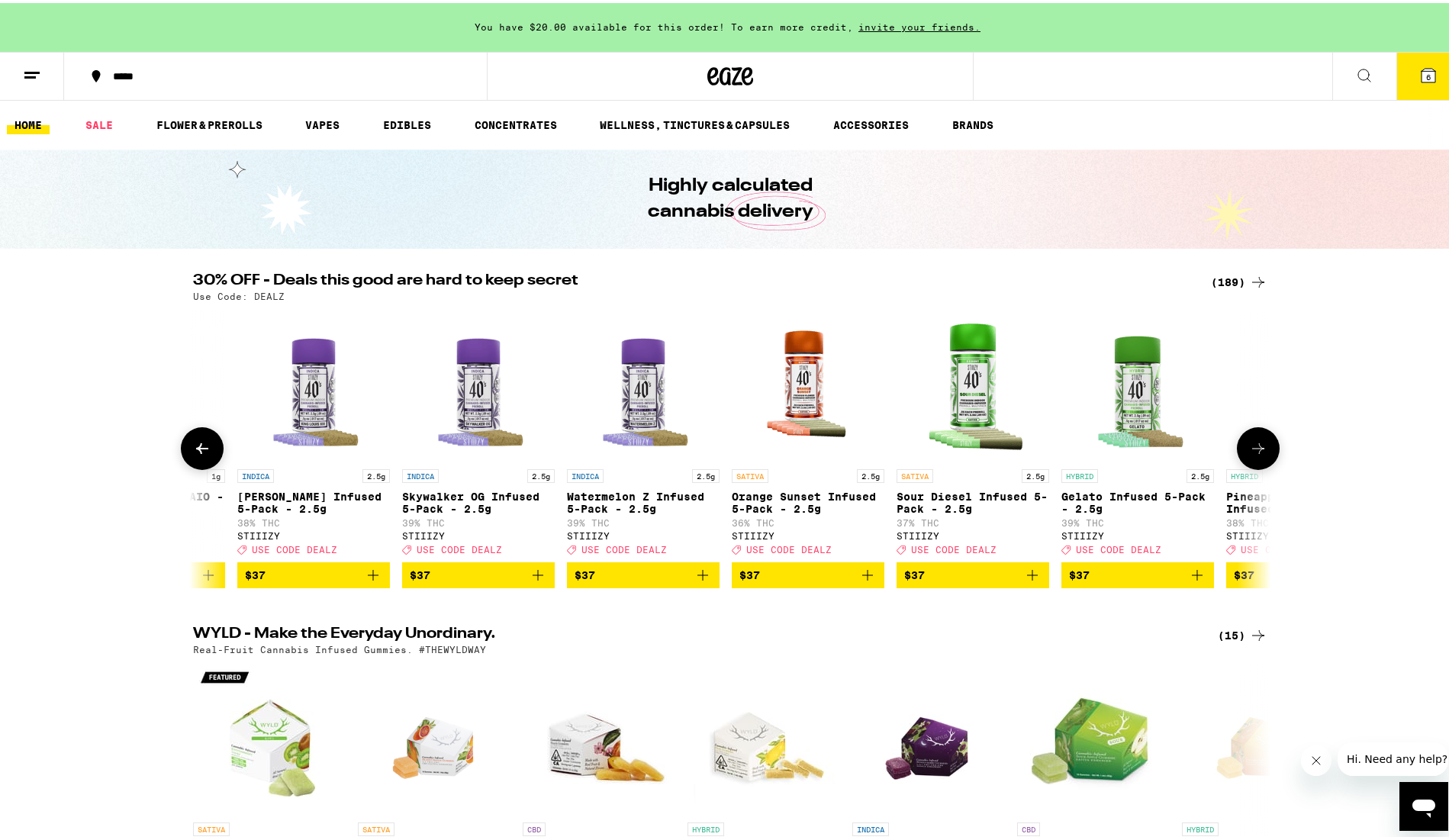
click at [1249, 452] on icon at bounding box center [1258, 445] width 18 height 18
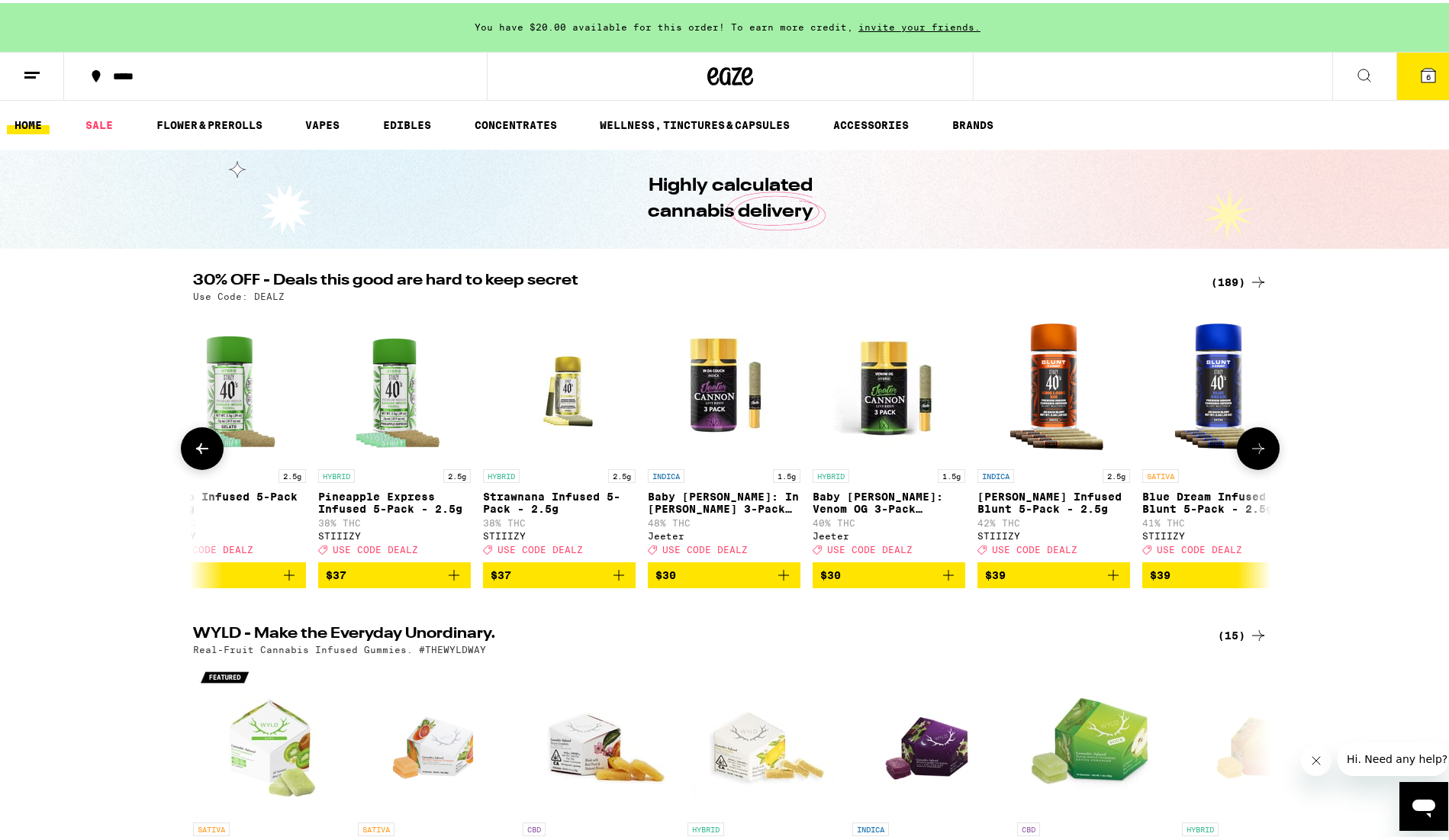
click at [1243, 452] on button at bounding box center [1258, 445] width 43 height 43
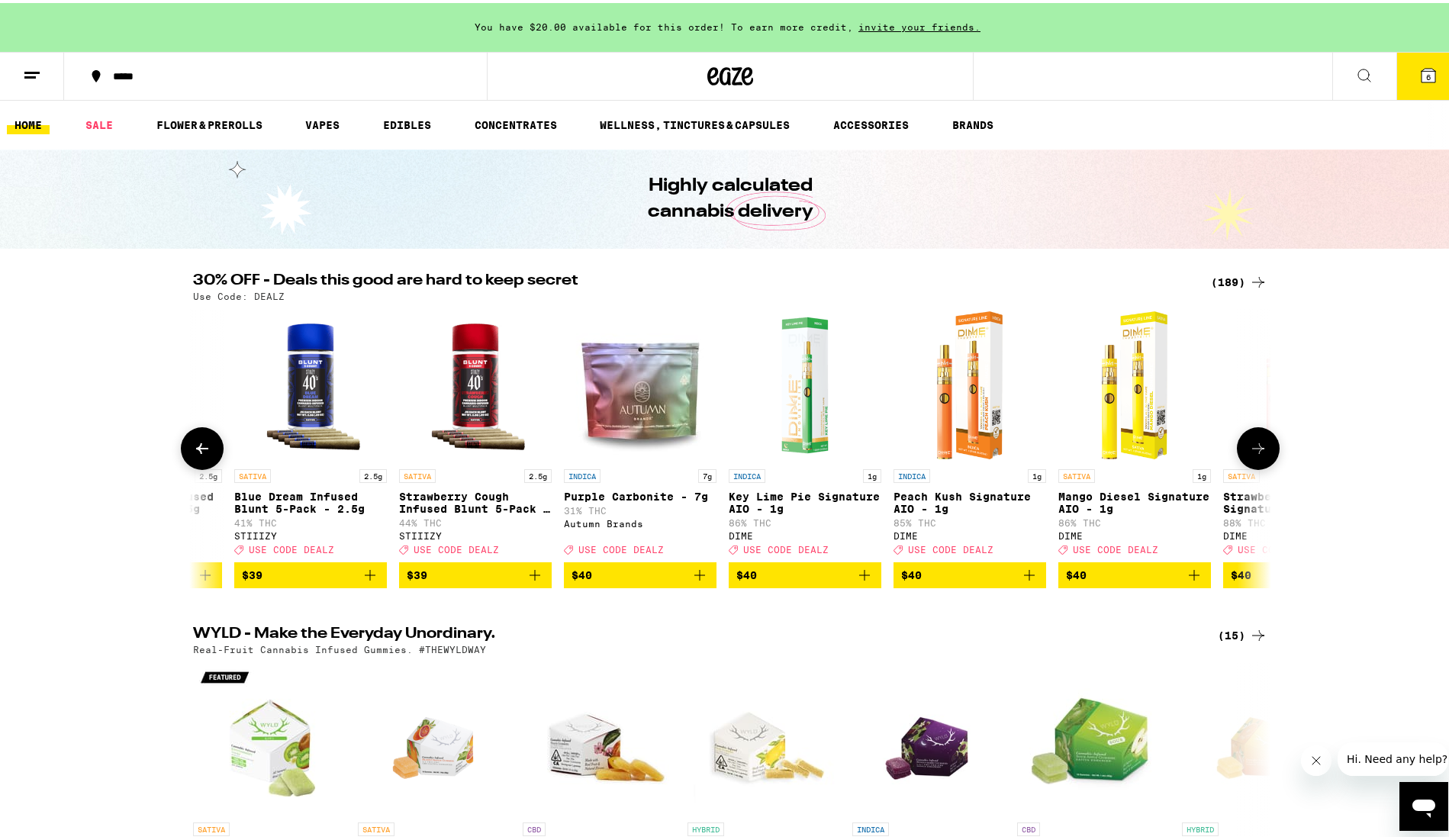
click at [1243, 452] on button at bounding box center [1258, 445] width 43 height 43
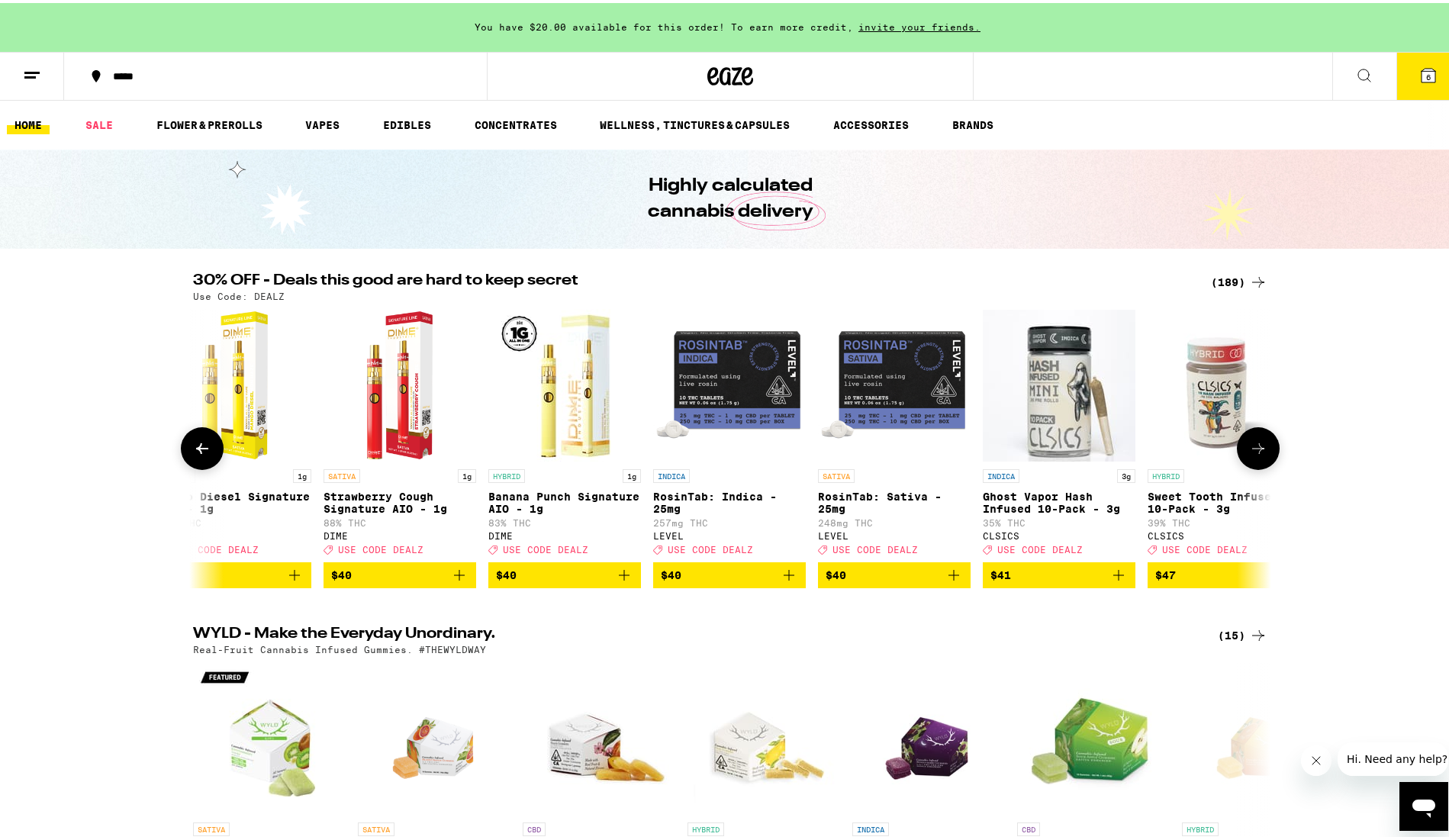
scroll to position [0, 25430]
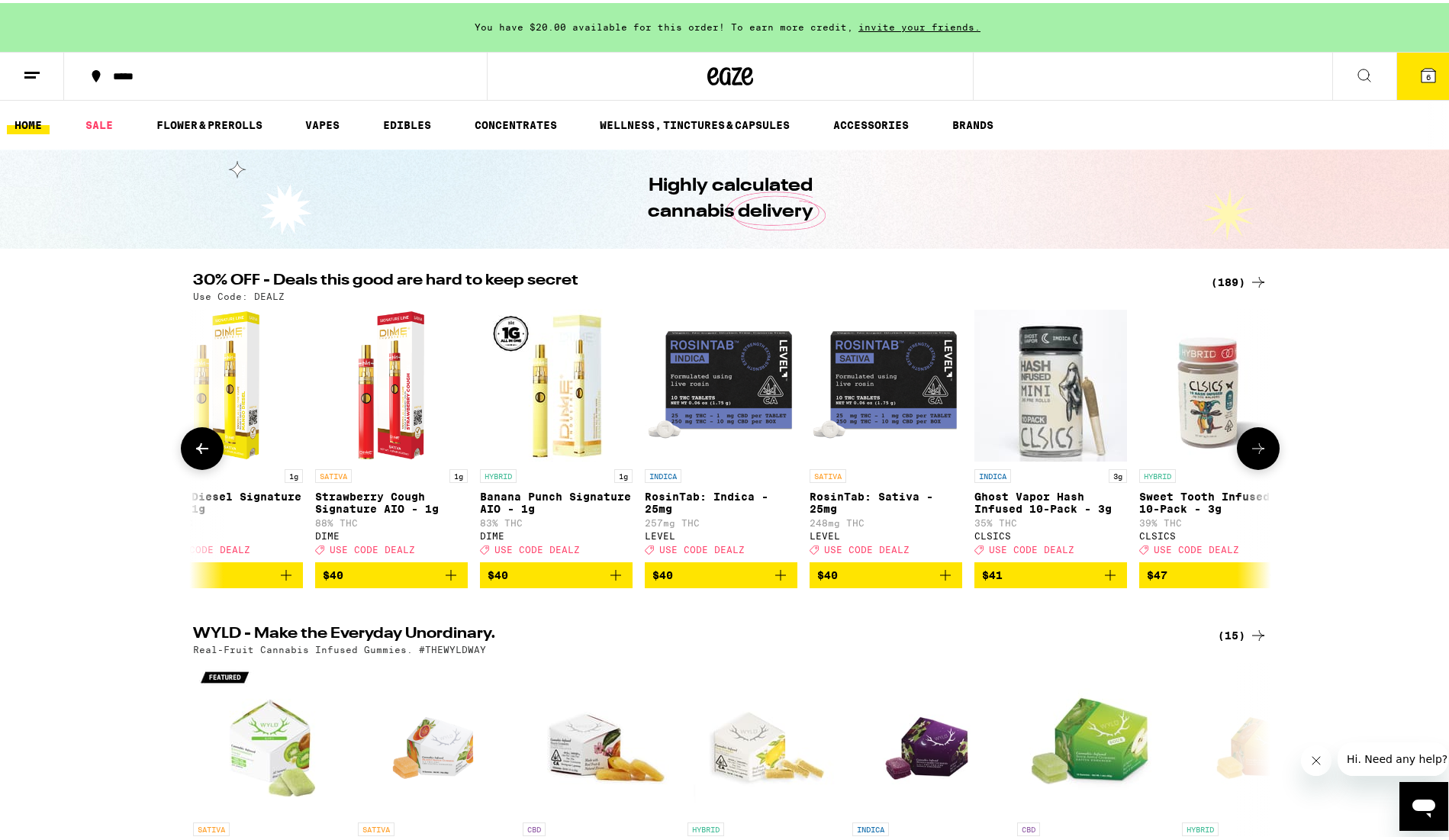
click at [209, 453] on button at bounding box center [202, 445] width 43 height 43
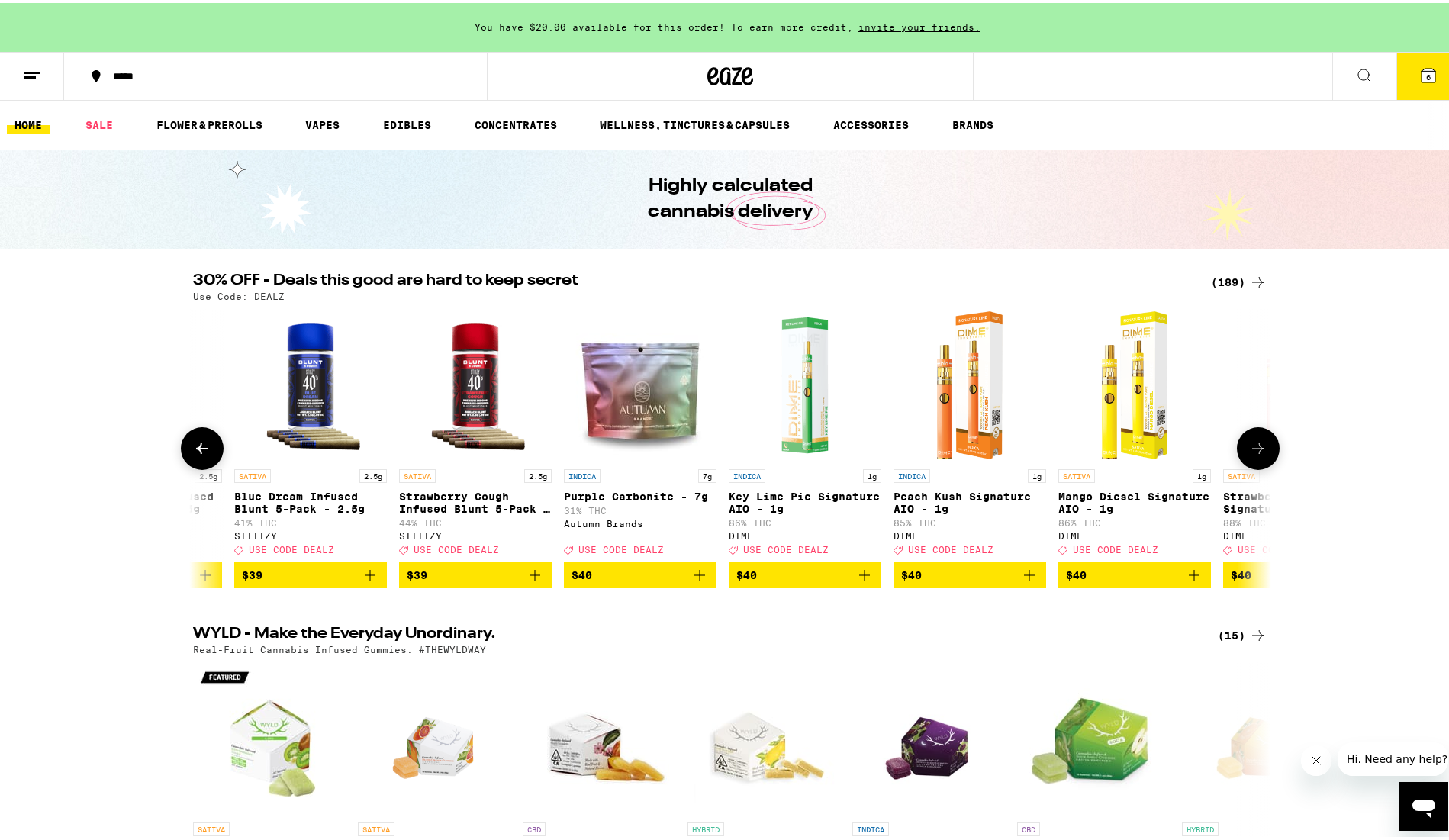
click at [1254, 451] on icon at bounding box center [1259, 445] width 12 height 10
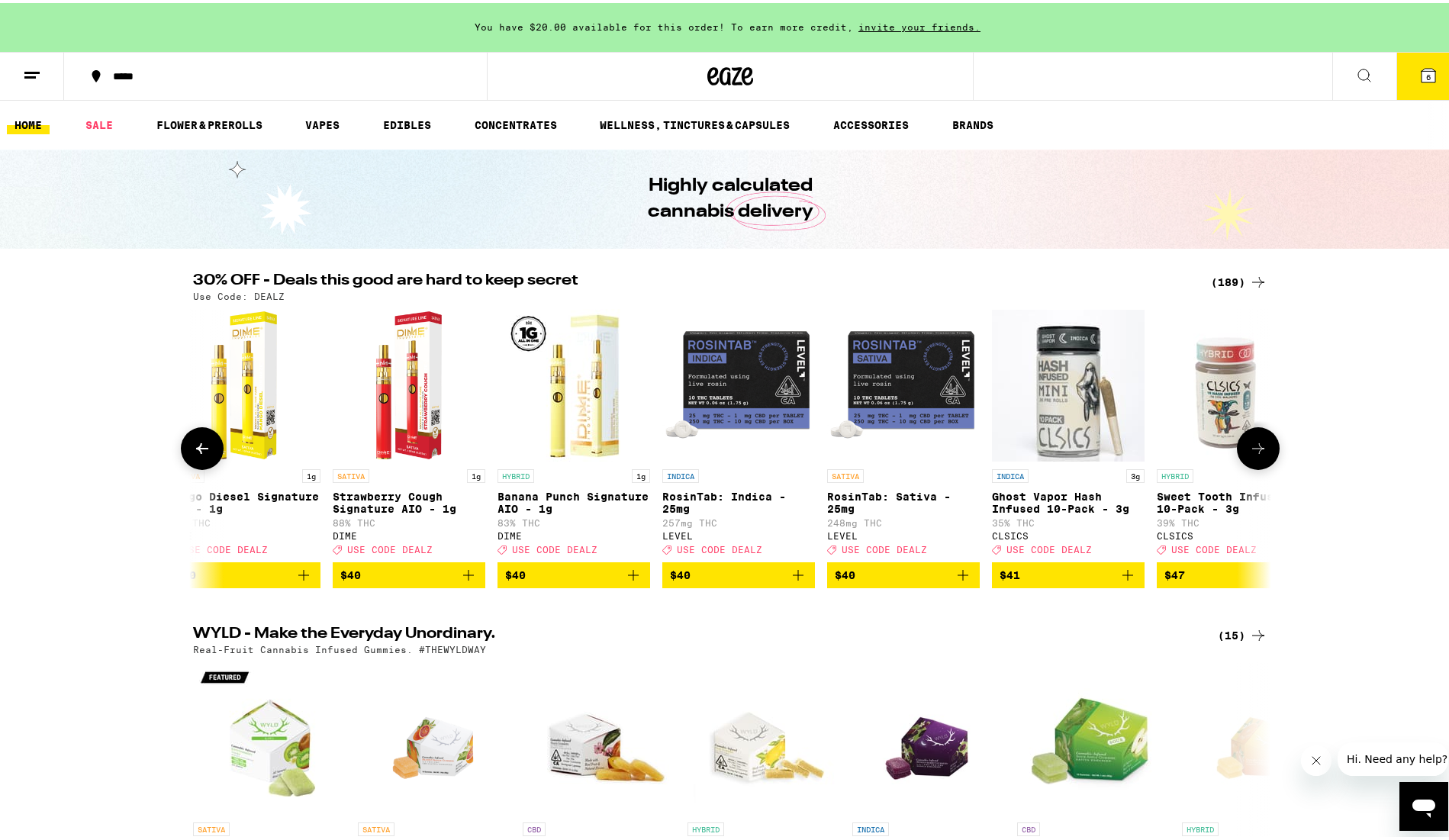
scroll to position [0, 25430]
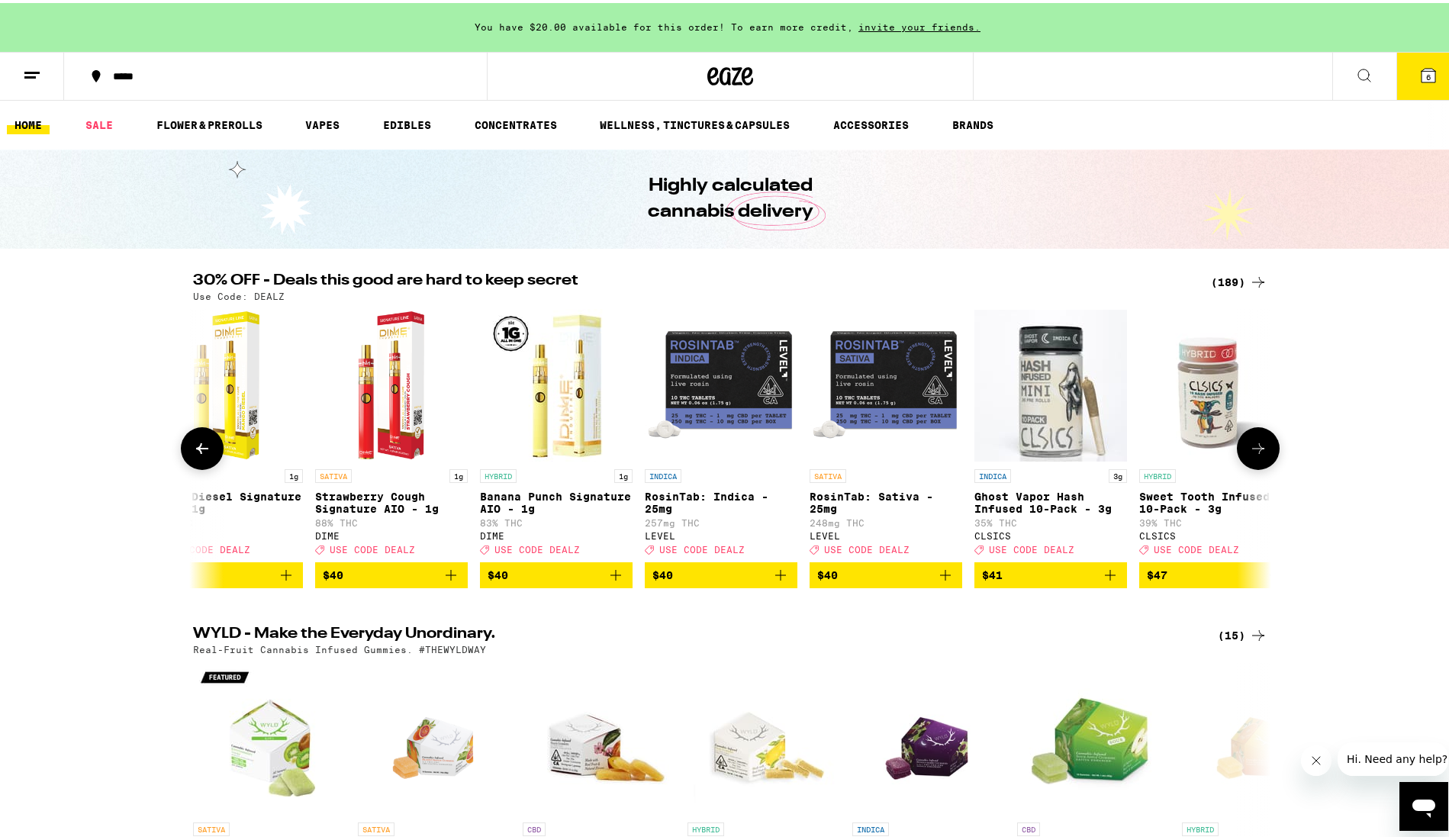
click at [1254, 451] on icon at bounding box center [1259, 445] width 12 height 10
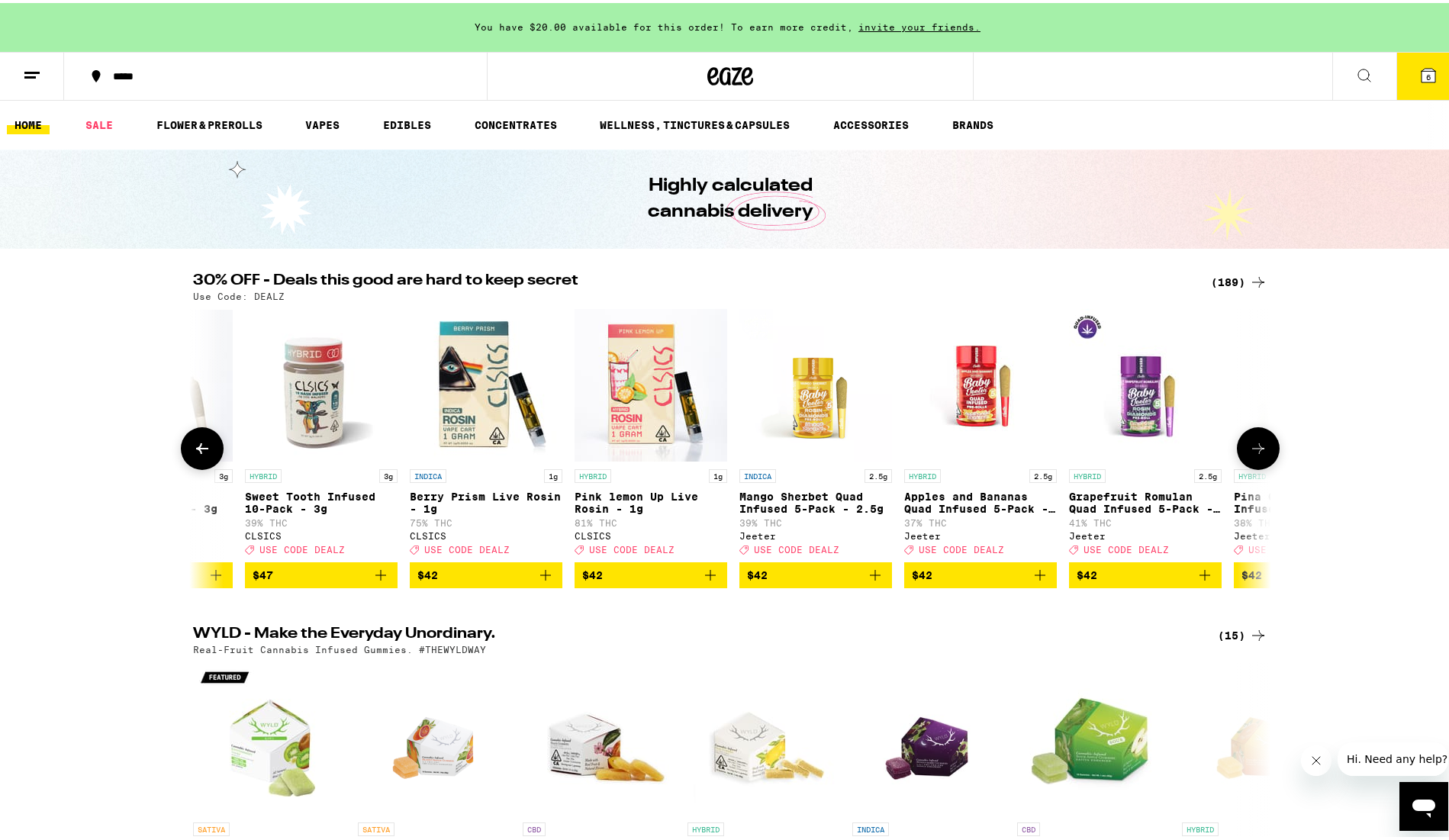
scroll to position [0, 26339]
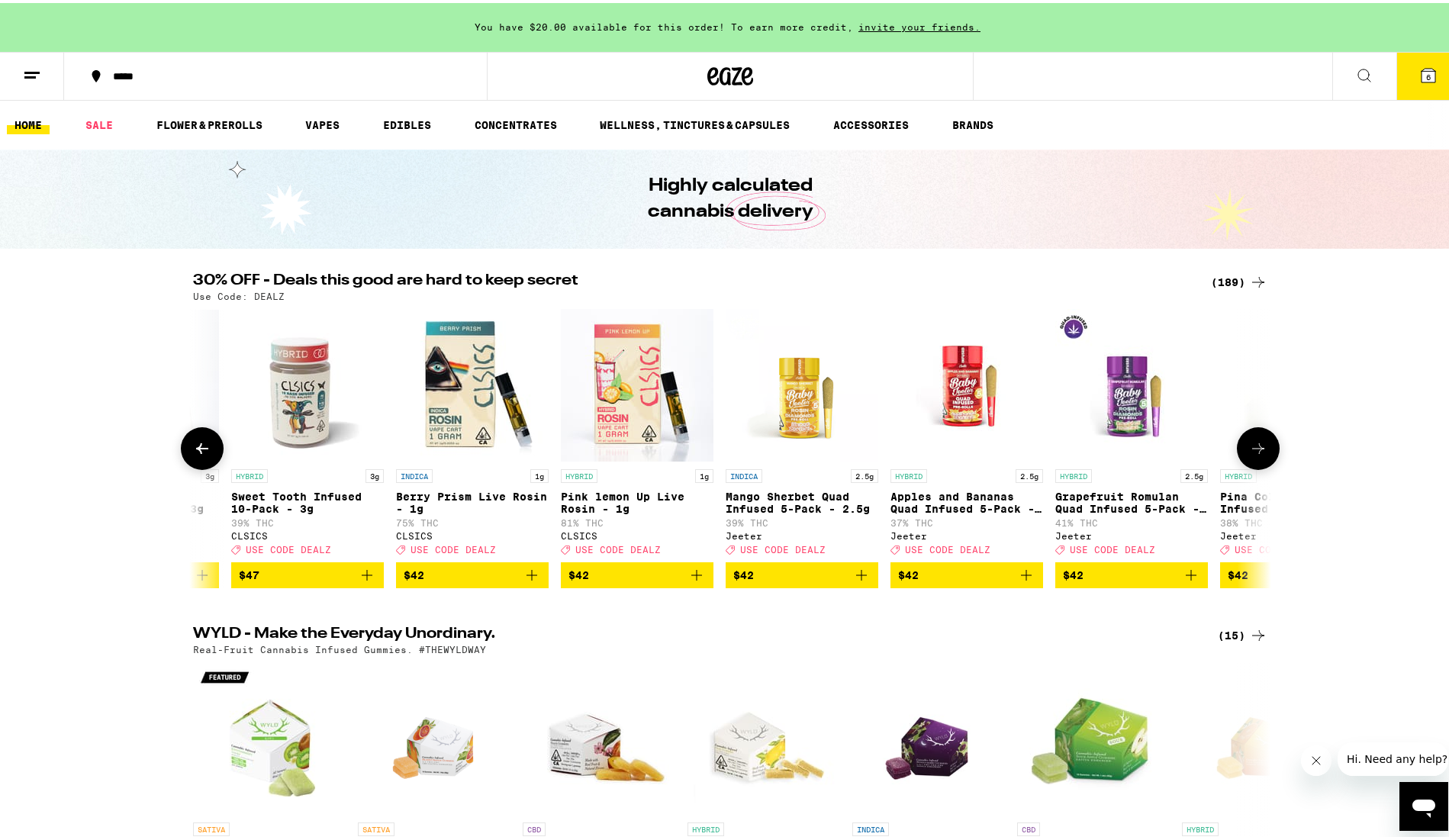
click at [1254, 451] on icon at bounding box center [1259, 445] width 12 height 10
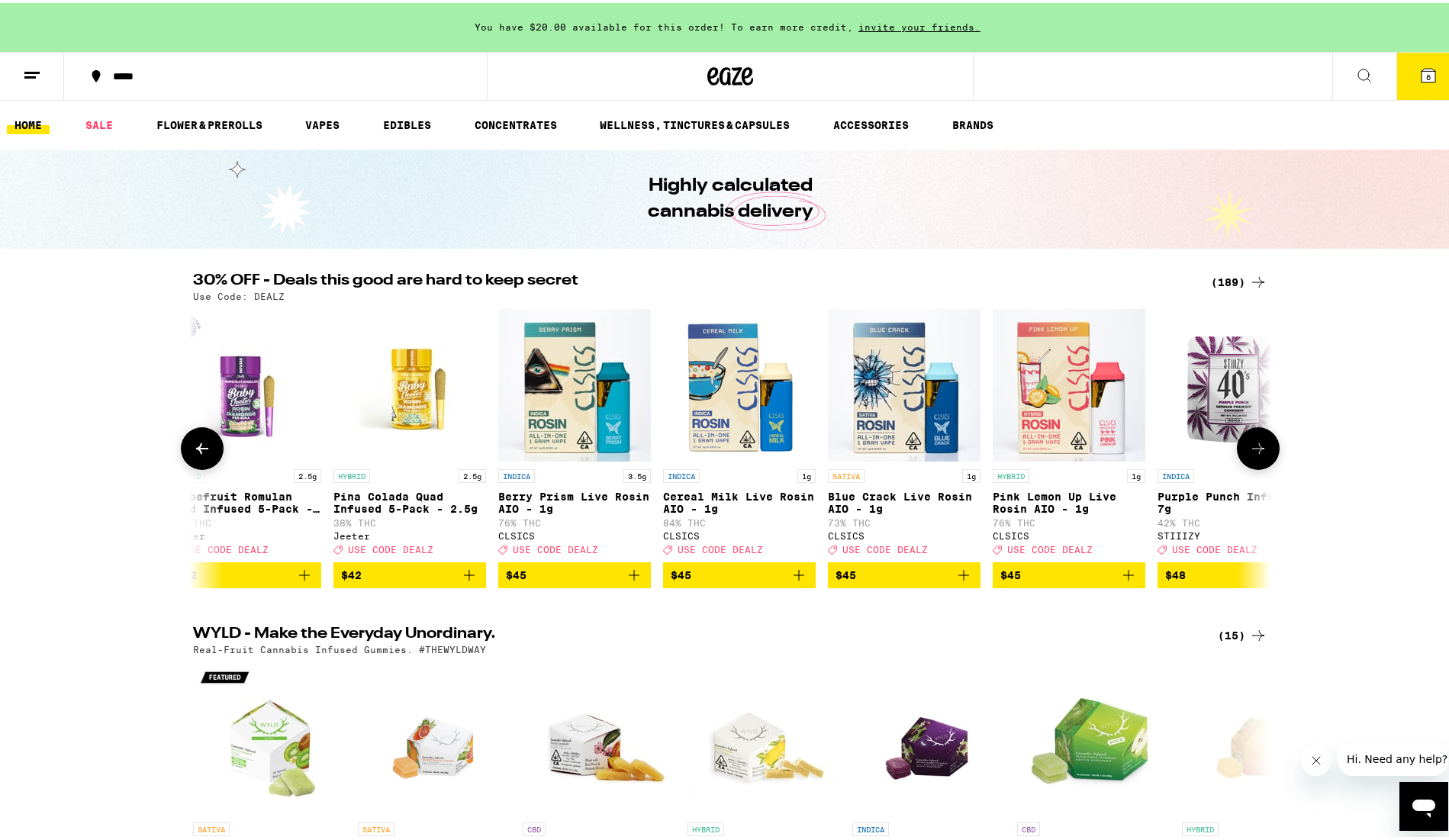
scroll to position [0, 27247]
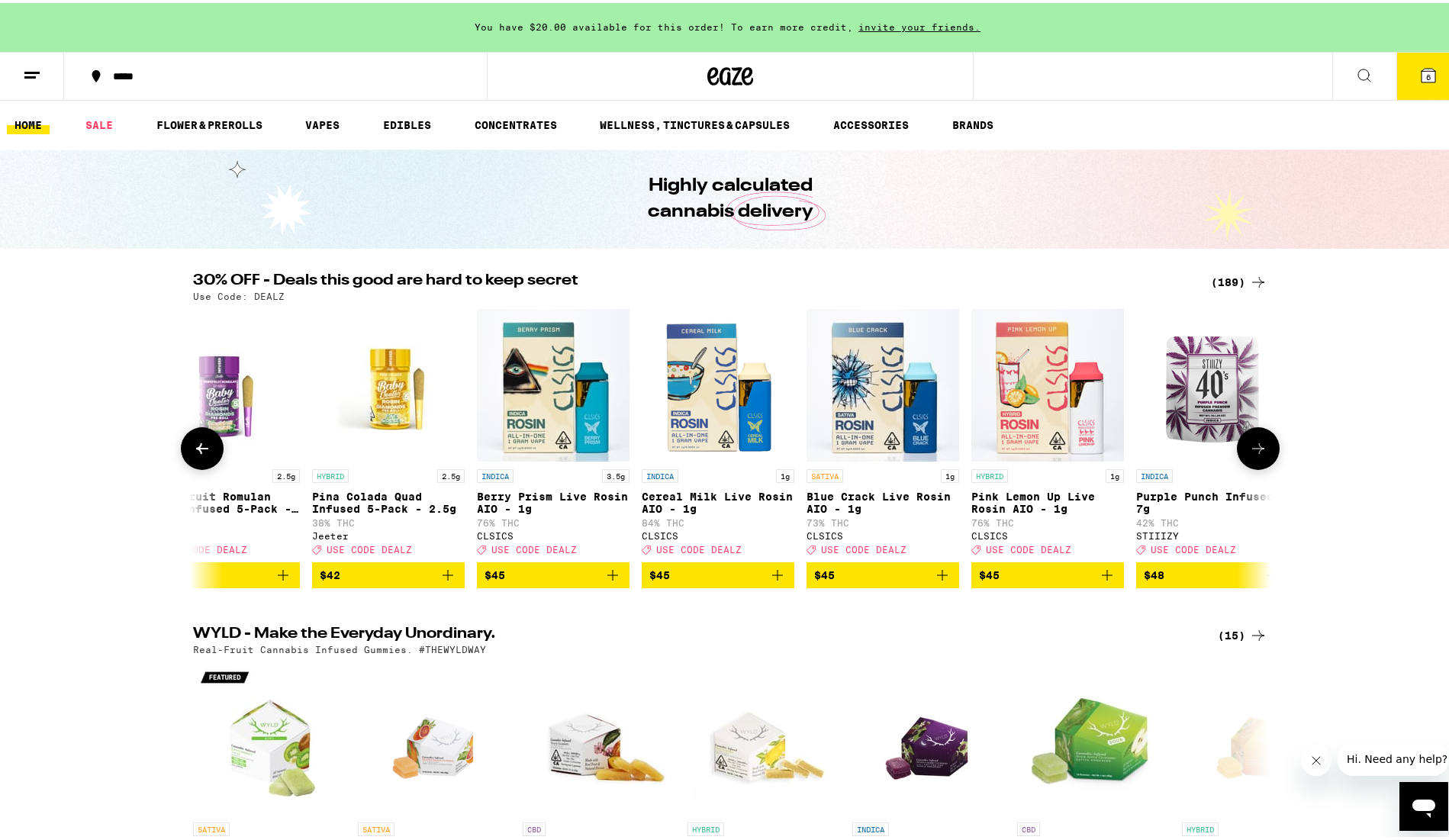
click at [1254, 451] on icon at bounding box center [1259, 445] width 12 height 10
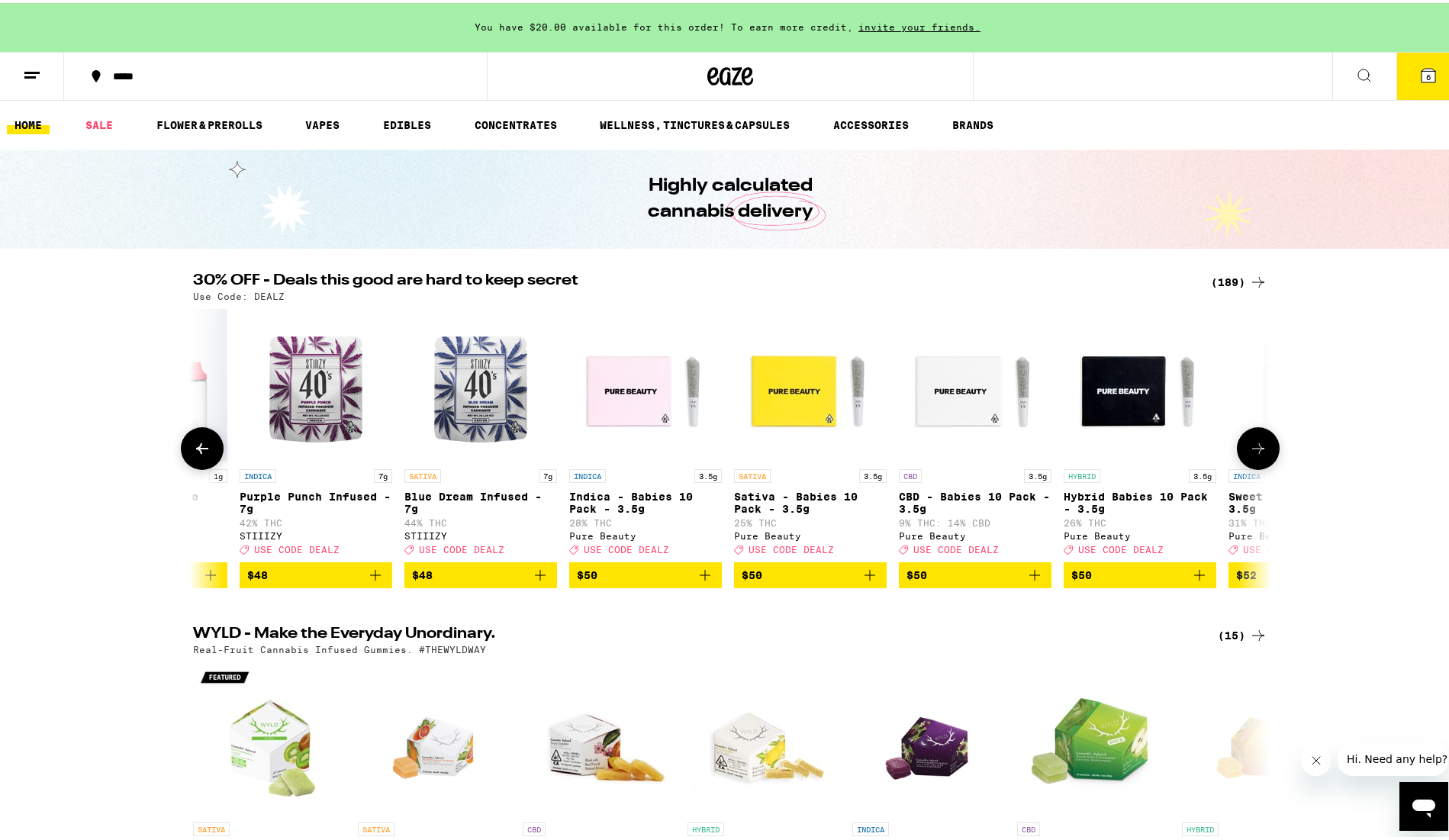
scroll to position [0, 28155]
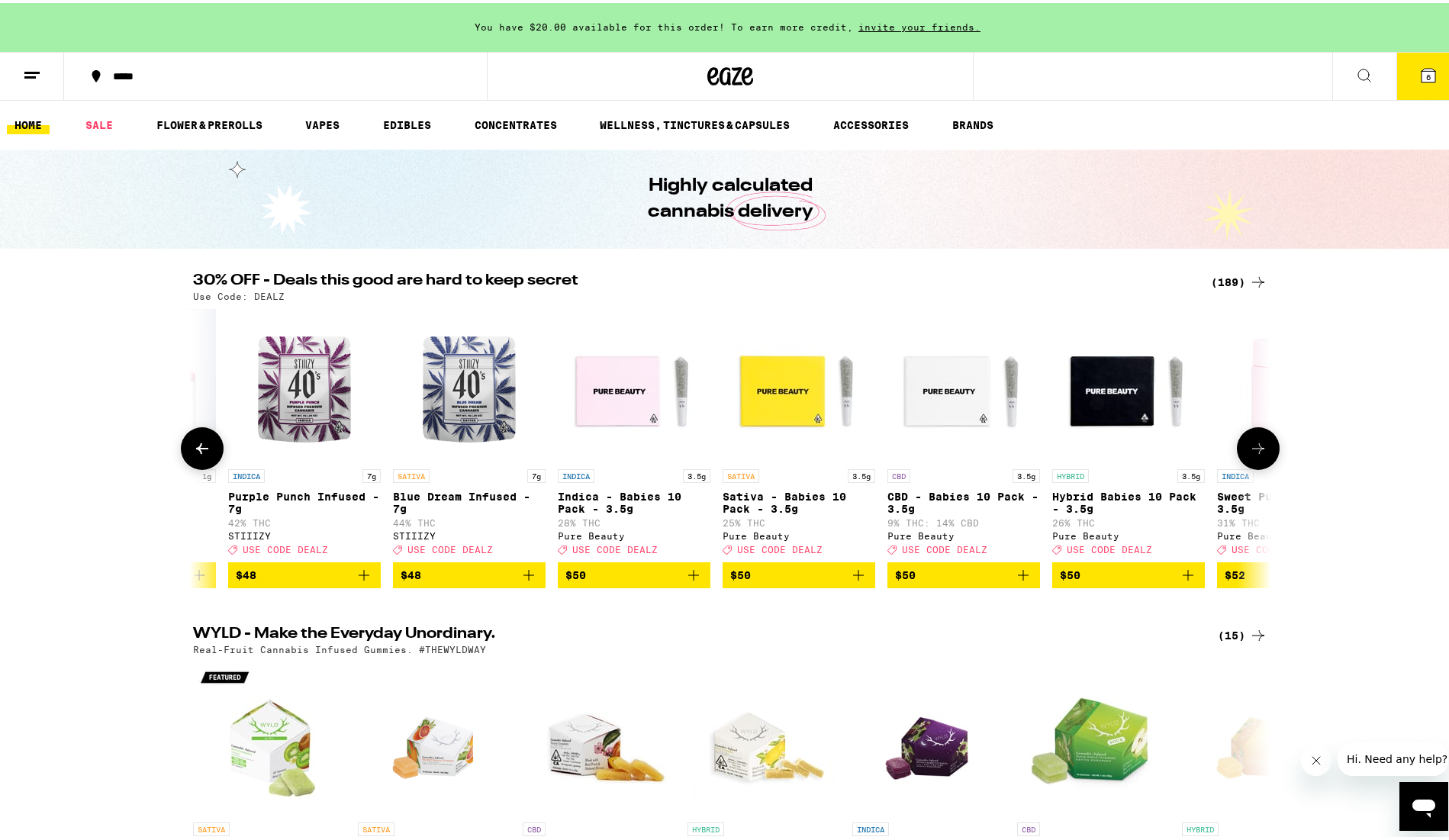
click at [1254, 452] on icon at bounding box center [1258, 445] width 18 height 18
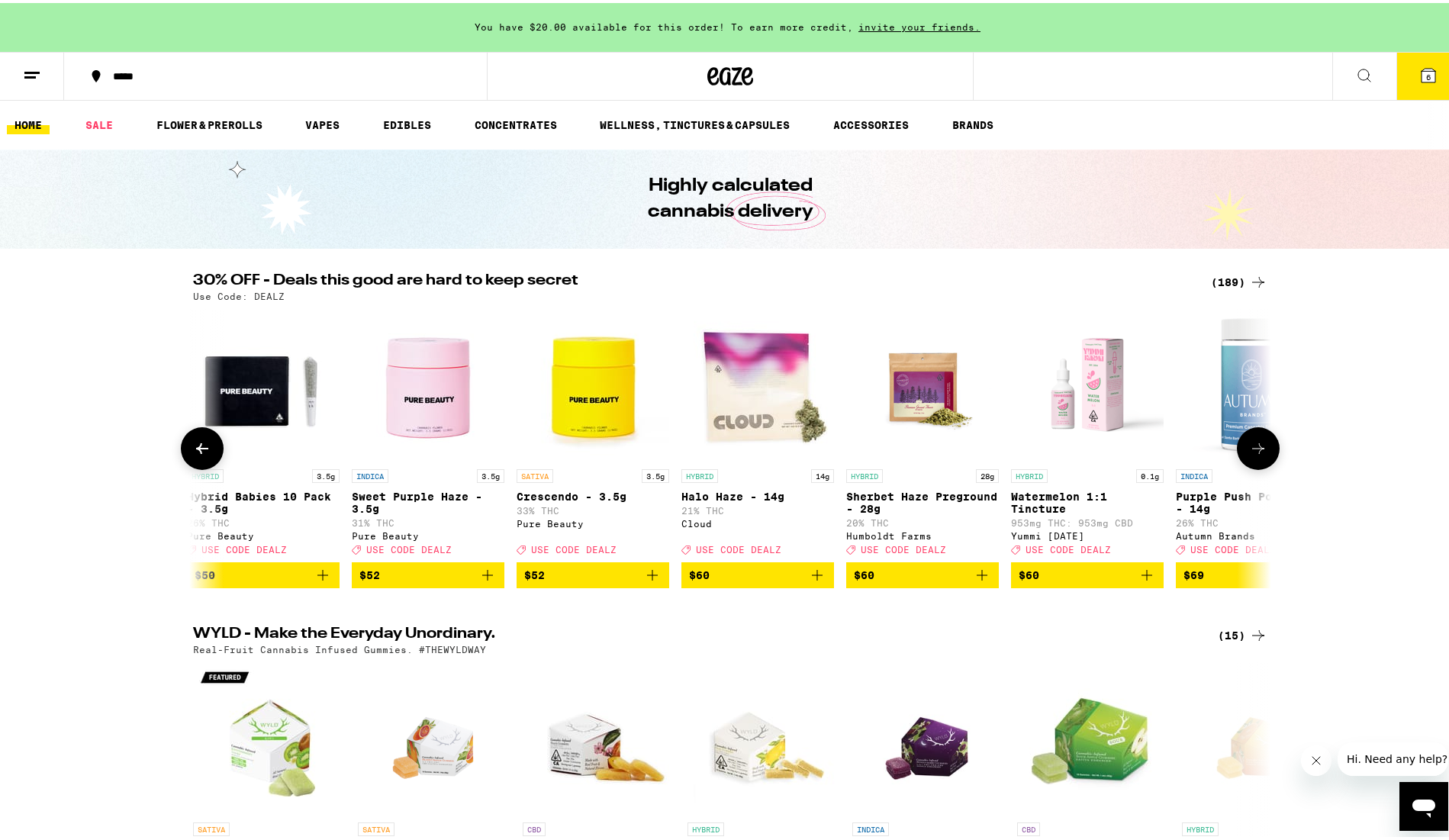
scroll to position [0, 29063]
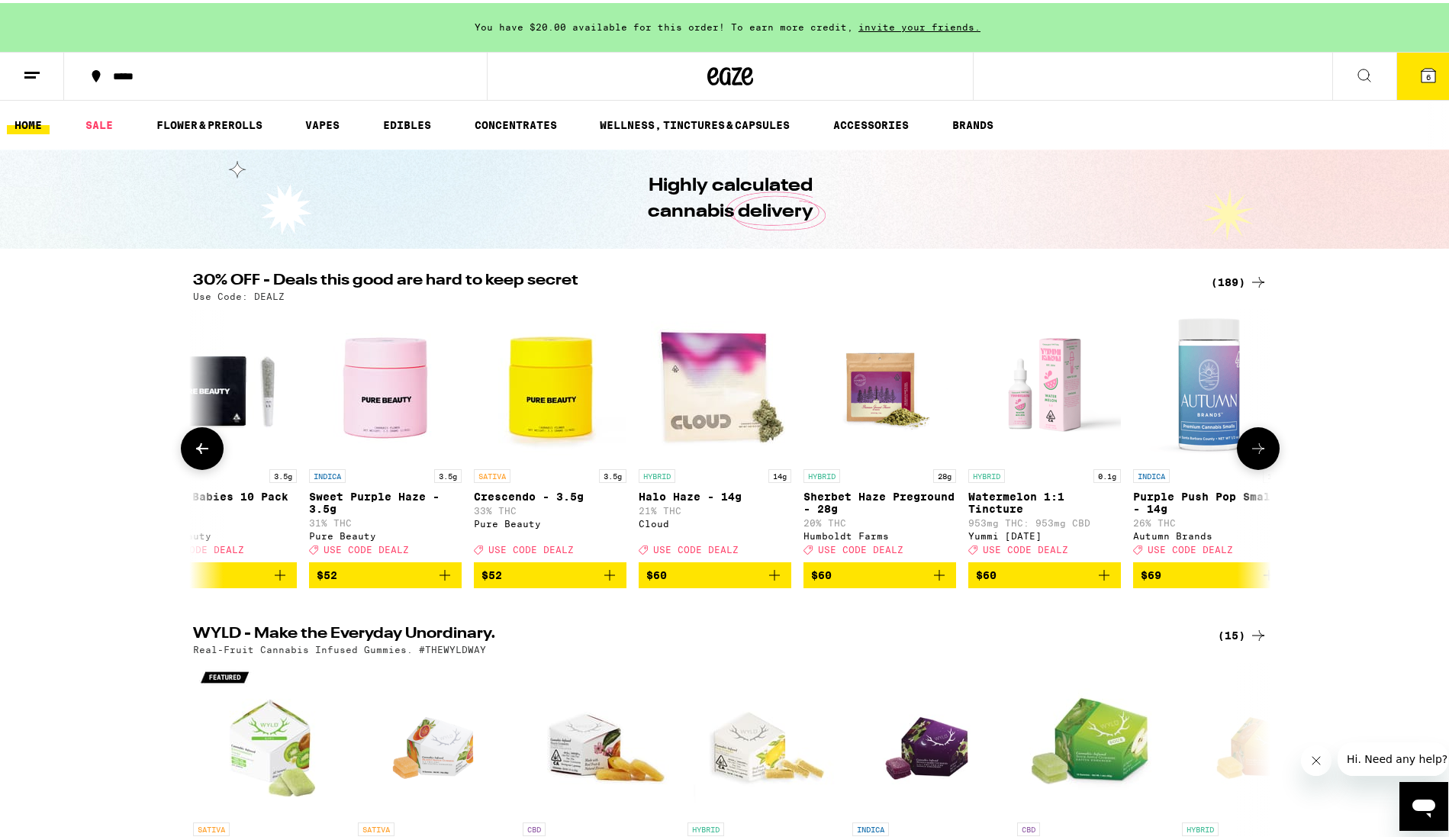
click at [1249, 455] on icon at bounding box center [1258, 445] width 18 height 18
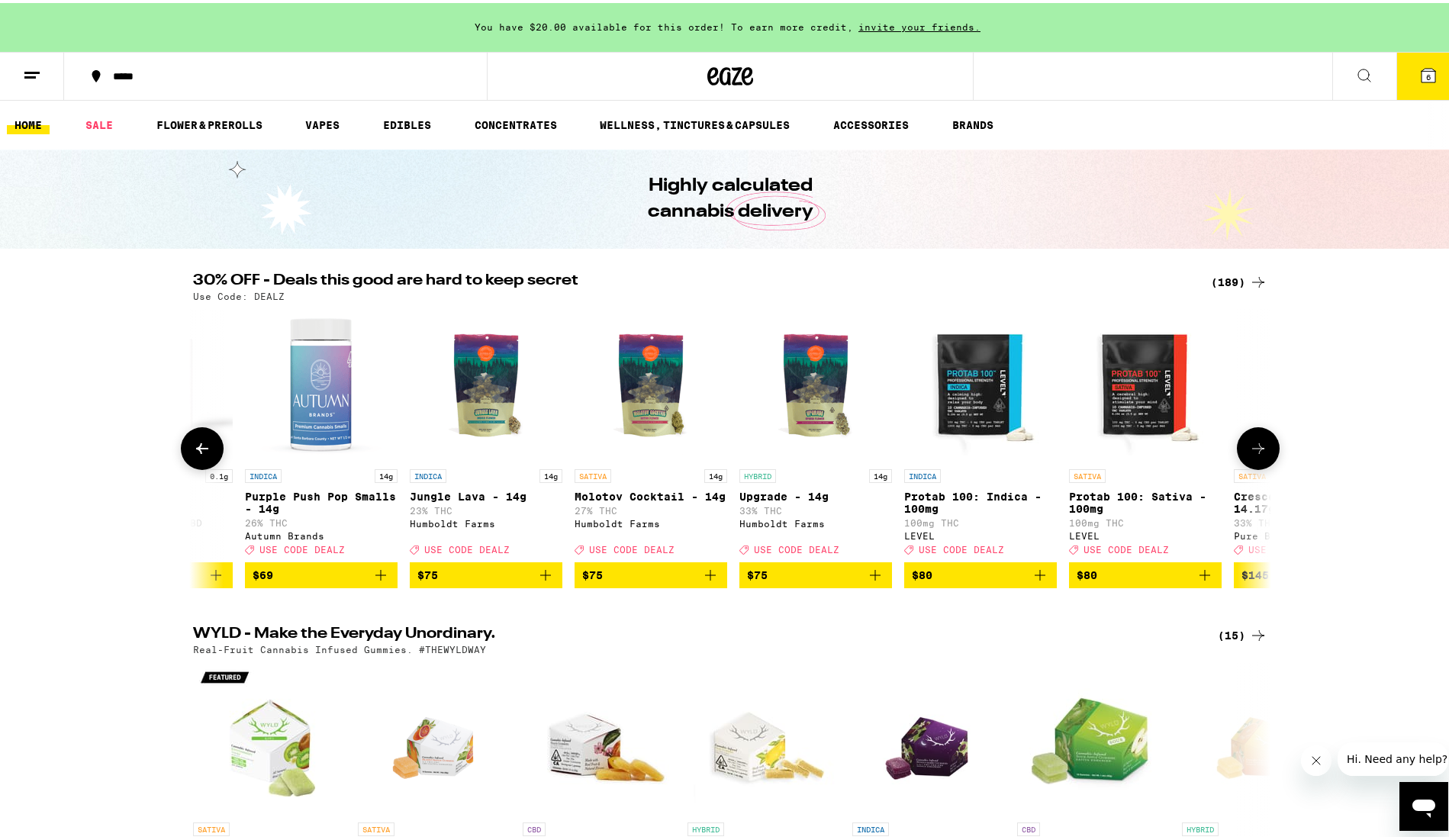
scroll to position [0, 29971]
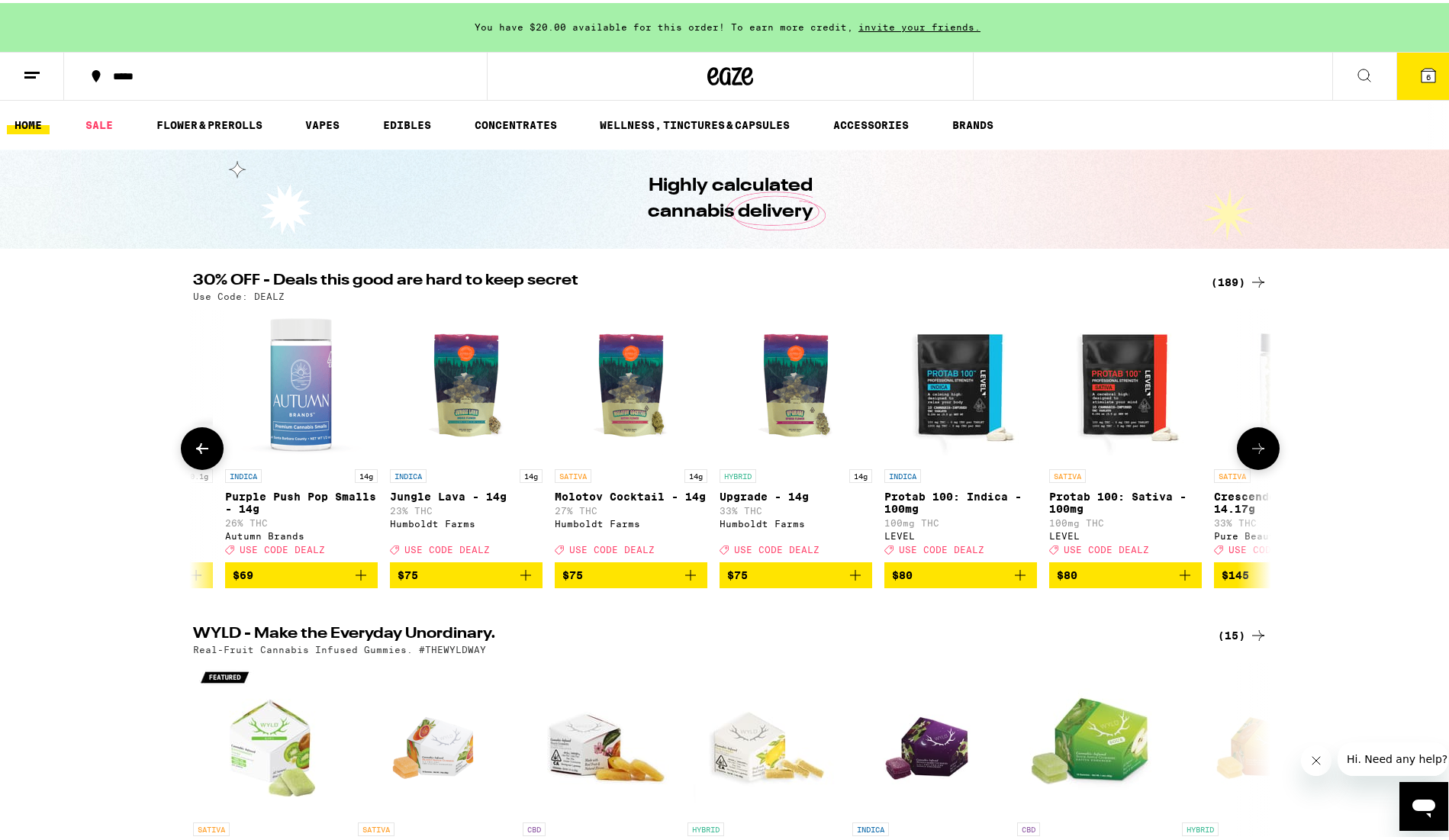
click at [1249, 455] on icon at bounding box center [1258, 445] width 18 height 18
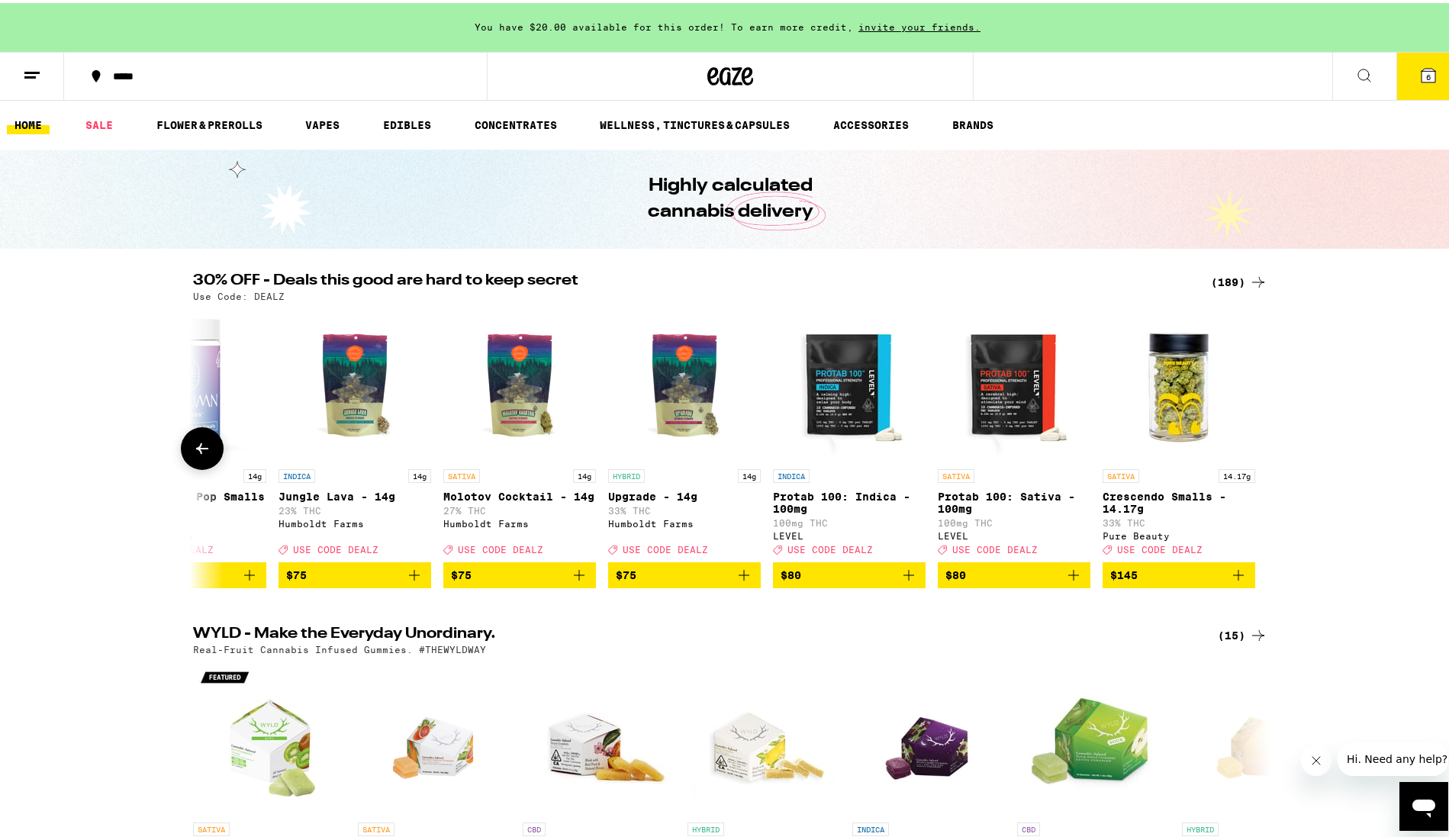
click at [204, 452] on icon at bounding box center [202, 445] width 18 height 18
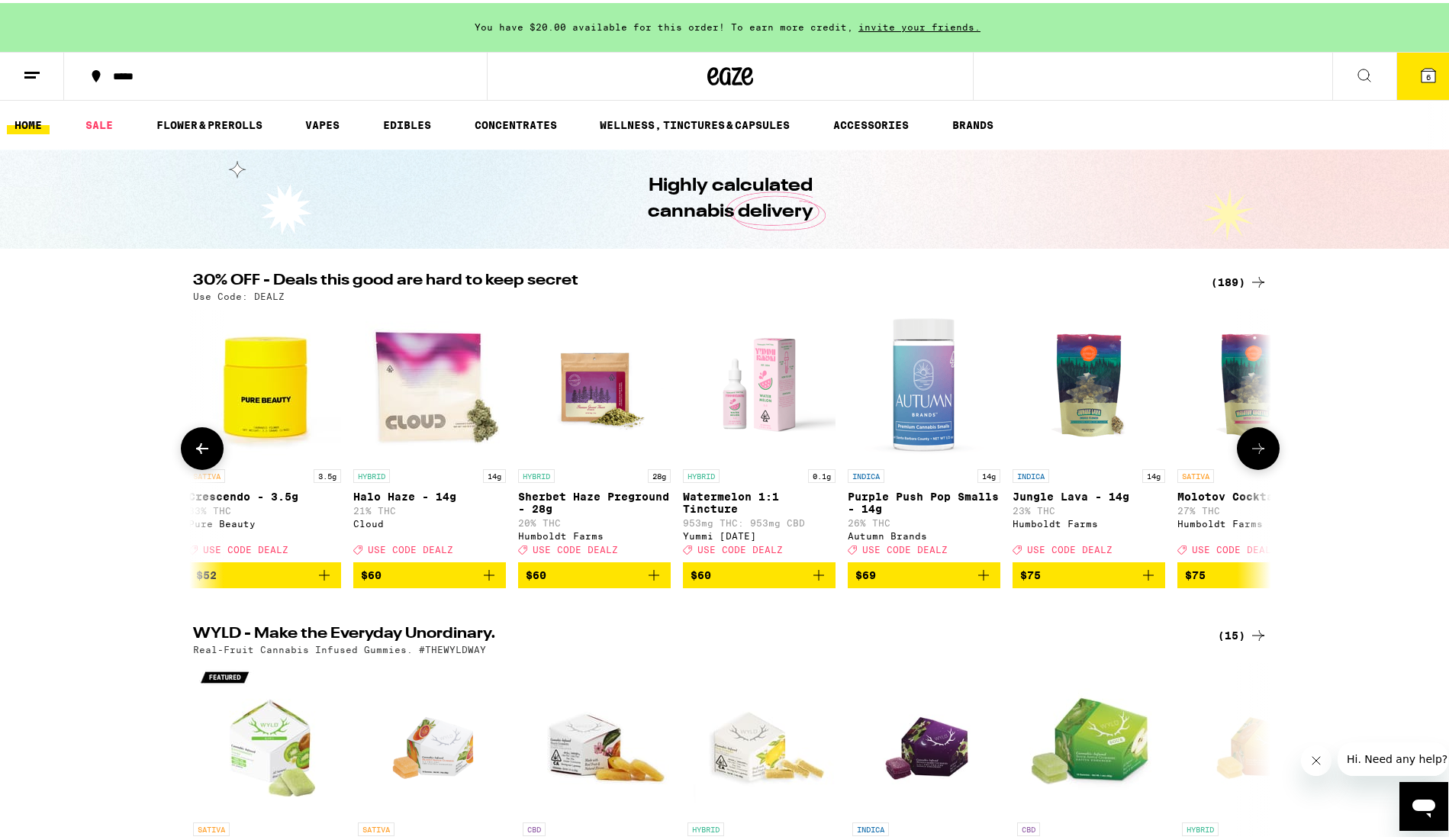
scroll to position [0, 29175]
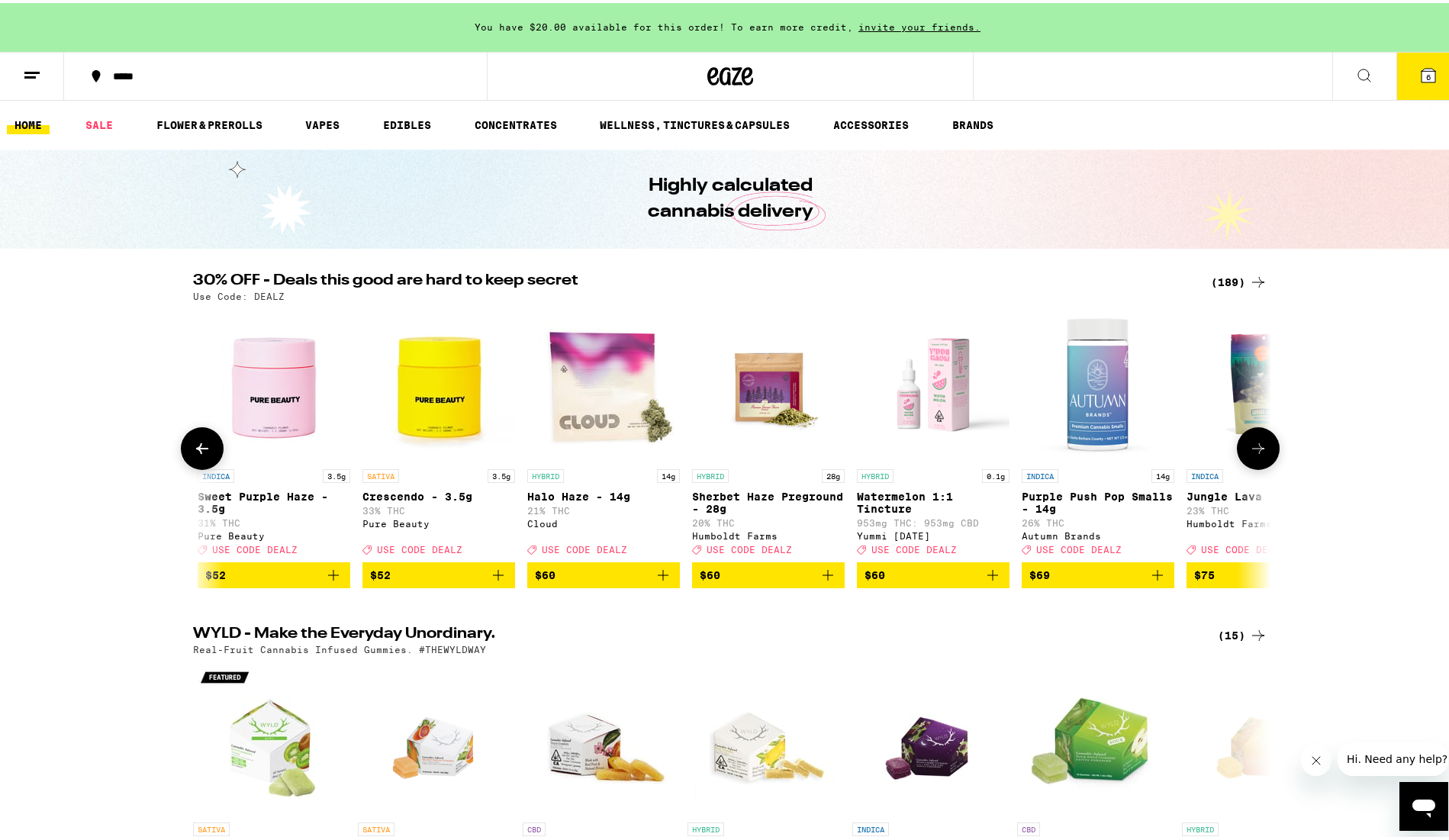
click at [663, 582] on icon "Add to bag" at bounding box center [663, 572] width 18 height 18
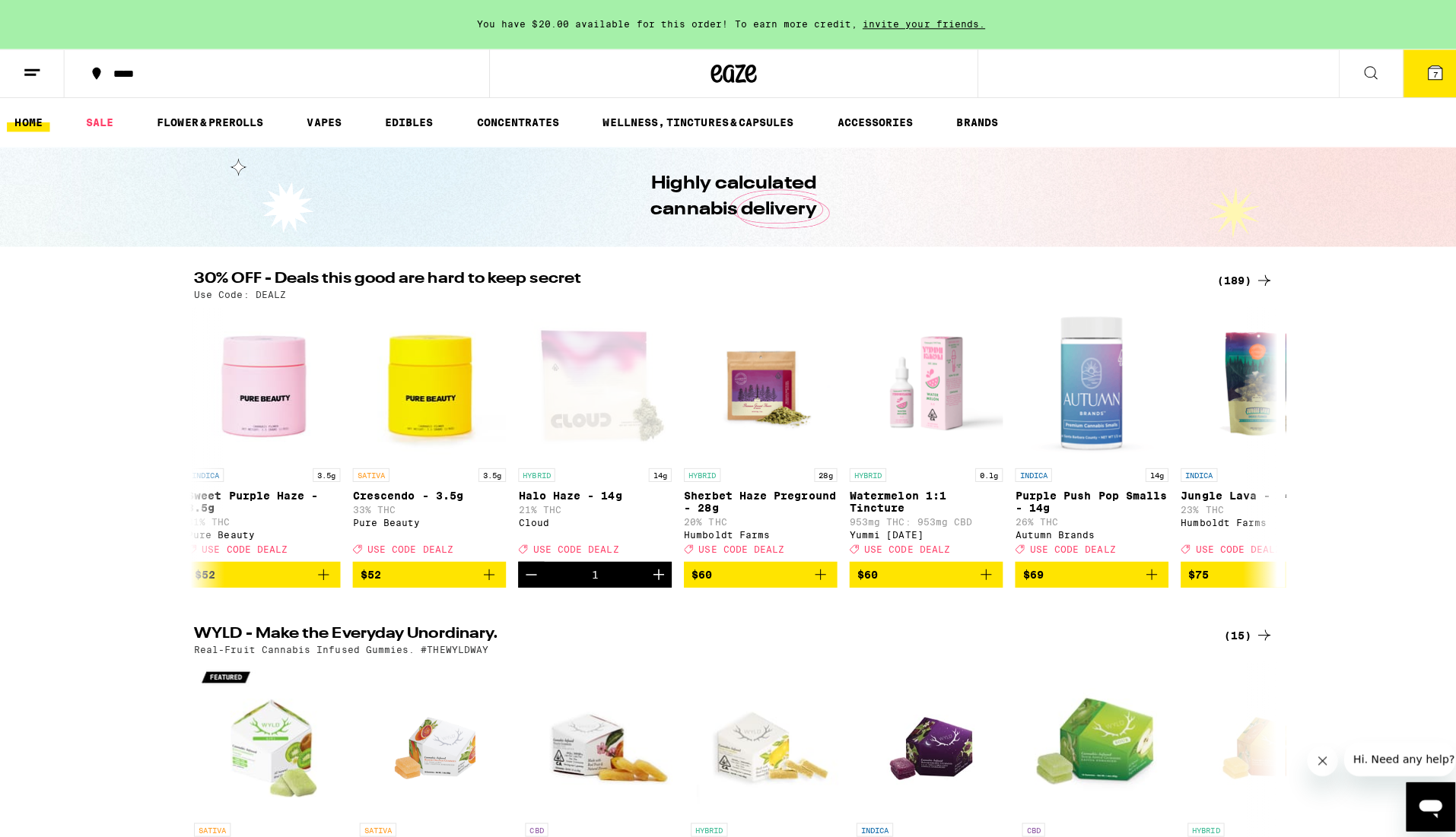
scroll to position [0, 29105]
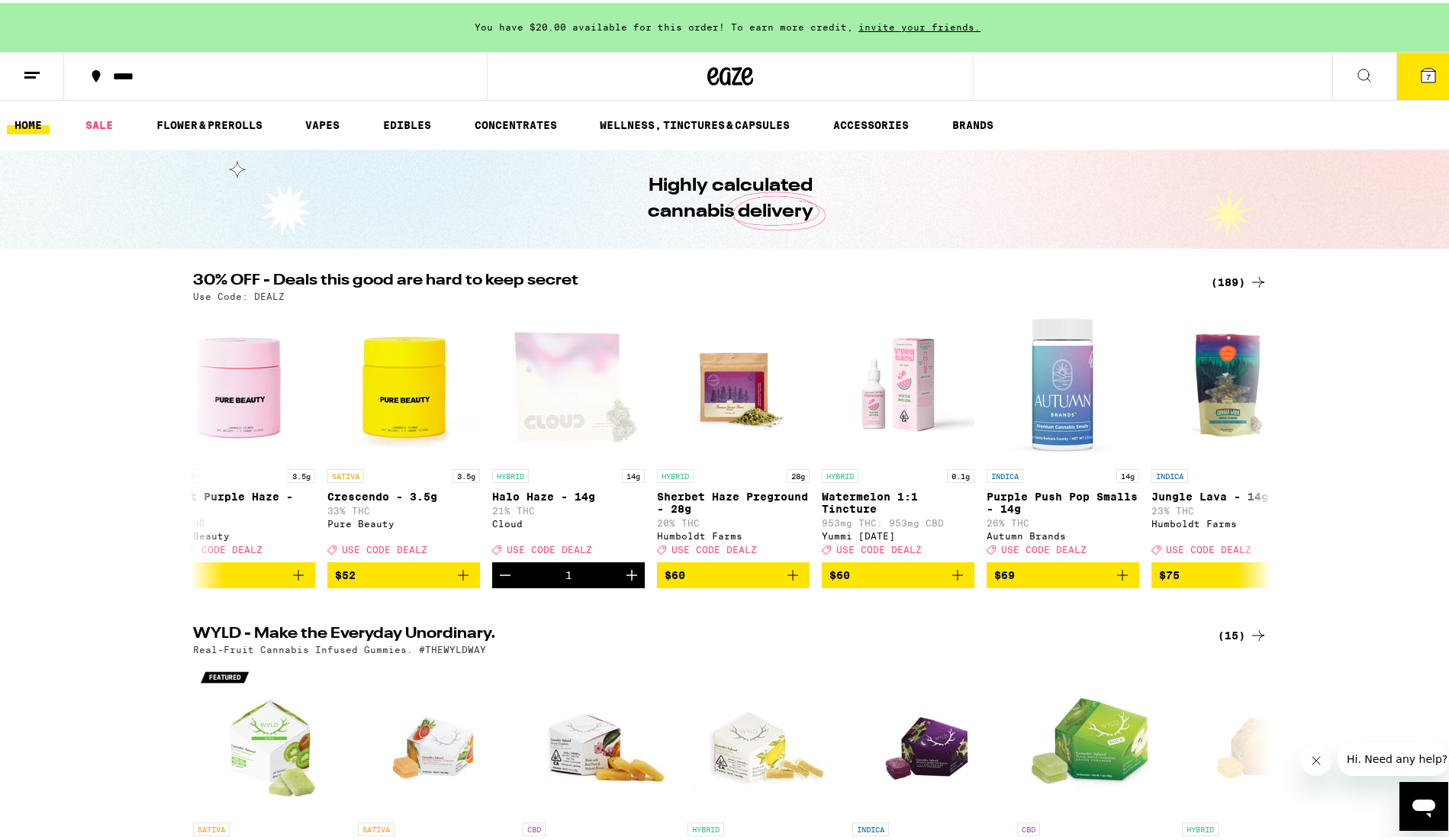
click at [1428, 73] on button "7" at bounding box center [1428, 73] width 64 height 47
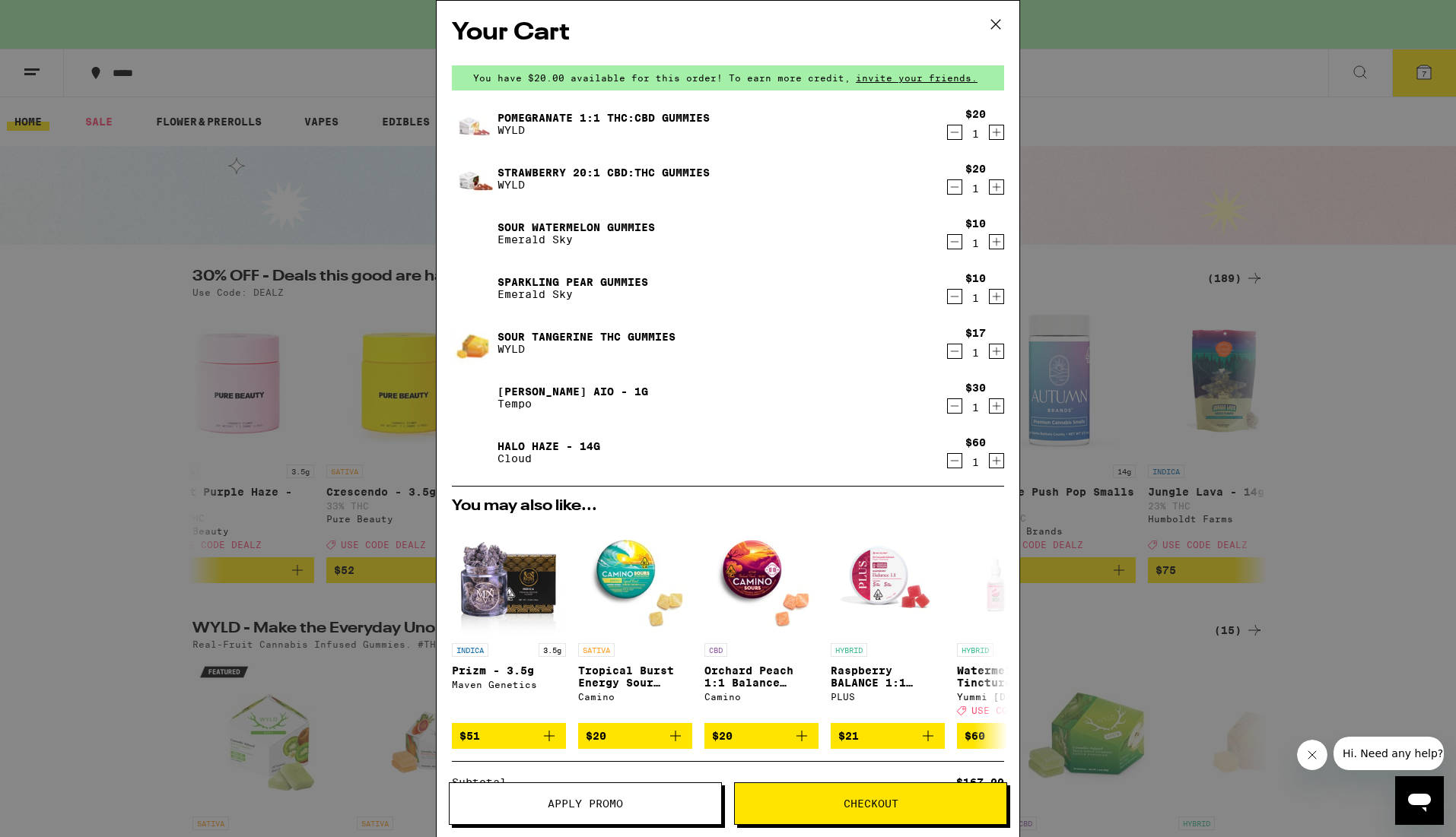
click at [948, 137] on icon "Decrement" at bounding box center [955, 132] width 14 height 18
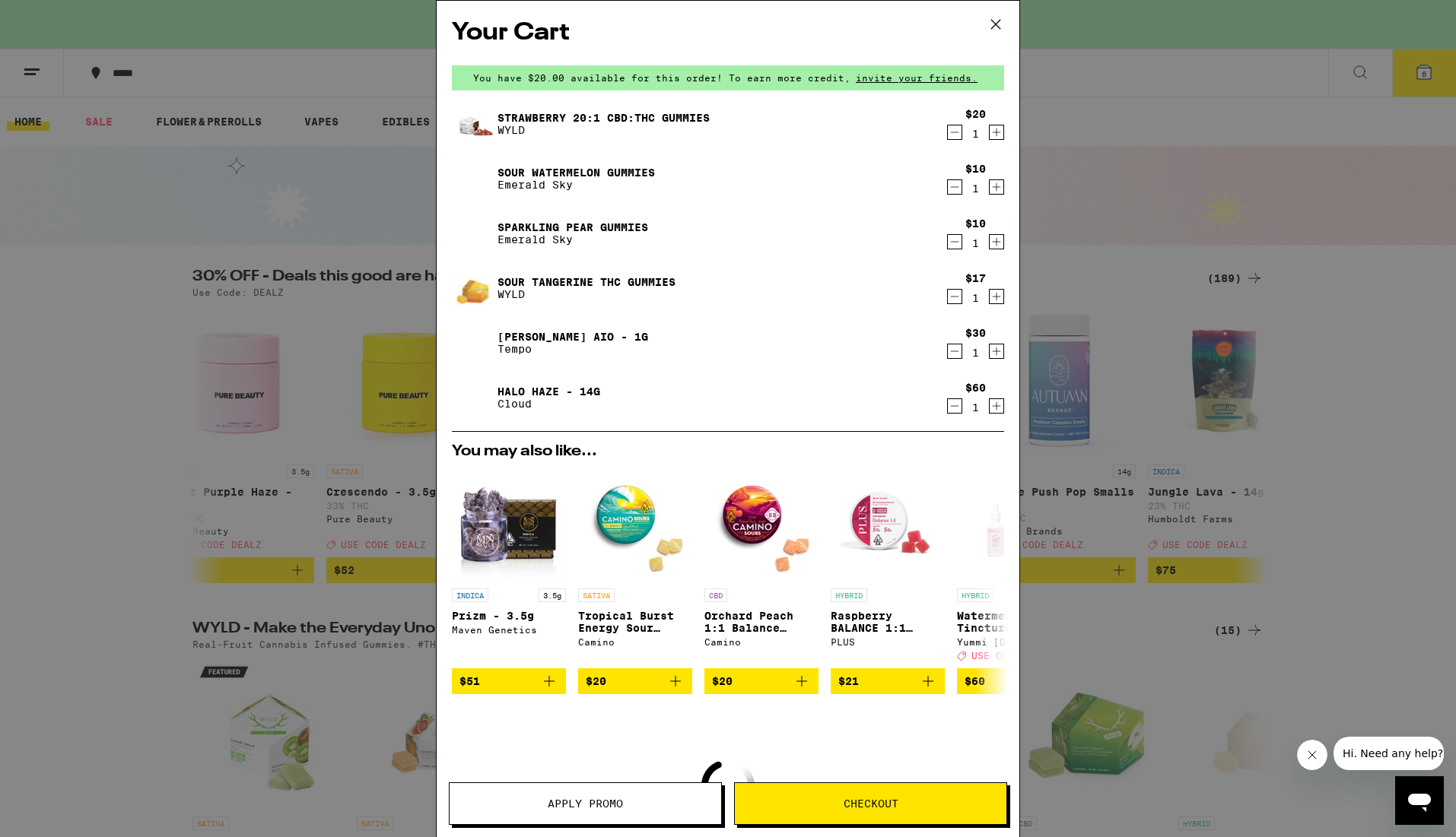
click at [948, 136] on icon "Decrement" at bounding box center [955, 132] width 14 height 18
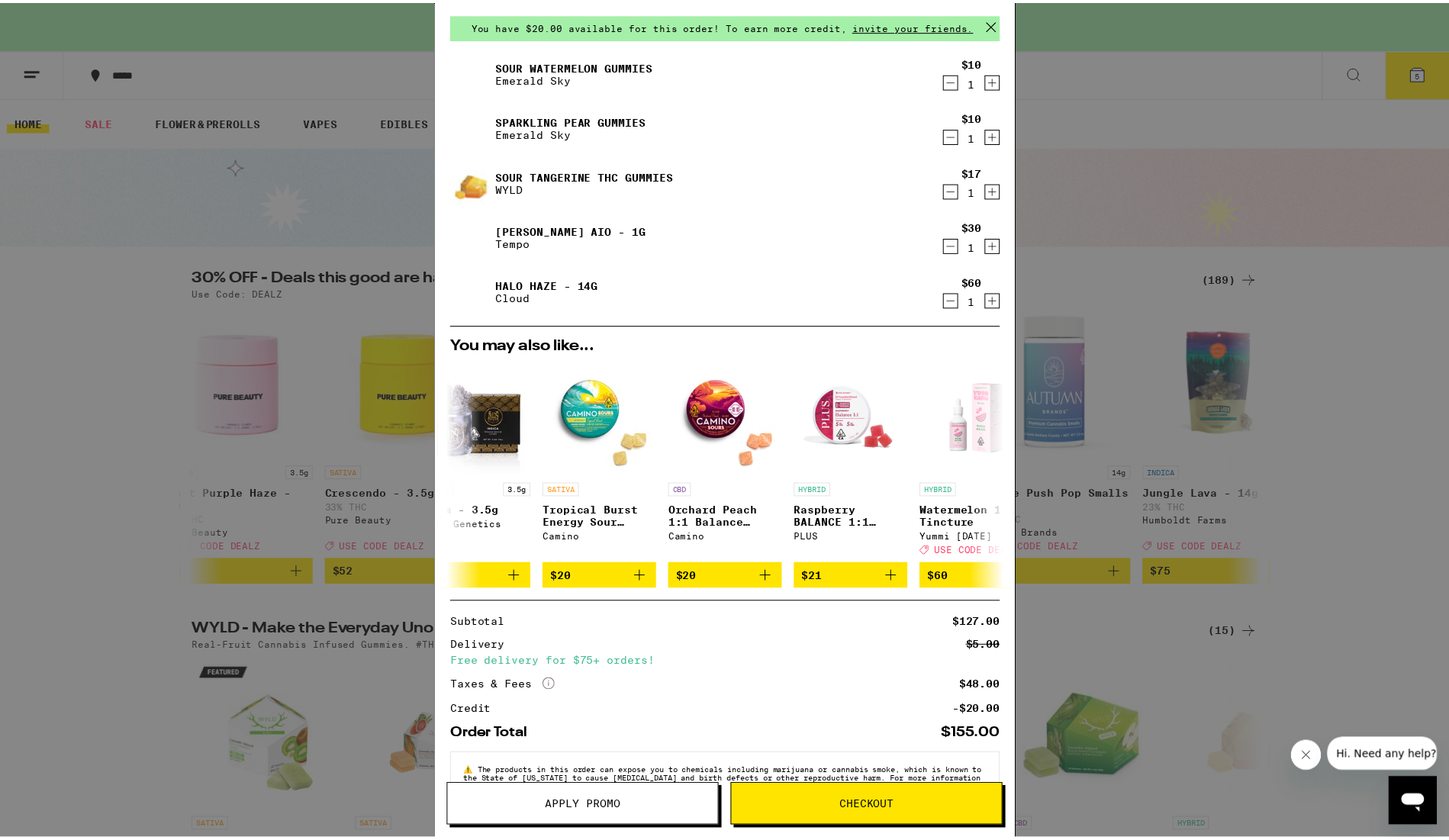
scroll to position [106, 0]
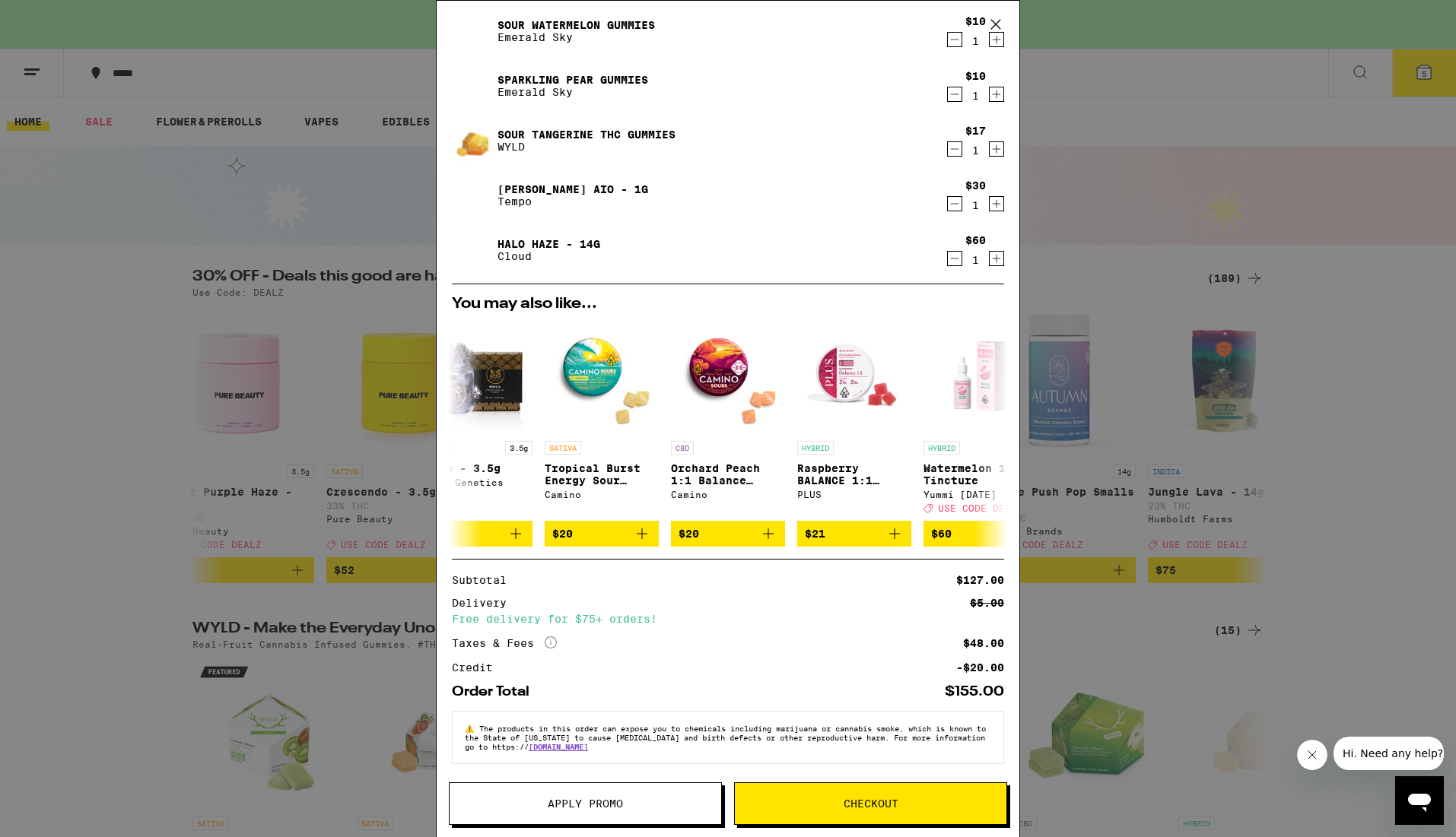
click at [633, 810] on button "Apply Promo" at bounding box center [586, 803] width 273 height 43
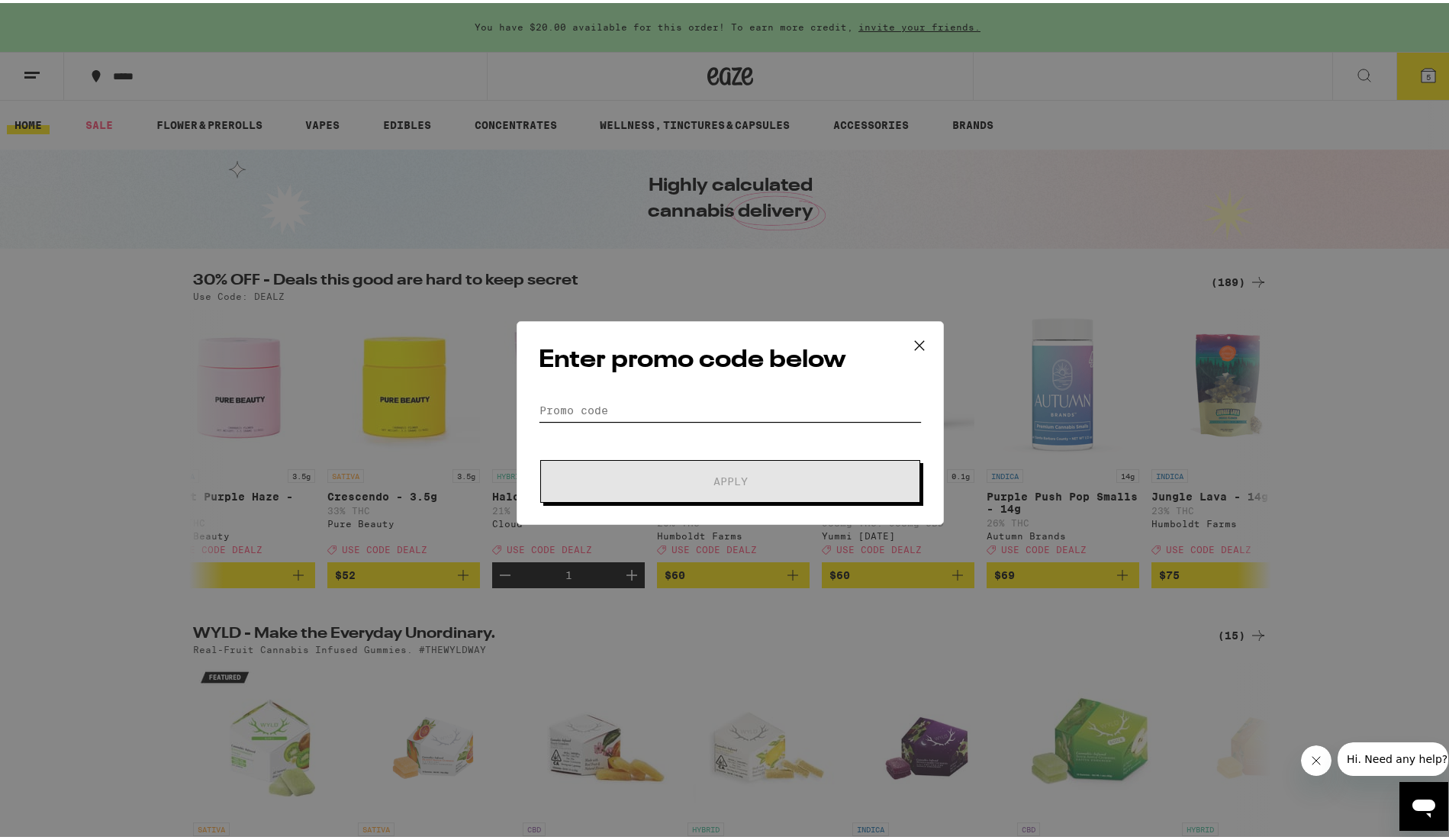
click at [620, 398] on input "Promo Code" at bounding box center [730, 408] width 383 height 23
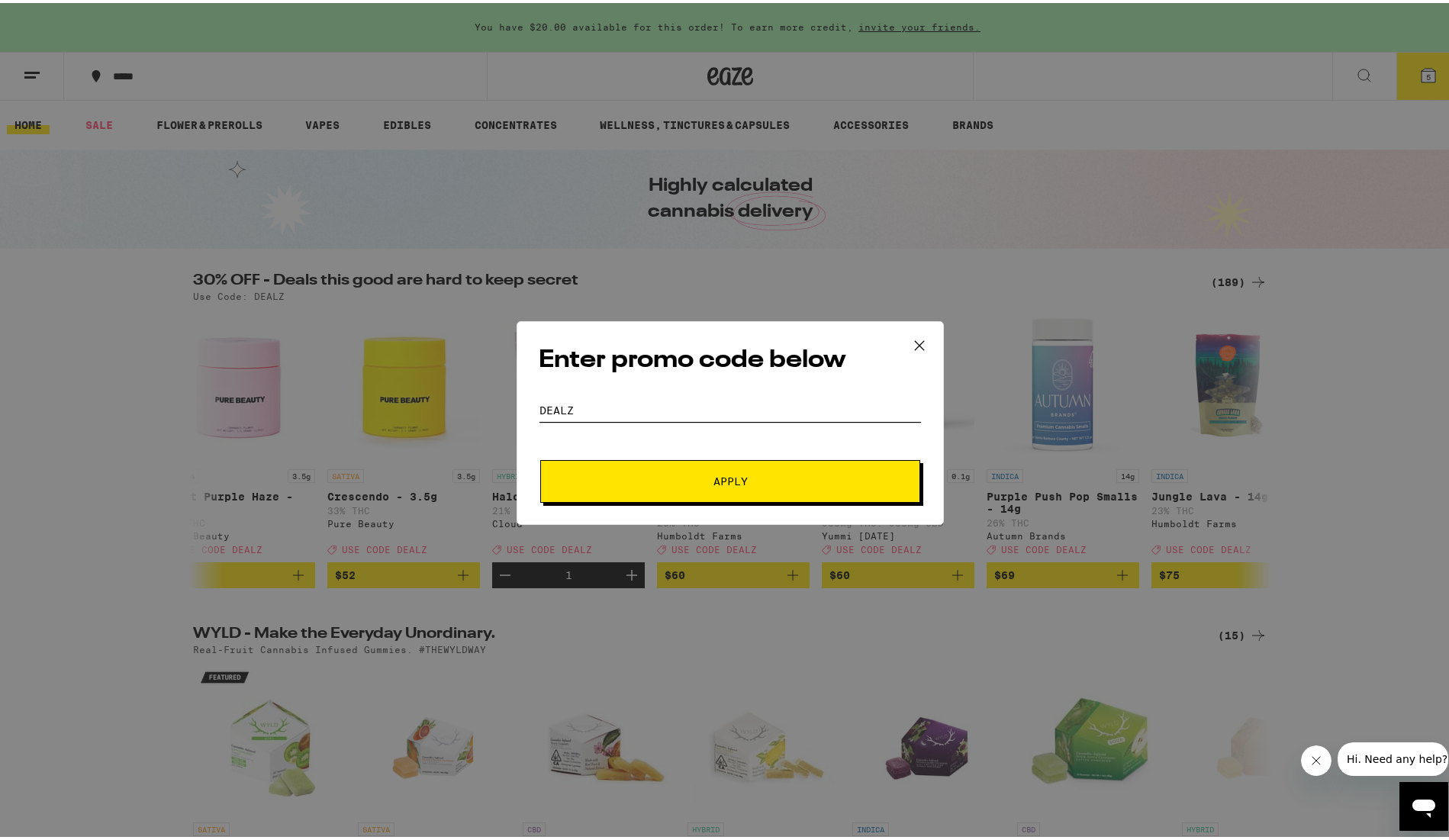
type input "dealz"
click at [665, 468] on button "Apply" at bounding box center [730, 478] width 380 height 43
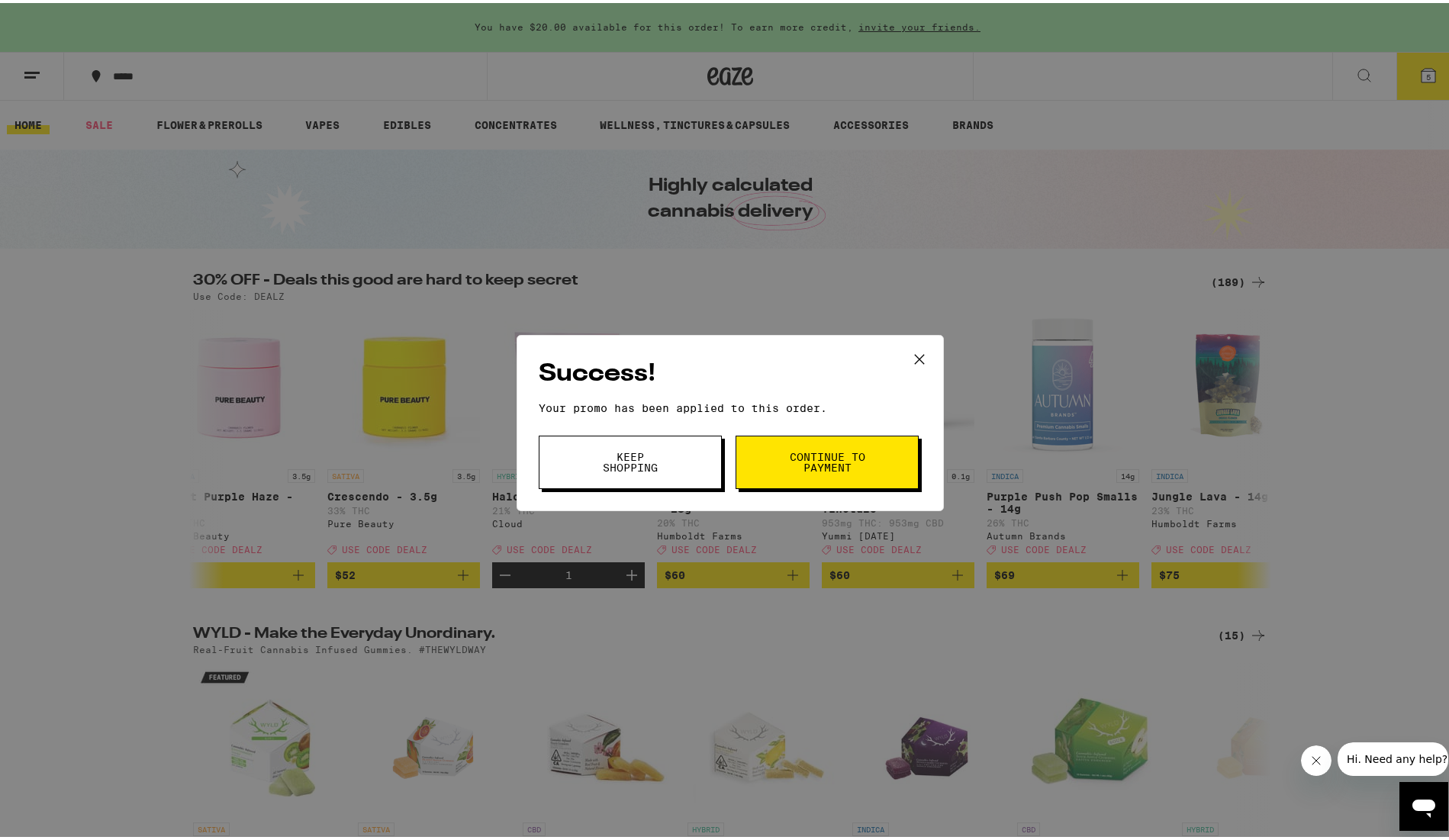
click at [843, 454] on span "Continue to payment" at bounding box center [827, 459] width 78 height 21
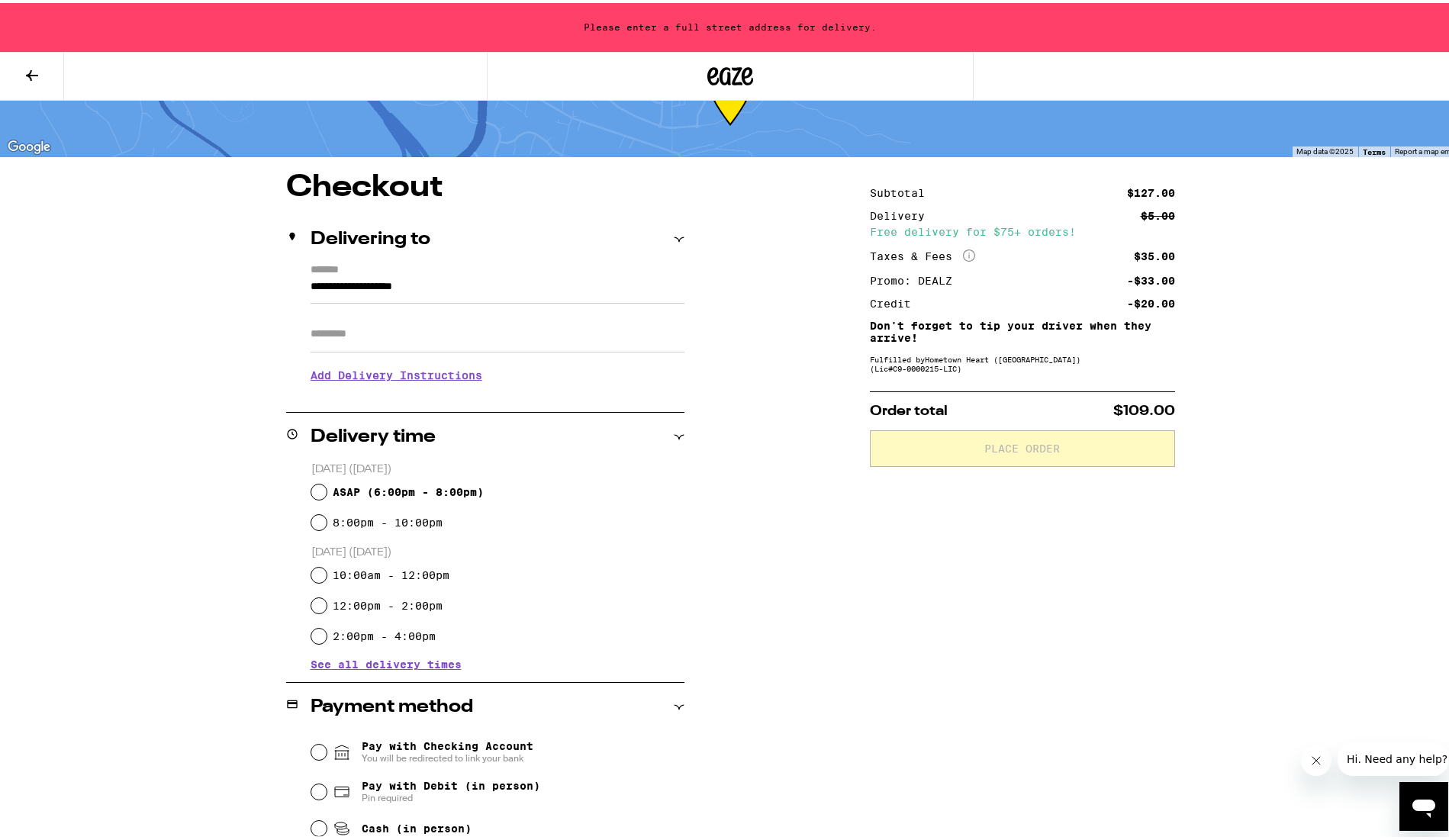
scroll to position [74, 0]
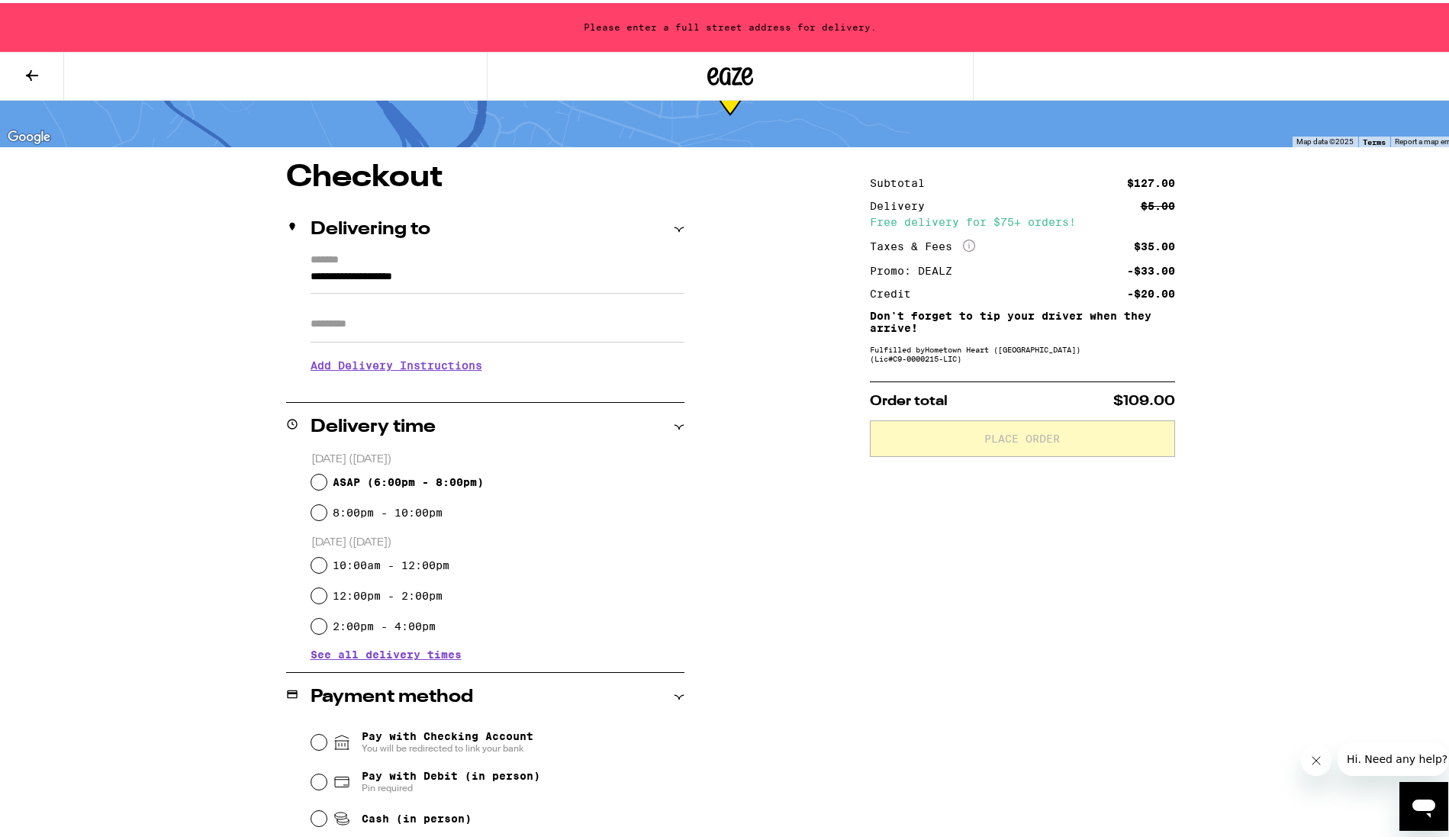
click at [313, 480] on input "ASAP ( 6:00pm - 8:00pm )" at bounding box center [319, 479] width 15 height 15
radio input "true"
click at [916, 579] on div "Subtotal $127.00 Delivery $5.00 Free delivery for $75+ orders! Taxes & Fees Mor…" at bounding box center [1023, 666] width 306 height 1013
click at [415, 267] on input "**********" at bounding box center [498, 278] width 374 height 26
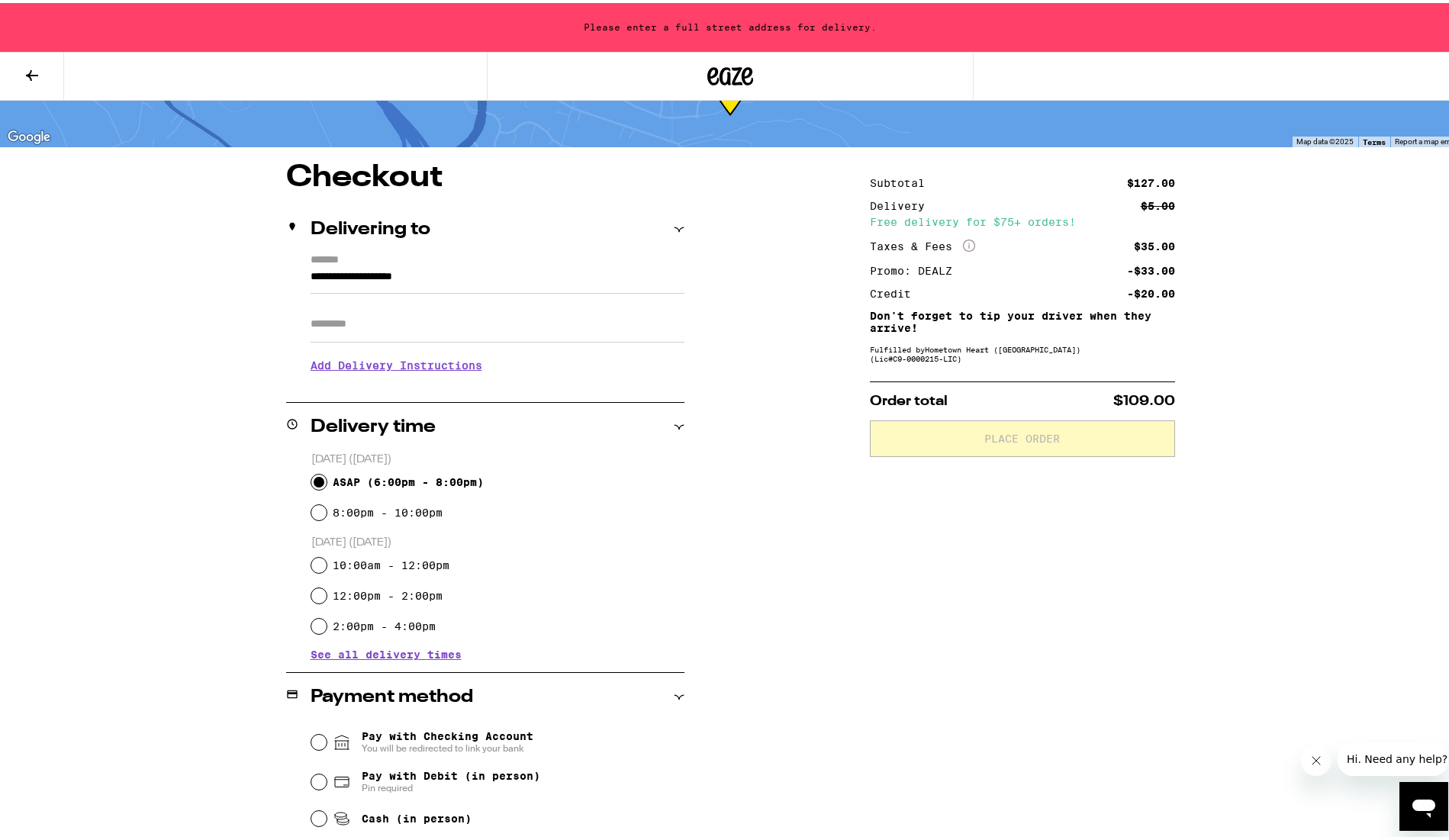
click at [415, 267] on input "**********" at bounding box center [498, 278] width 374 height 26
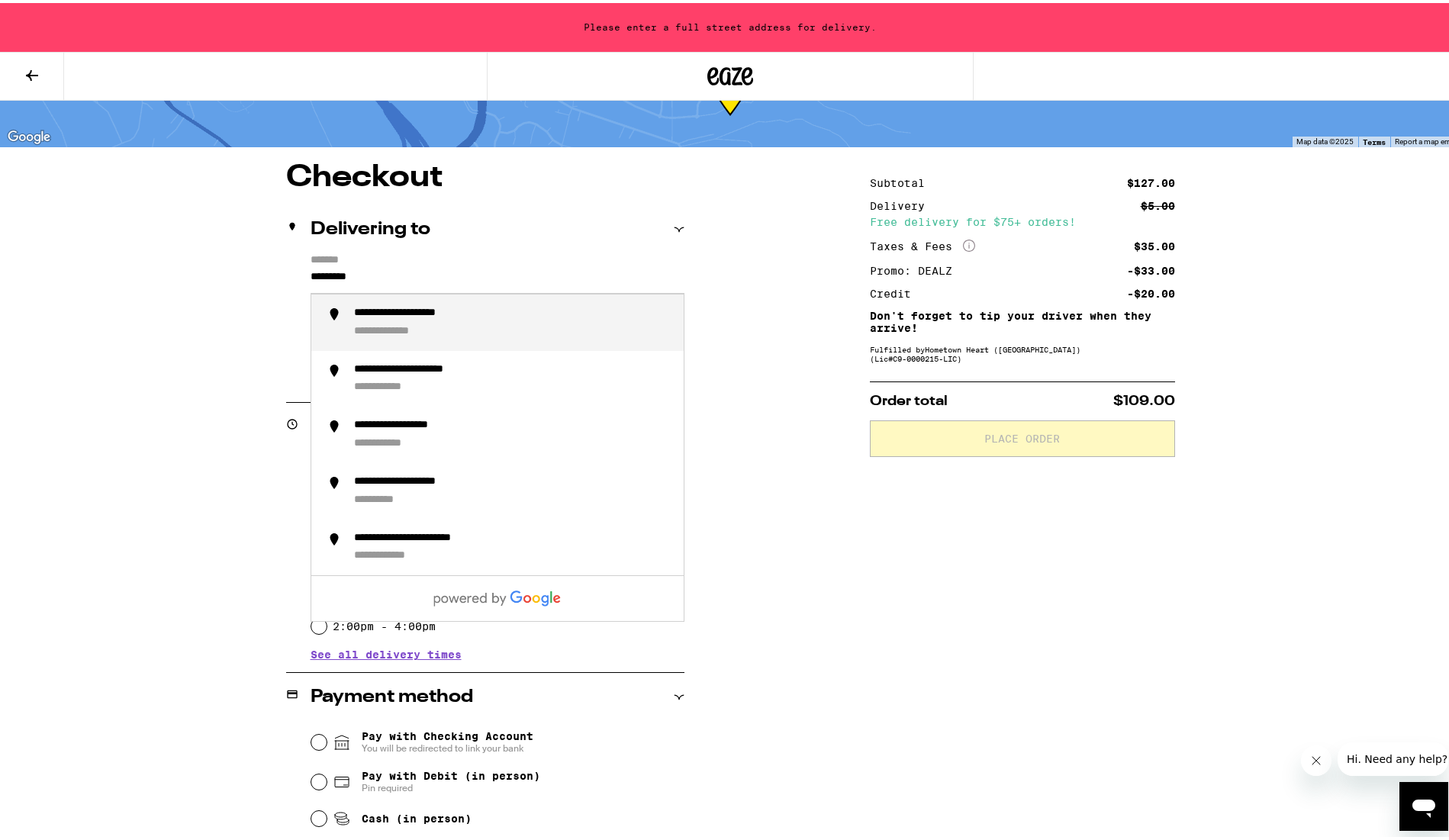
drag, startPoint x: 414, startPoint y: 268, endPoint x: 518, endPoint y: 326, distance: 119.1
click at [518, 326] on div "**********" at bounding box center [513, 320] width 318 height 32
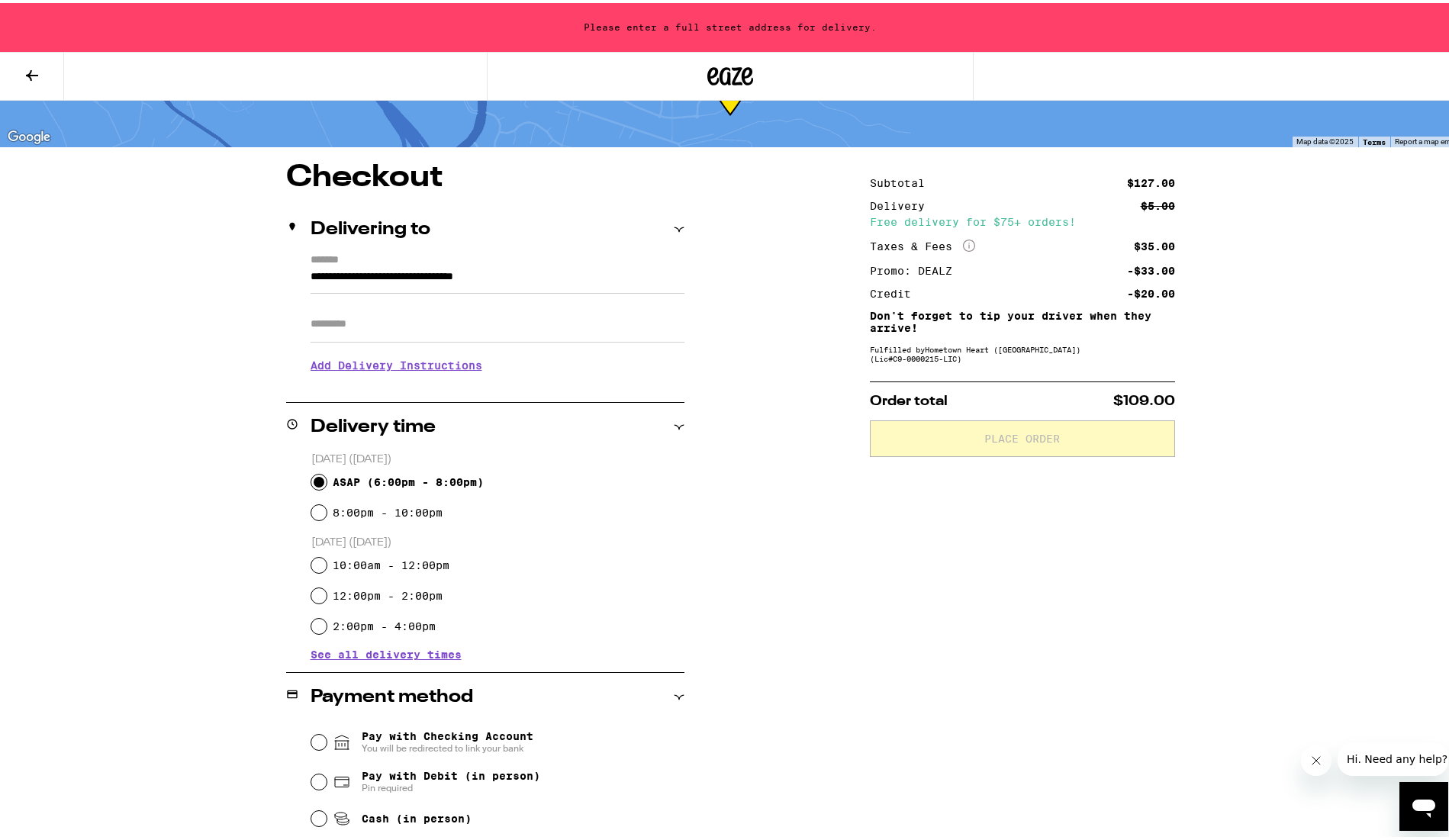
type input "**********"
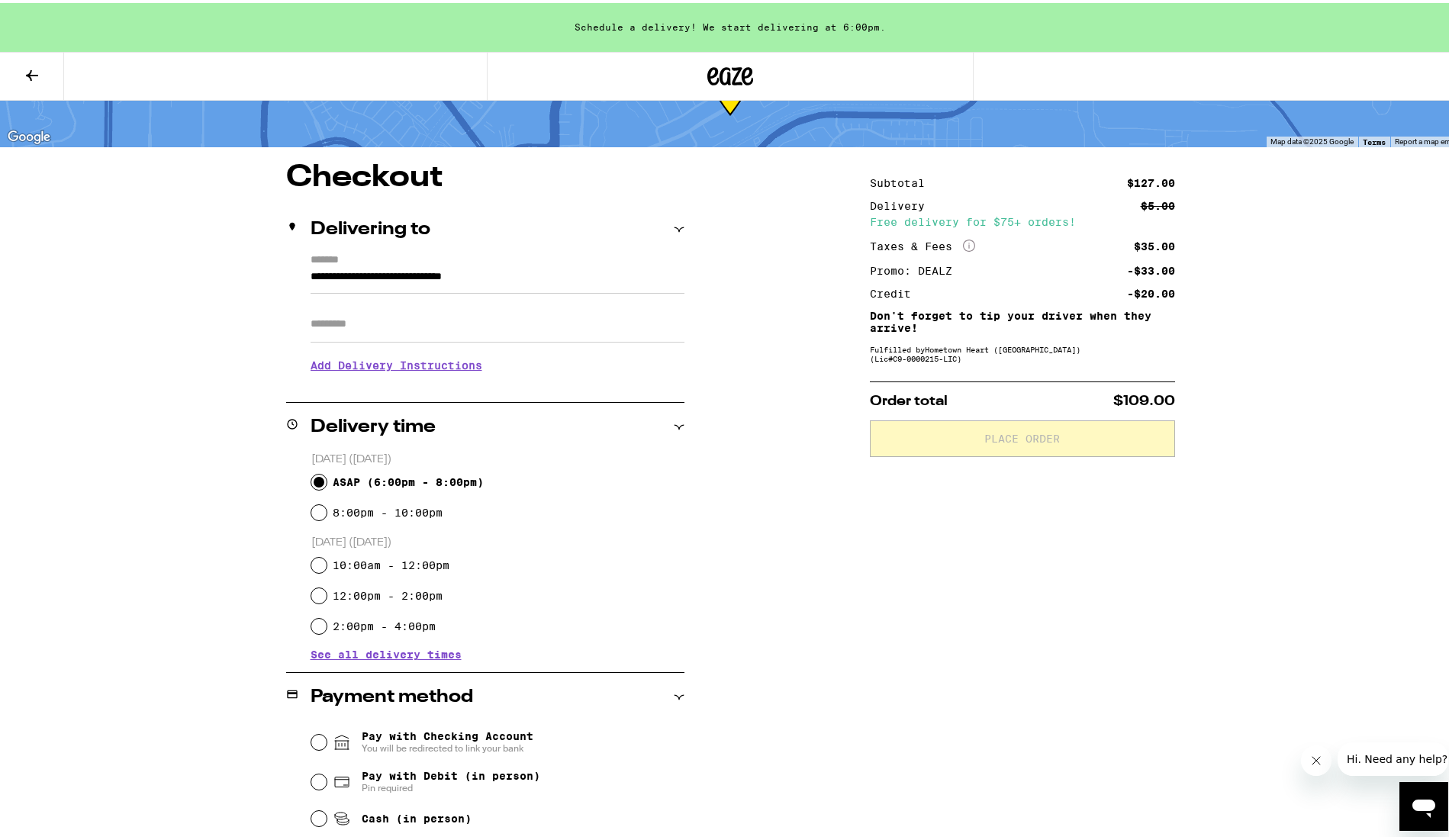
click at [190, 422] on div "**********" at bounding box center [730, 666] width 1099 height 1013
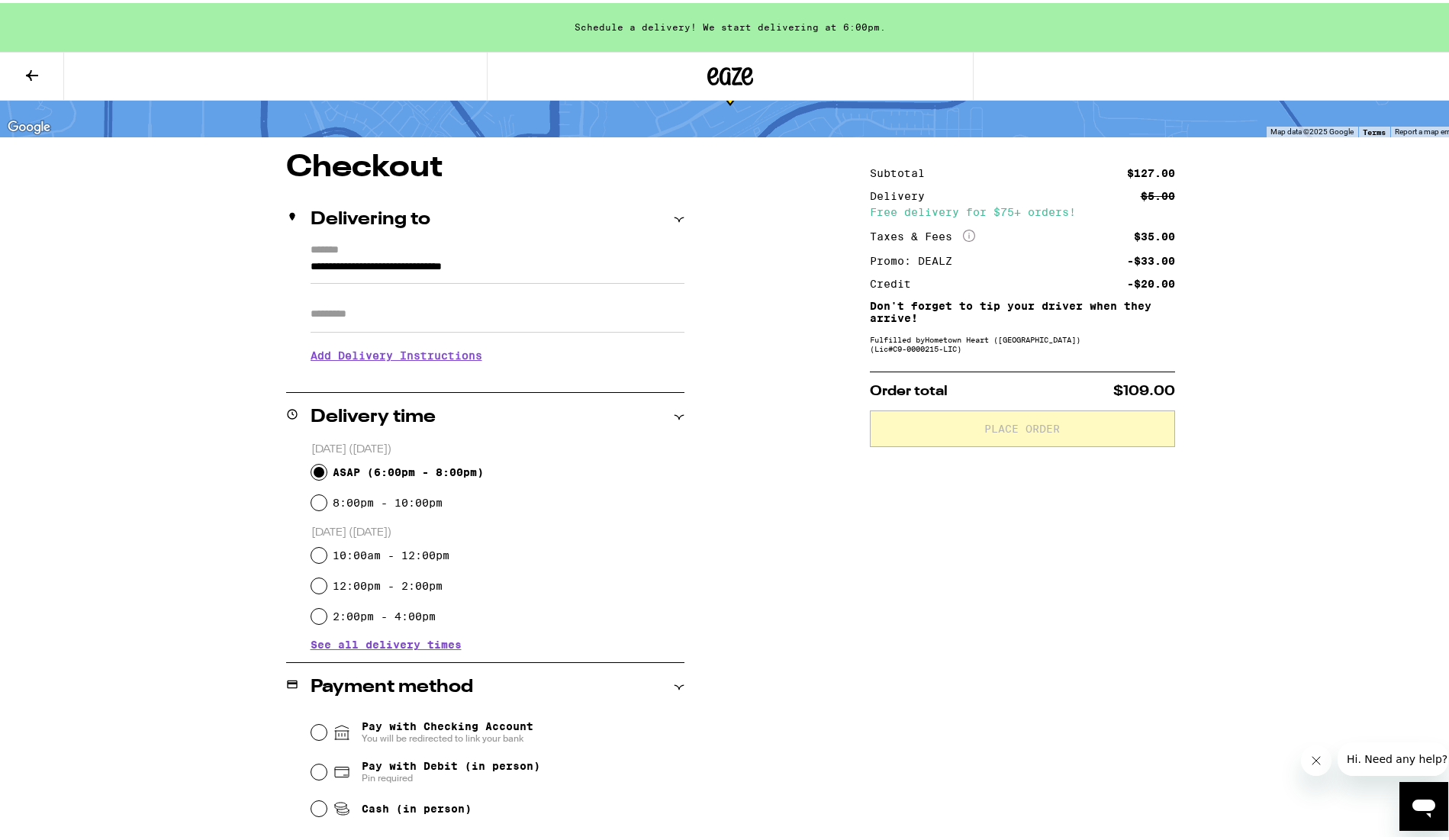
click at [192, 427] on div "**********" at bounding box center [730, 656] width 1099 height 1013
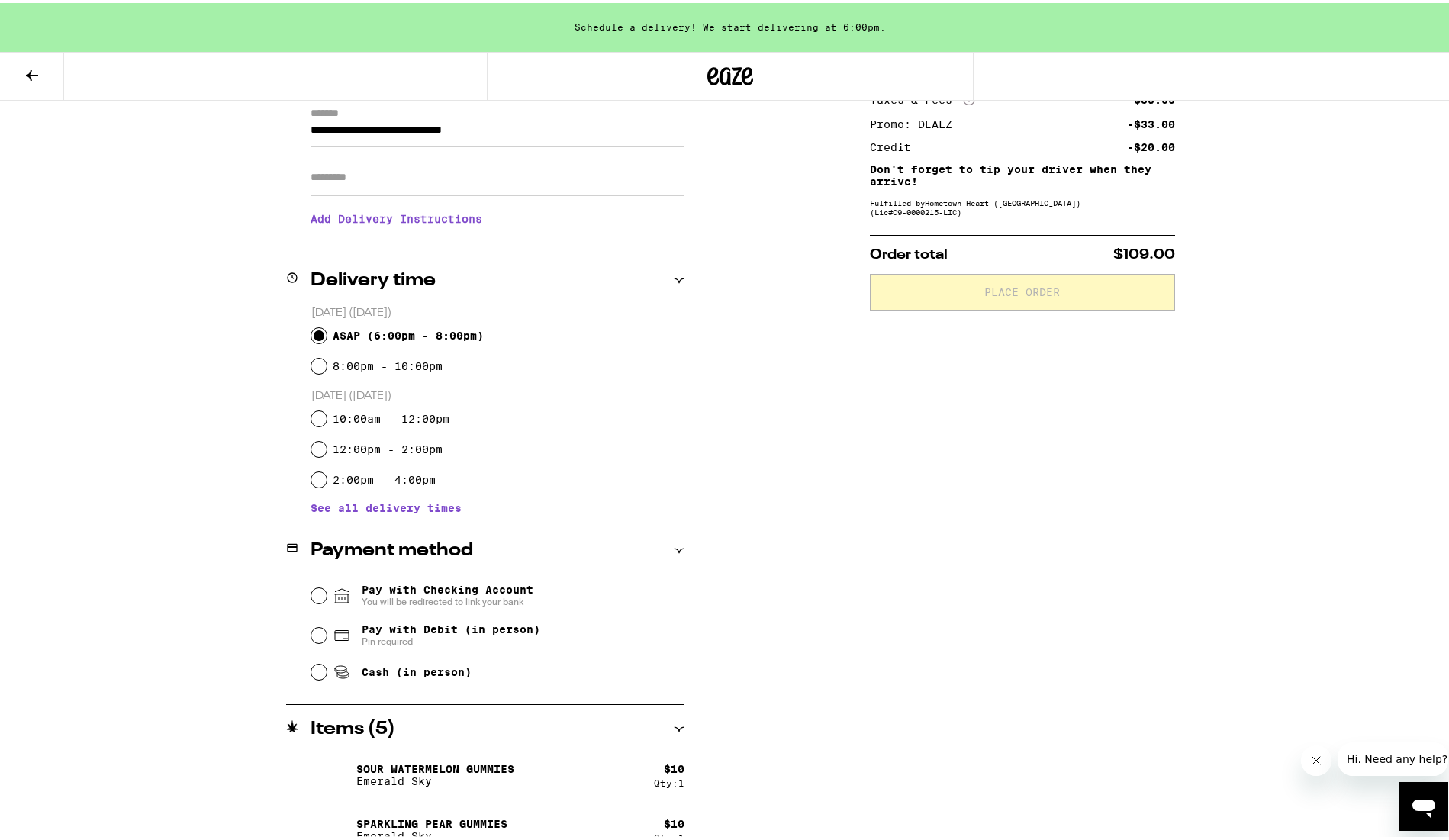
scroll to position [407, 0]
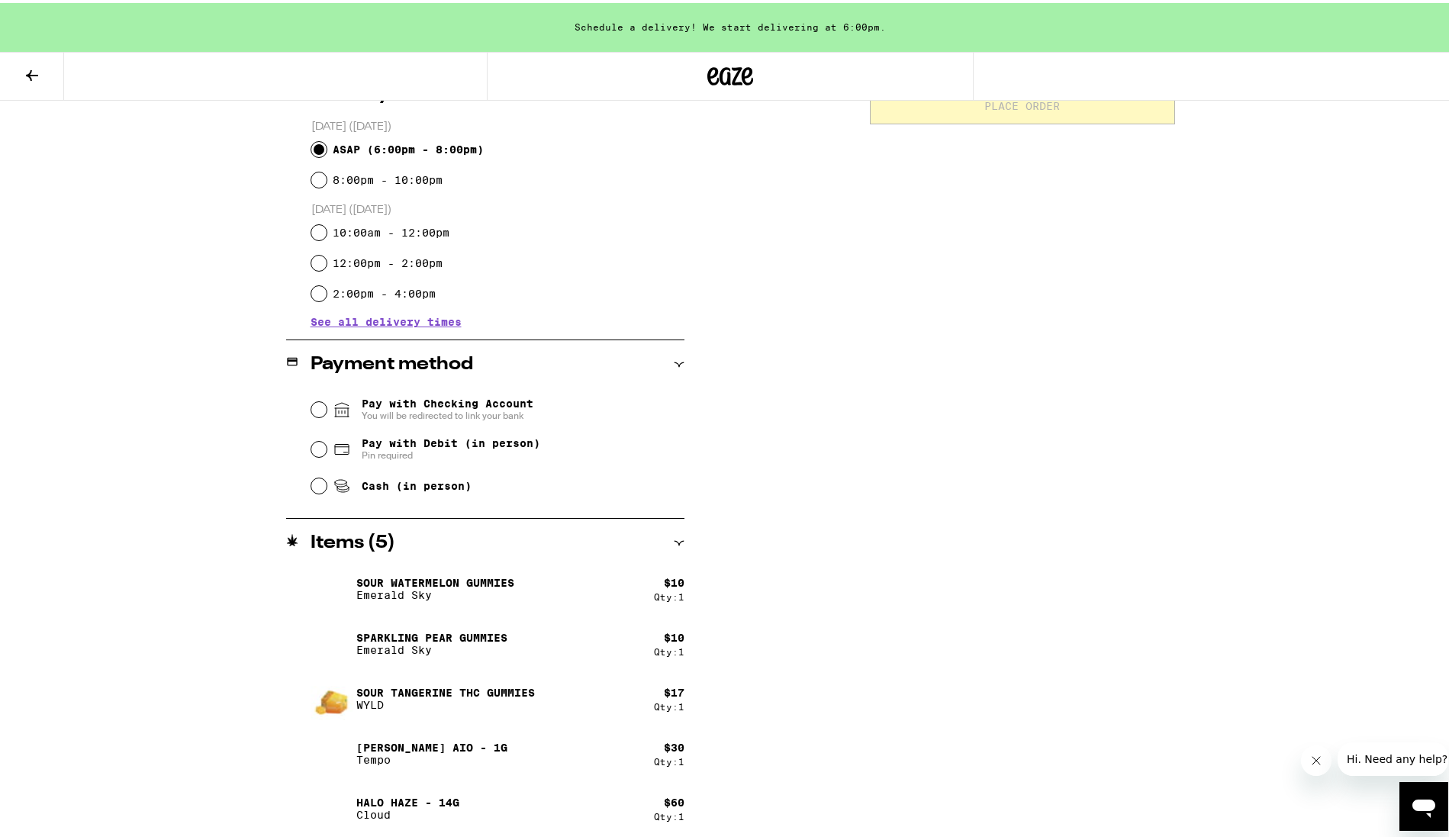
click at [312, 451] on input "Pay with Debit (in person) Pin required" at bounding box center [319, 445] width 15 height 15
radio input "true"
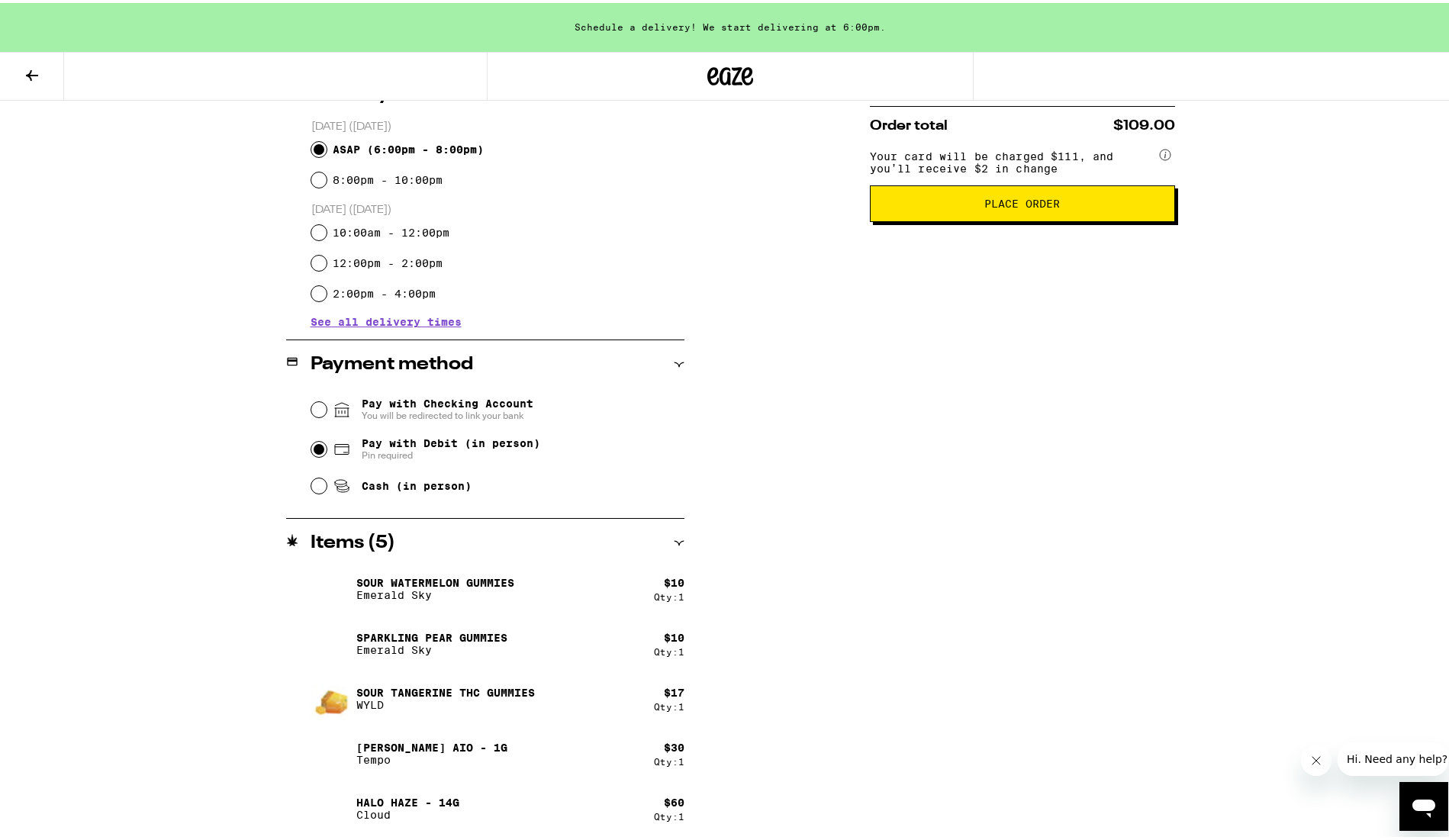
click at [184, 485] on div "**********" at bounding box center [730, 334] width 1099 height 1013
click at [468, 634] on p "Sparkling Pear Gummies" at bounding box center [431, 635] width 151 height 12
click at [675, 538] on icon at bounding box center [680, 540] width 10 height 10
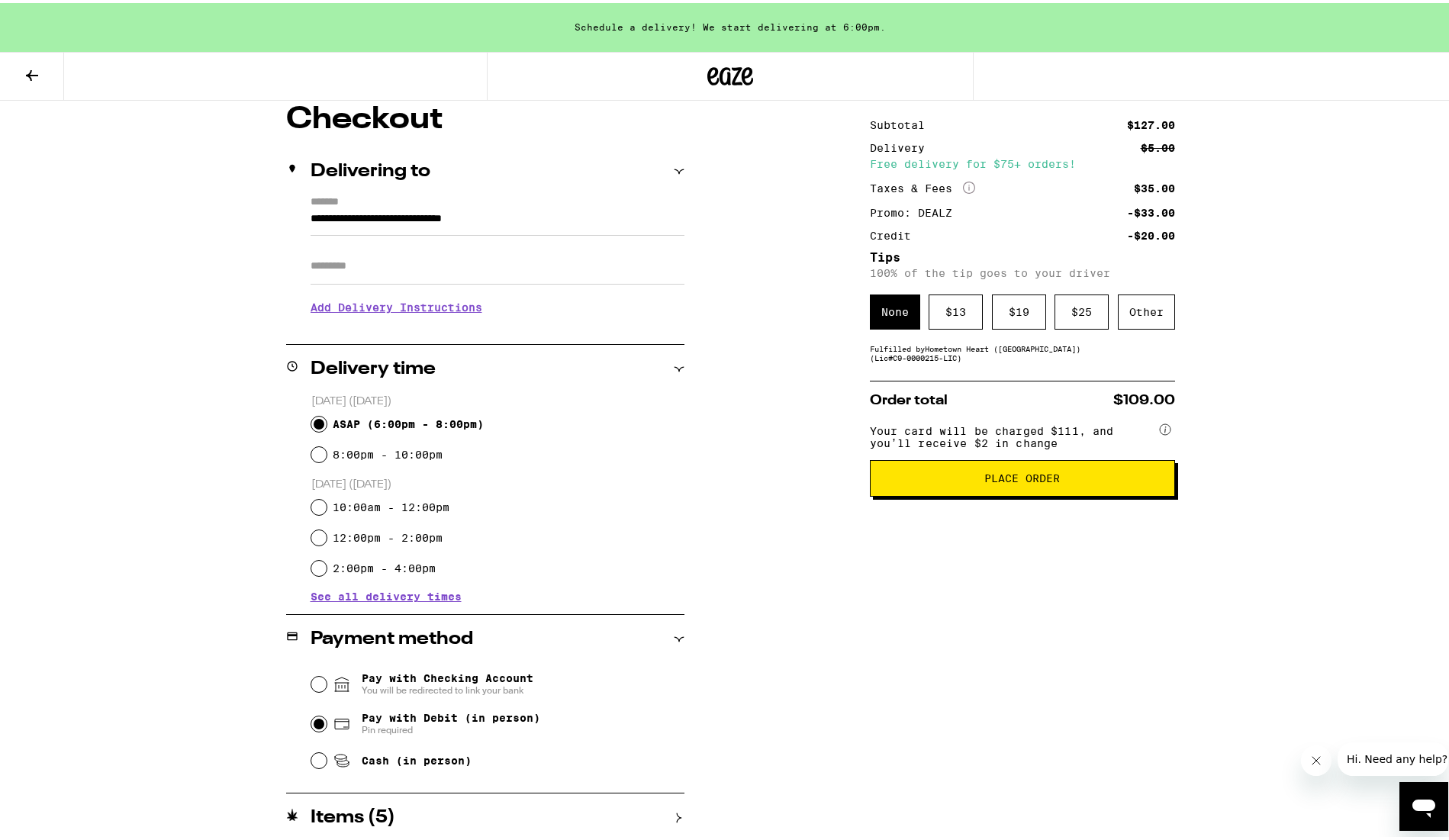
scroll to position [132, 0]
click at [31, 59] on button at bounding box center [31, 73] width 64 height 48
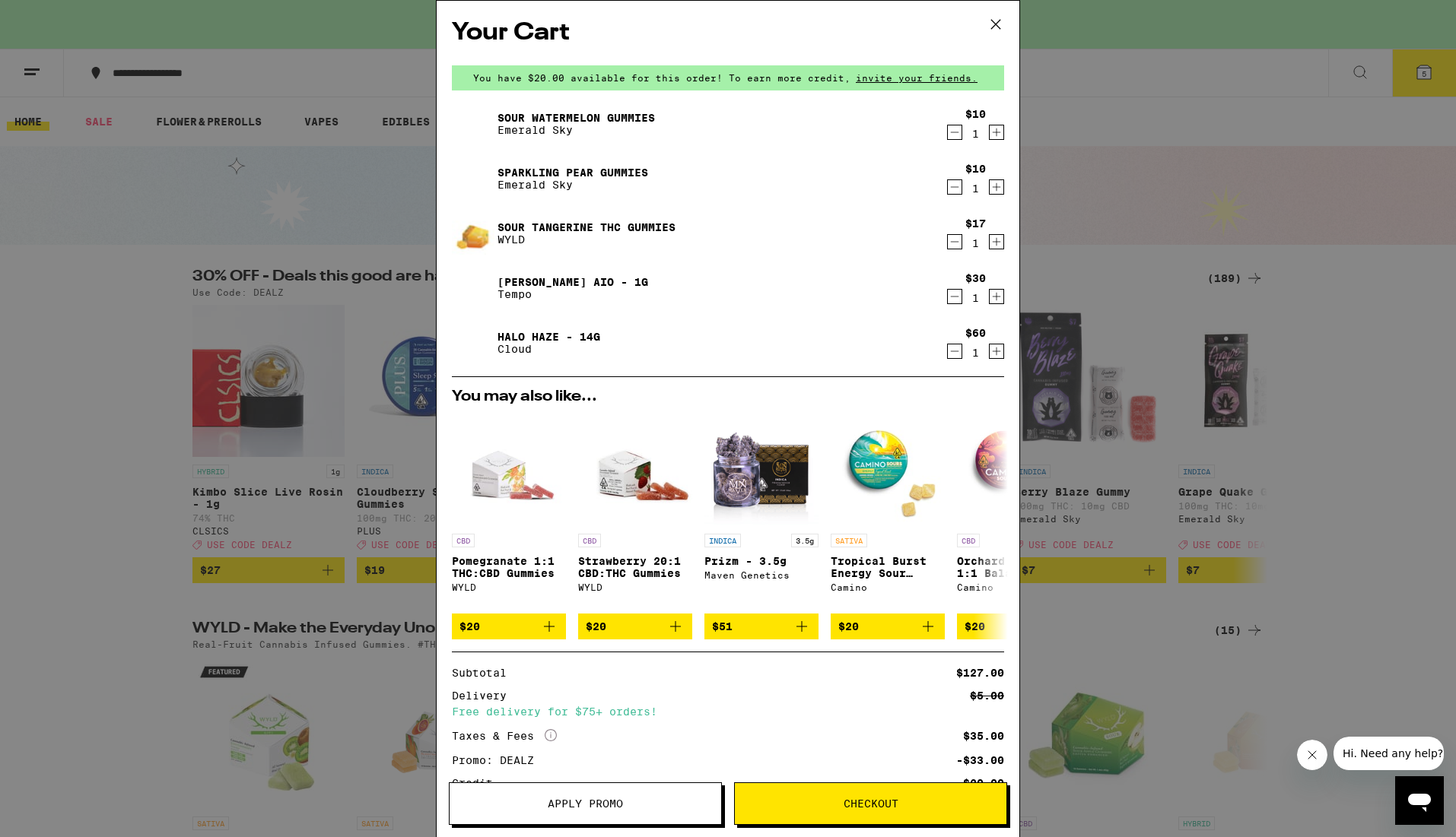
click at [945, 243] on div "$17 1" at bounding box center [975, 233] width 59 height 32
click at [948, 244] on icon "Decrement" at bounding box center [955, 241] width 14 height 18
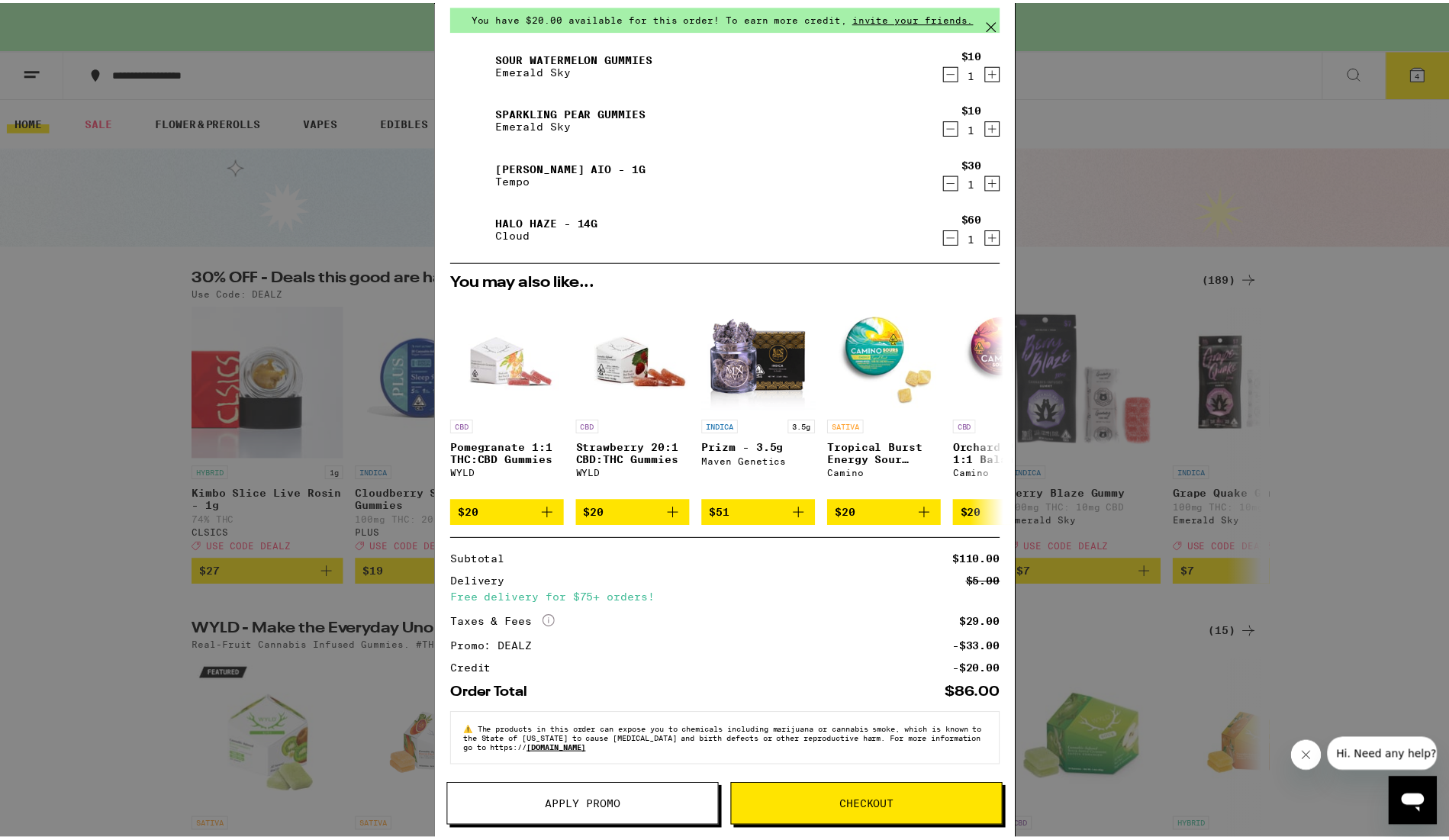
scroll to position [73, 0]
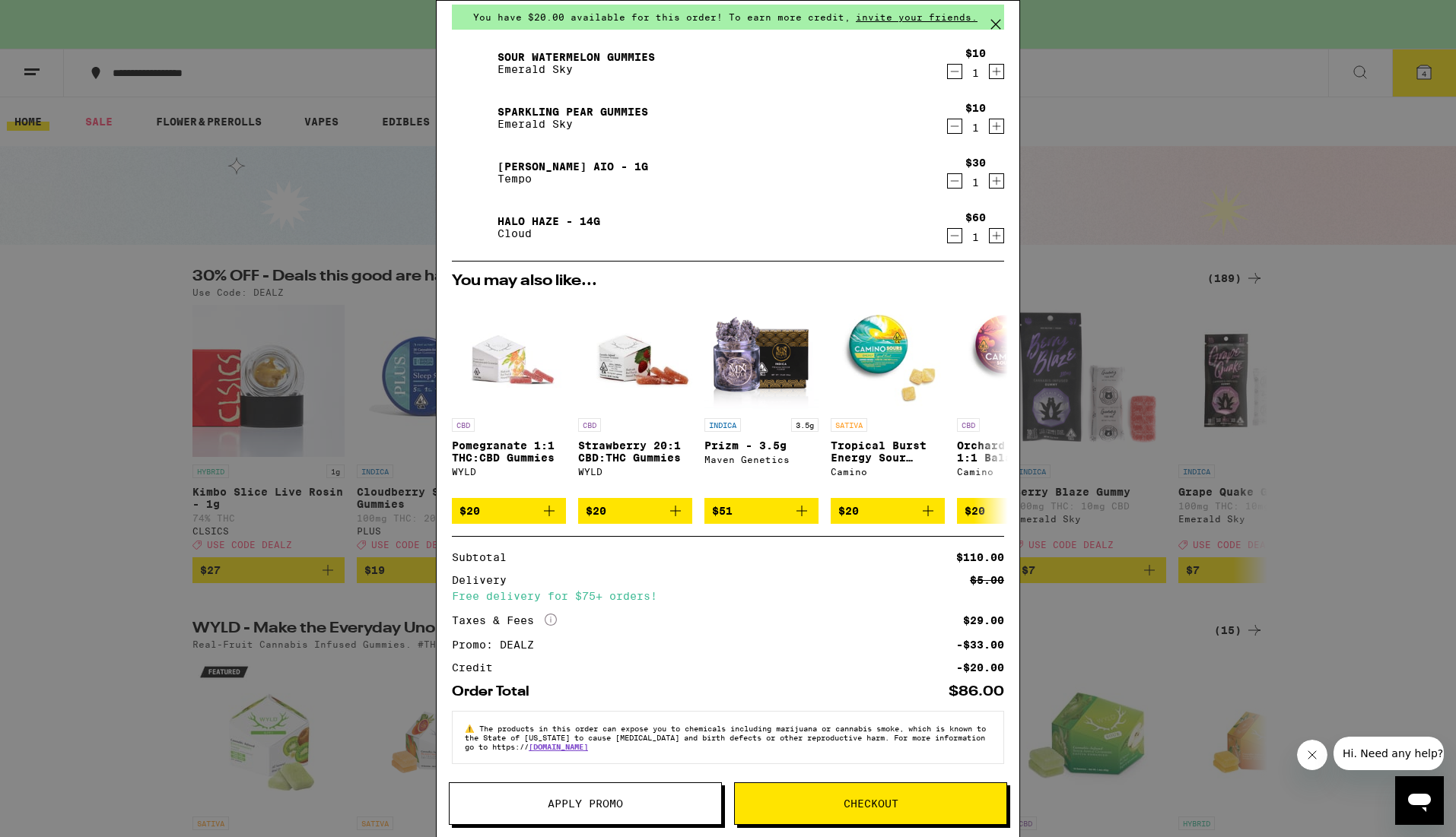
click at [836, 805] on span "Checkout" at bounding box center [870, 804] width 272 height 10
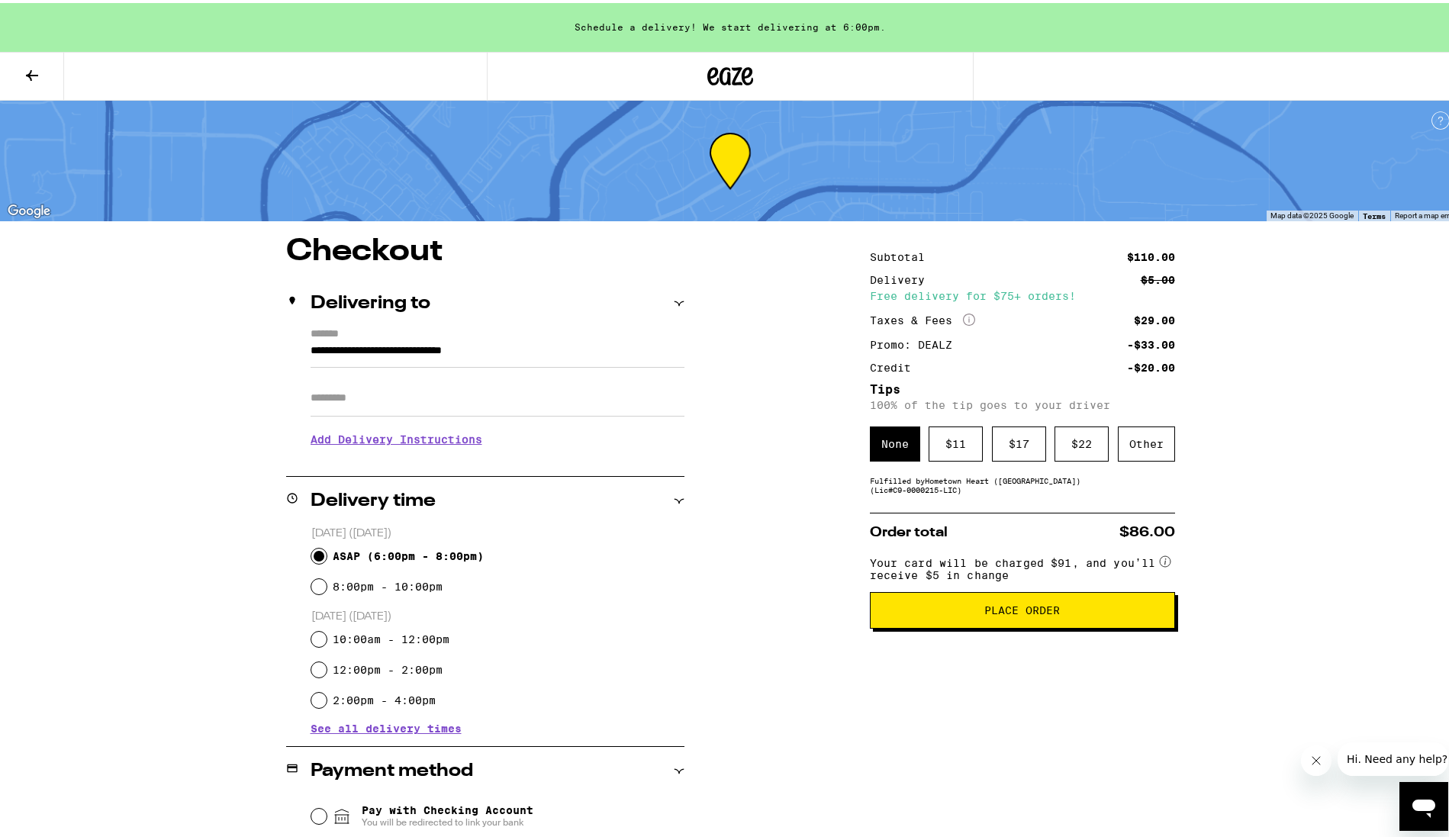
click at [823, 526] on div "**********" at bounding box center [730, 713] width 1099 height 959
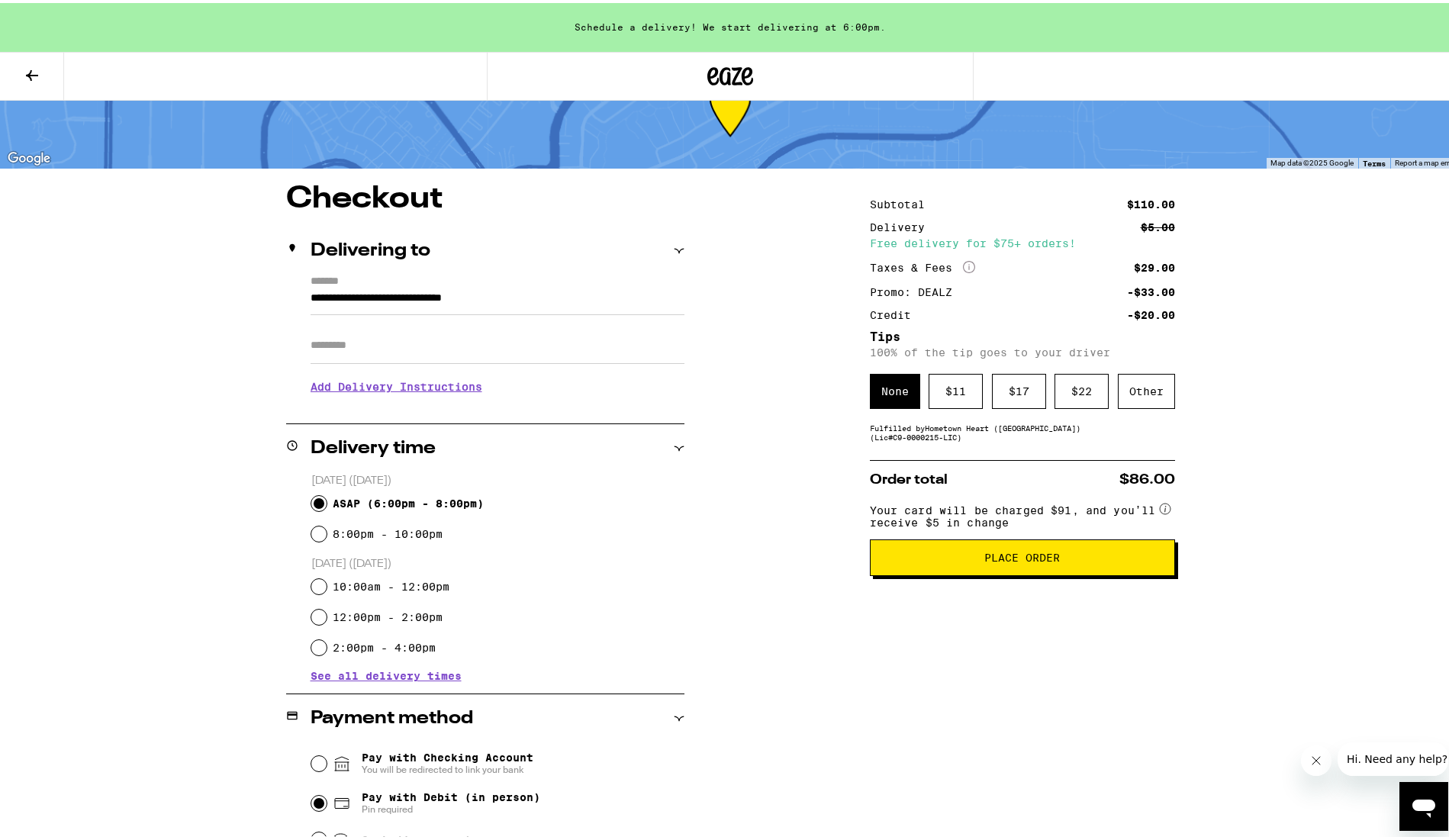
scroll to position [43, 0]
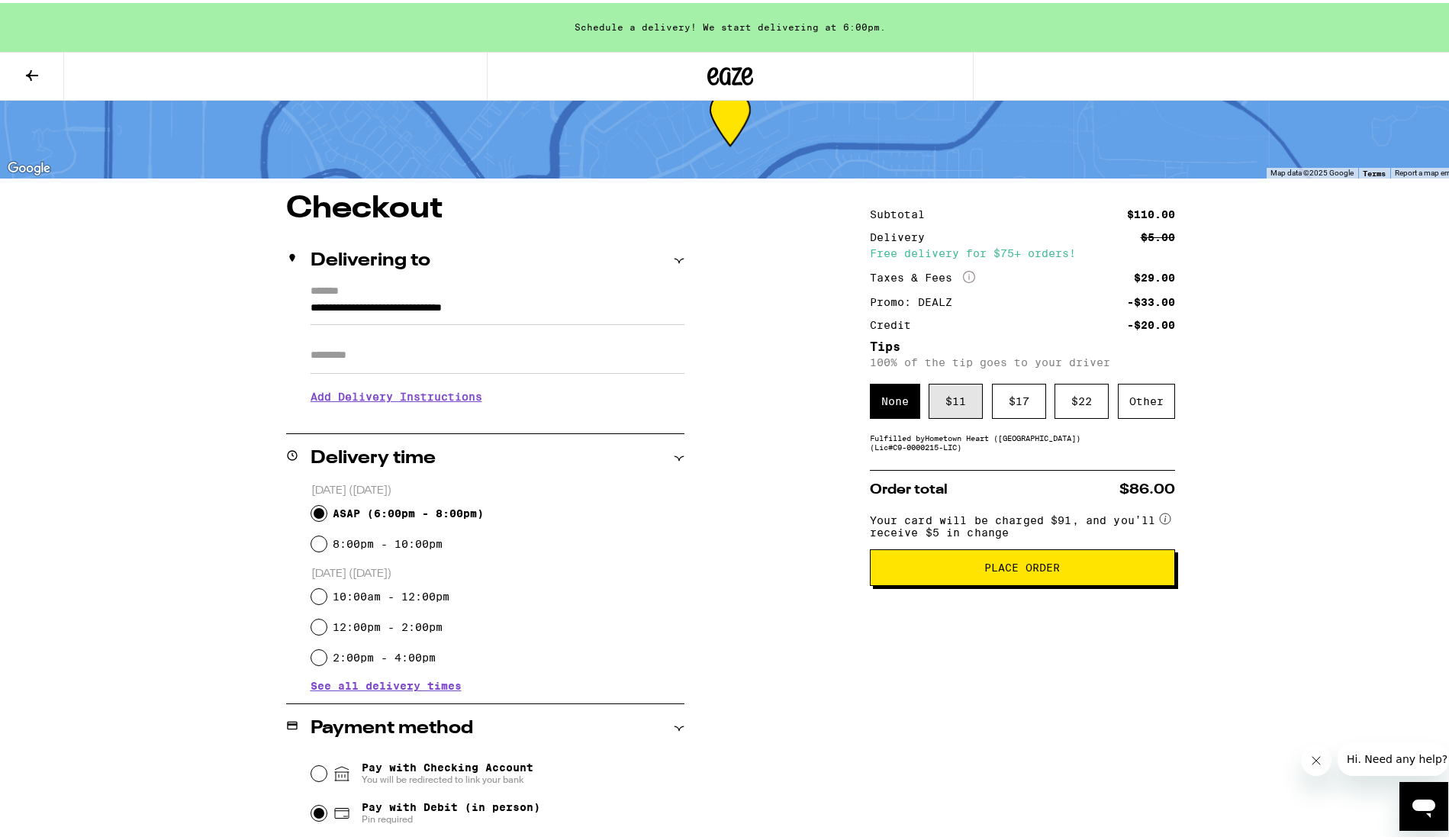
click at [953, 411] on div "$ 11" at bounding box center [956, 398] width 54 height 35
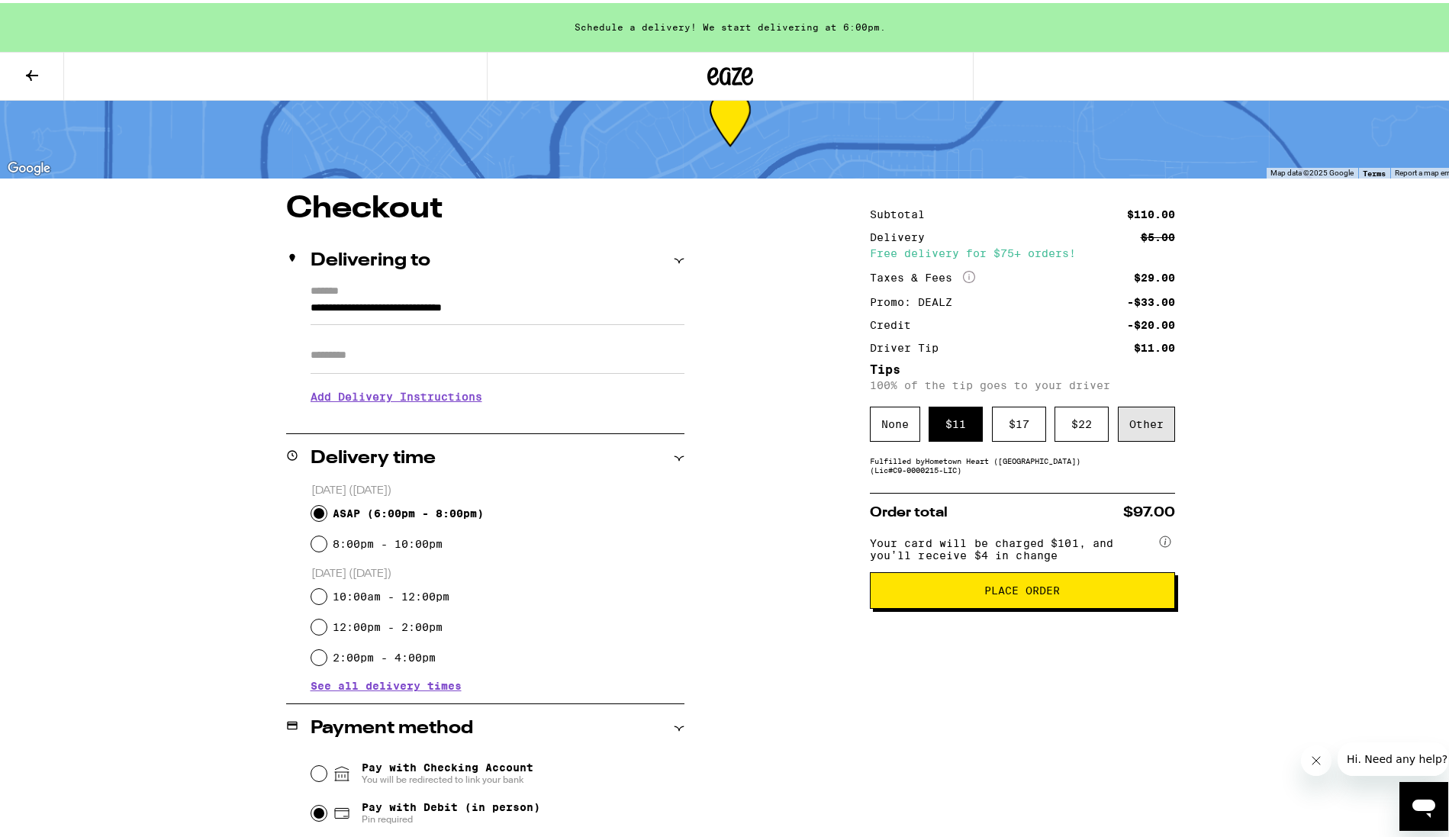
click at [1152, 429] on div "Other" at bounding box center [1147, 421] width 58 height 35
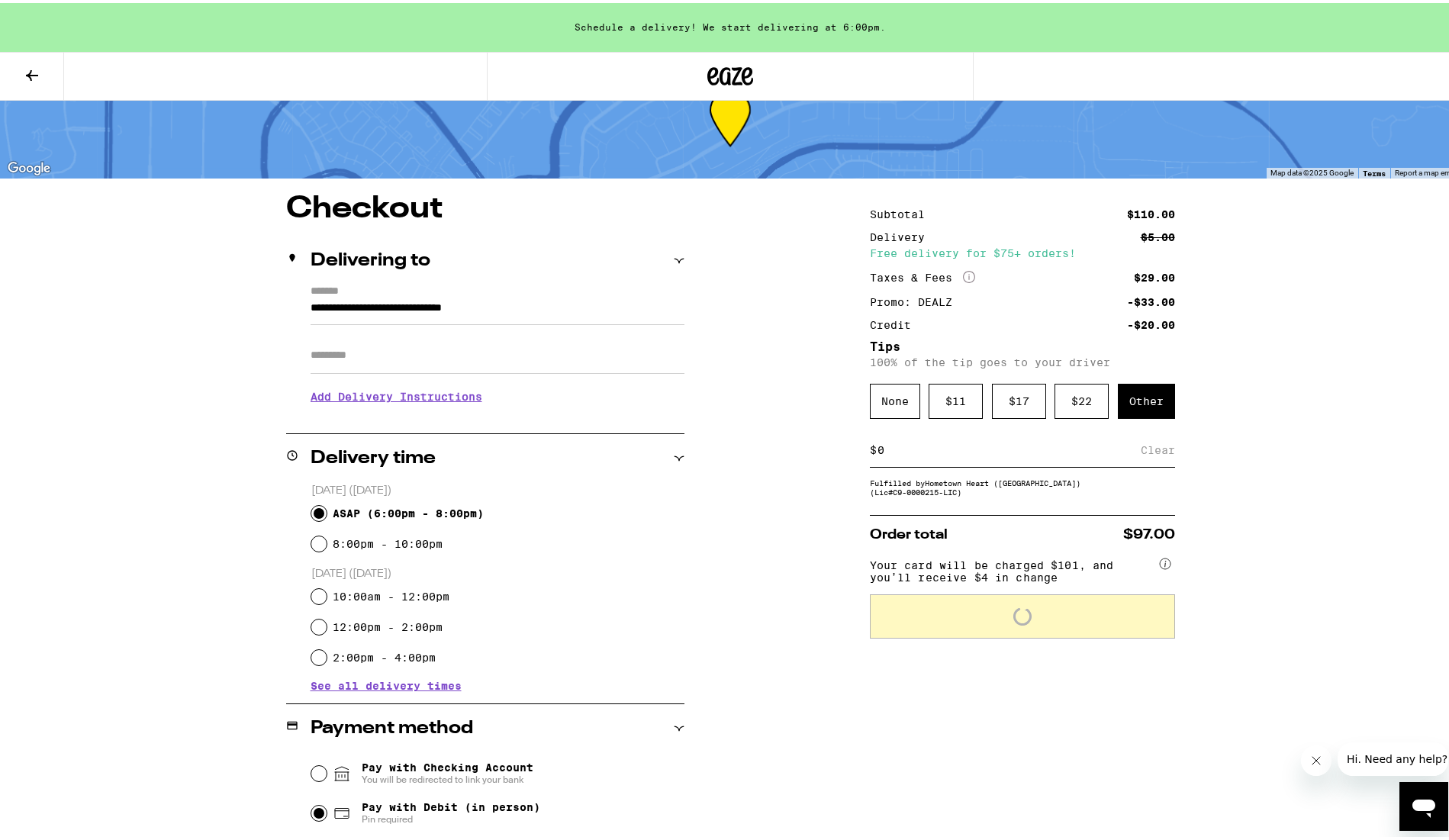
click at [982, 454] on input at bounding box center [1009, 447] width 264 height 14
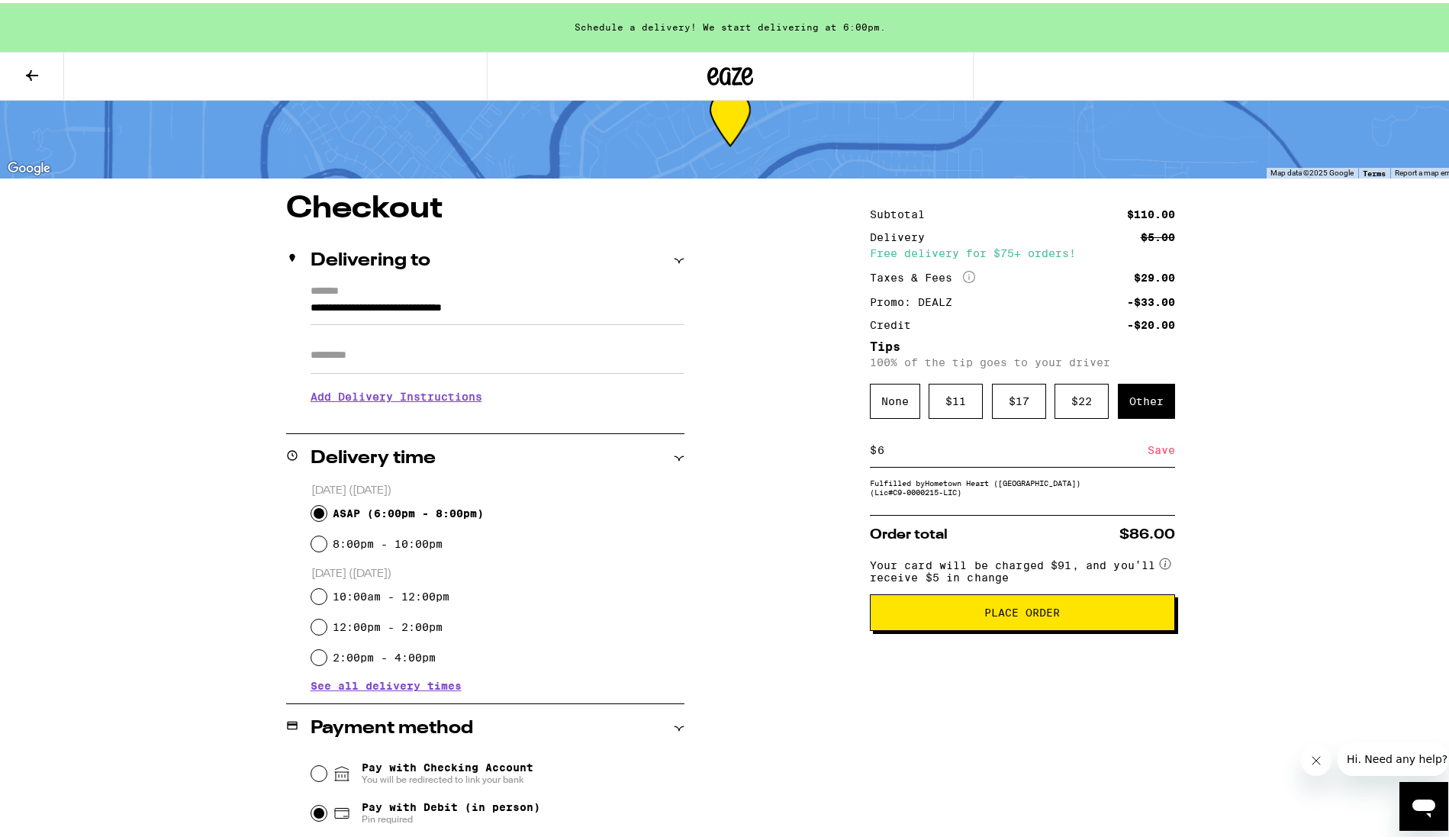
type input "6"
click at [1256, 692] on div "**********" at bounding box center [730, 670] width 1099 height 959
click at [1164, 457] on div "Save" at bounding box center [1161, 447] width 27 height 33
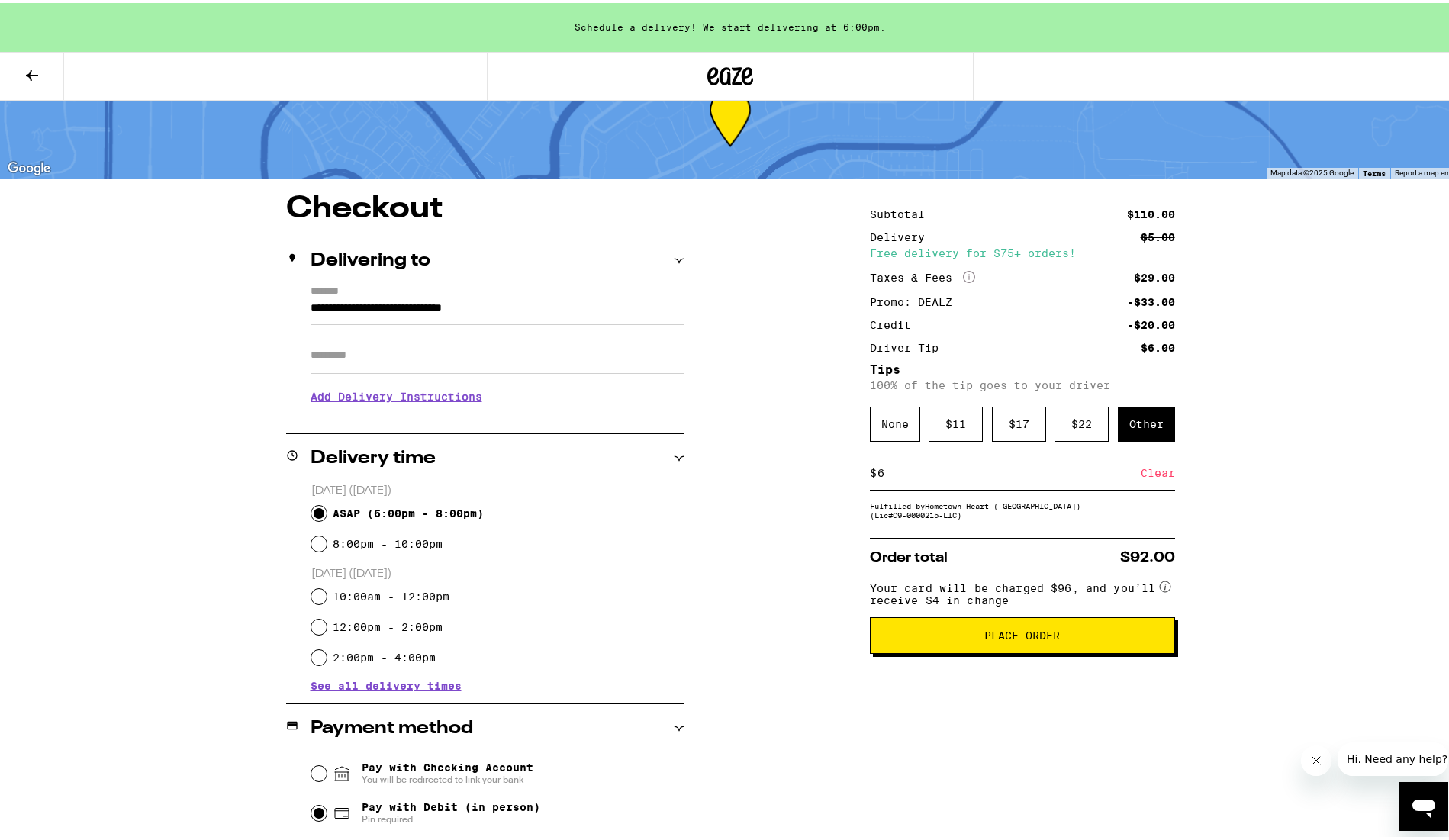
click at [1080, 651] on button "Place Order" at bounding box center [1023, 632] width 306 height 37
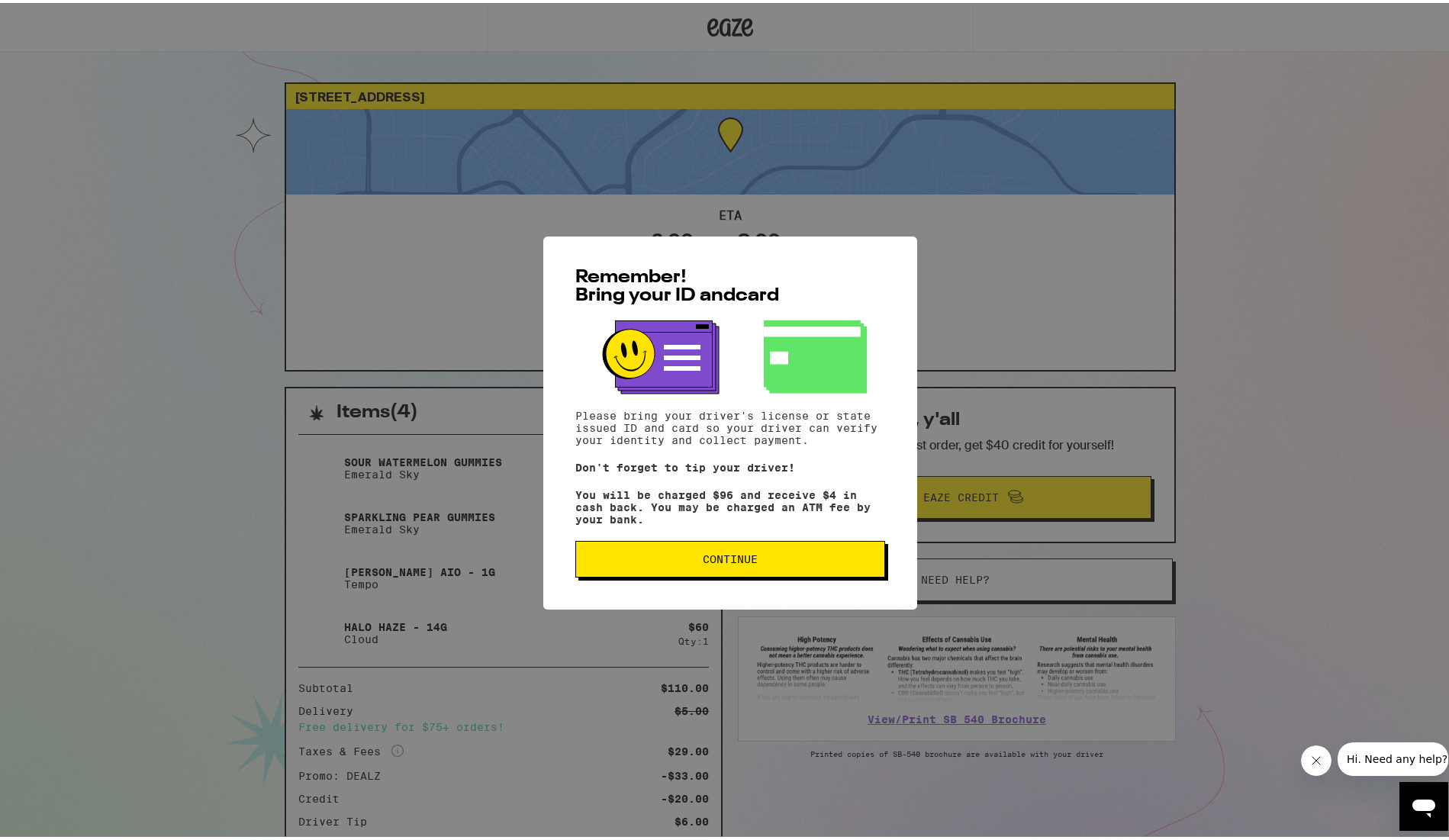
click at [742, 571] on button "Continue" at bounding box center [730, 556] width 310 height 37
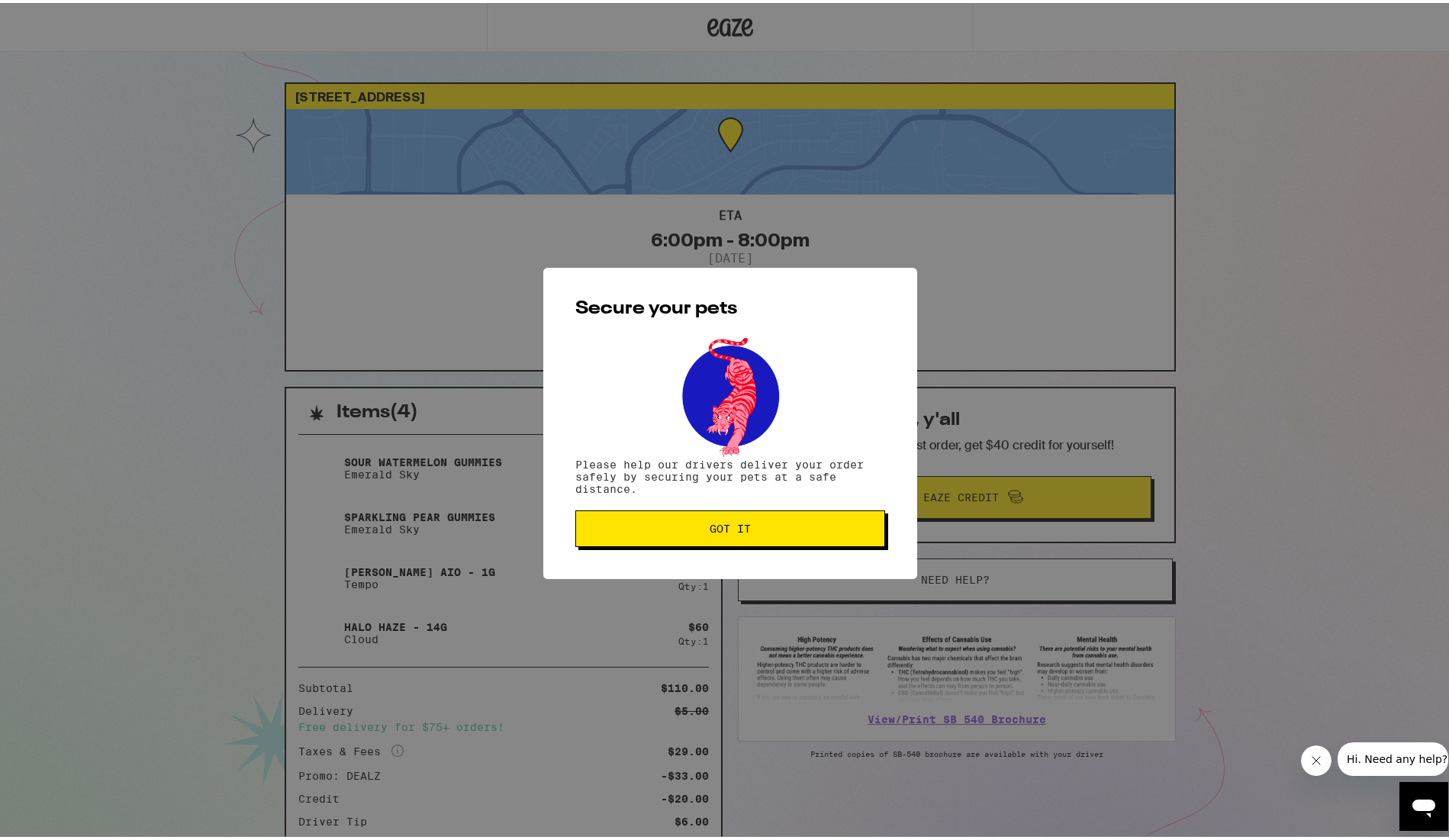
click at [731, 526] on span "Got it" at bounding box center [730, 526] width 41 height 10
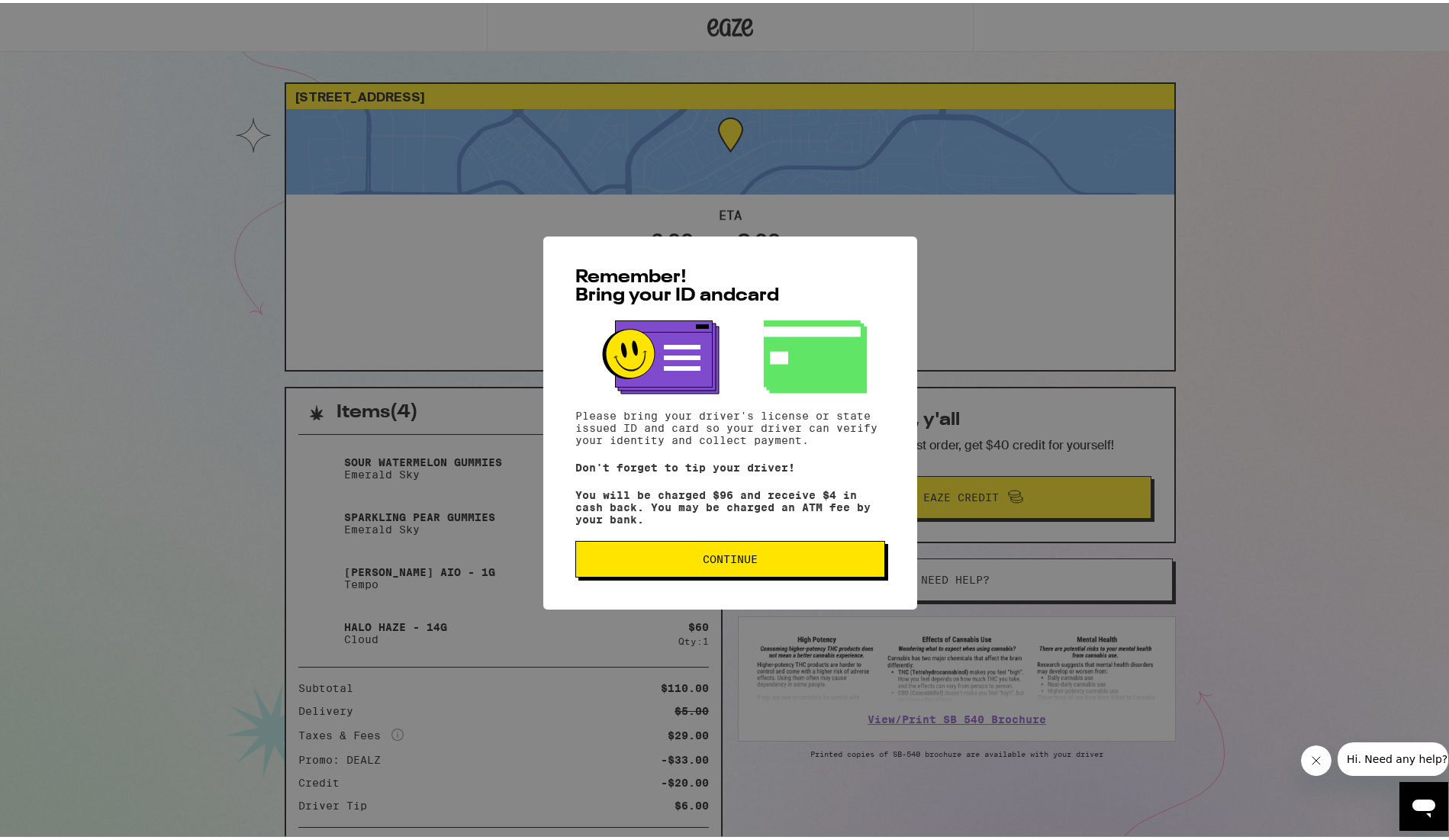
click at [723, 560] on span "Continue" at bounding box center [730, 556] width 55 height 10
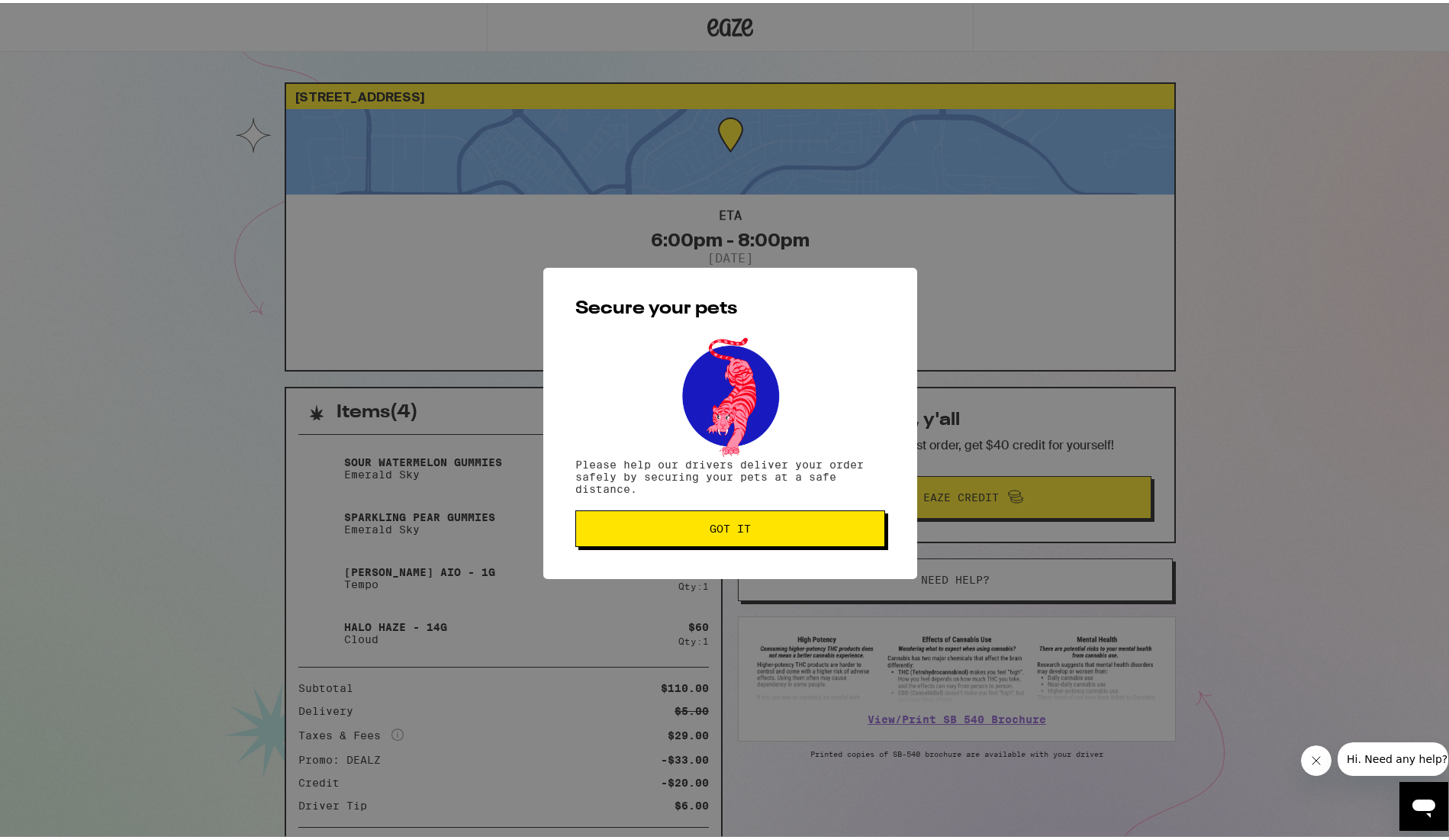
click at [720, 541] on button "Got it" at bounding box center [730, 526] width 310 height 37
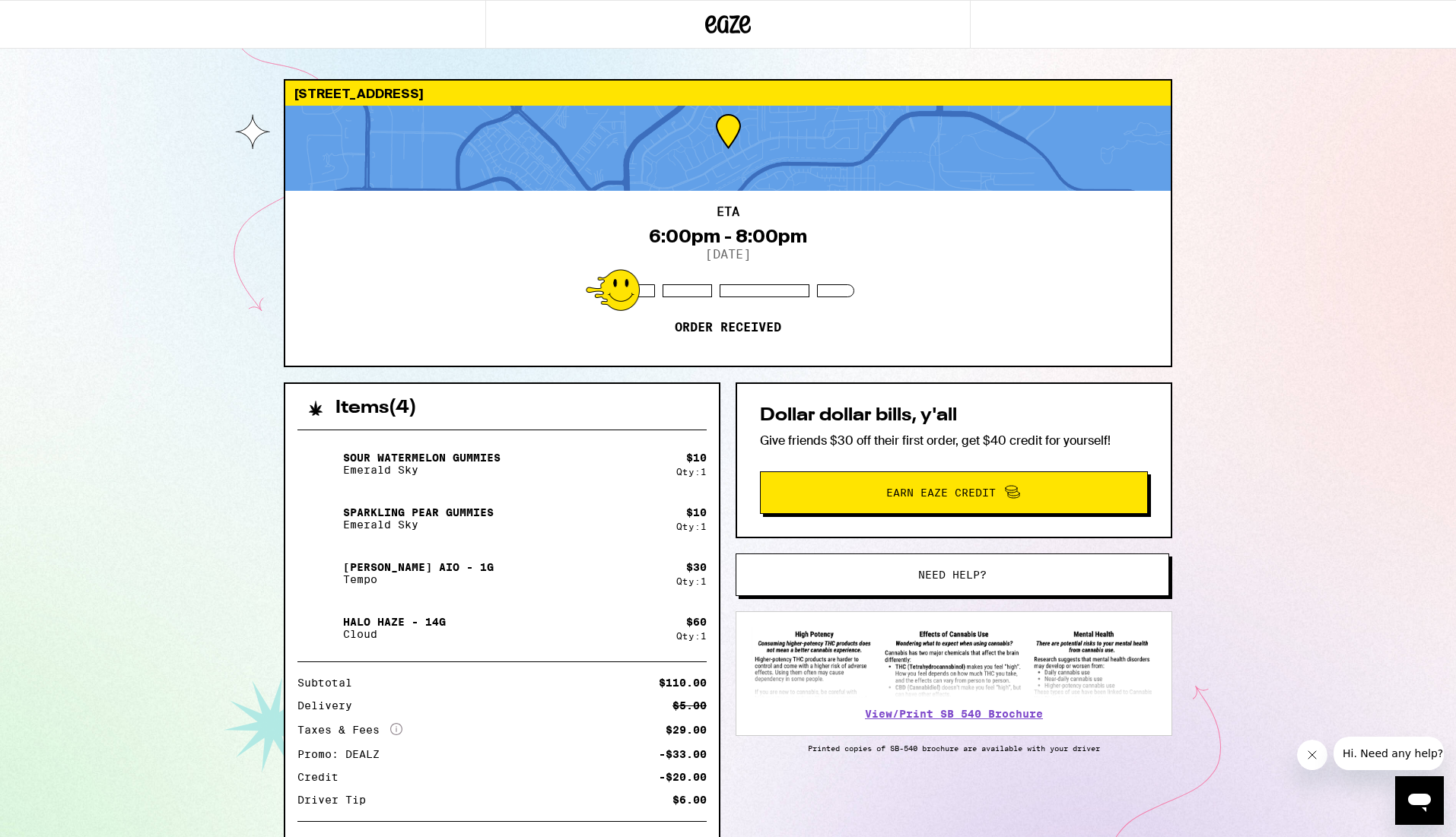
click at [221, 479] on div "3226 Flemington Ct Pleasanton 94588 ETA 6:00pm - 8:00pm 9/23/2025 Order receive…" at bounding box center [728, 497] width 1456 height 994
click at [1372, 305] on div "3226 Flemington Ct Pleasanton 94588 ETA 6:00pm - 8:00pm 9/23/2025 Order receive…" at bounding box center [728, 497] width 1456 height 994
